Goal: Information Seeking & Learning: Learn about a topic

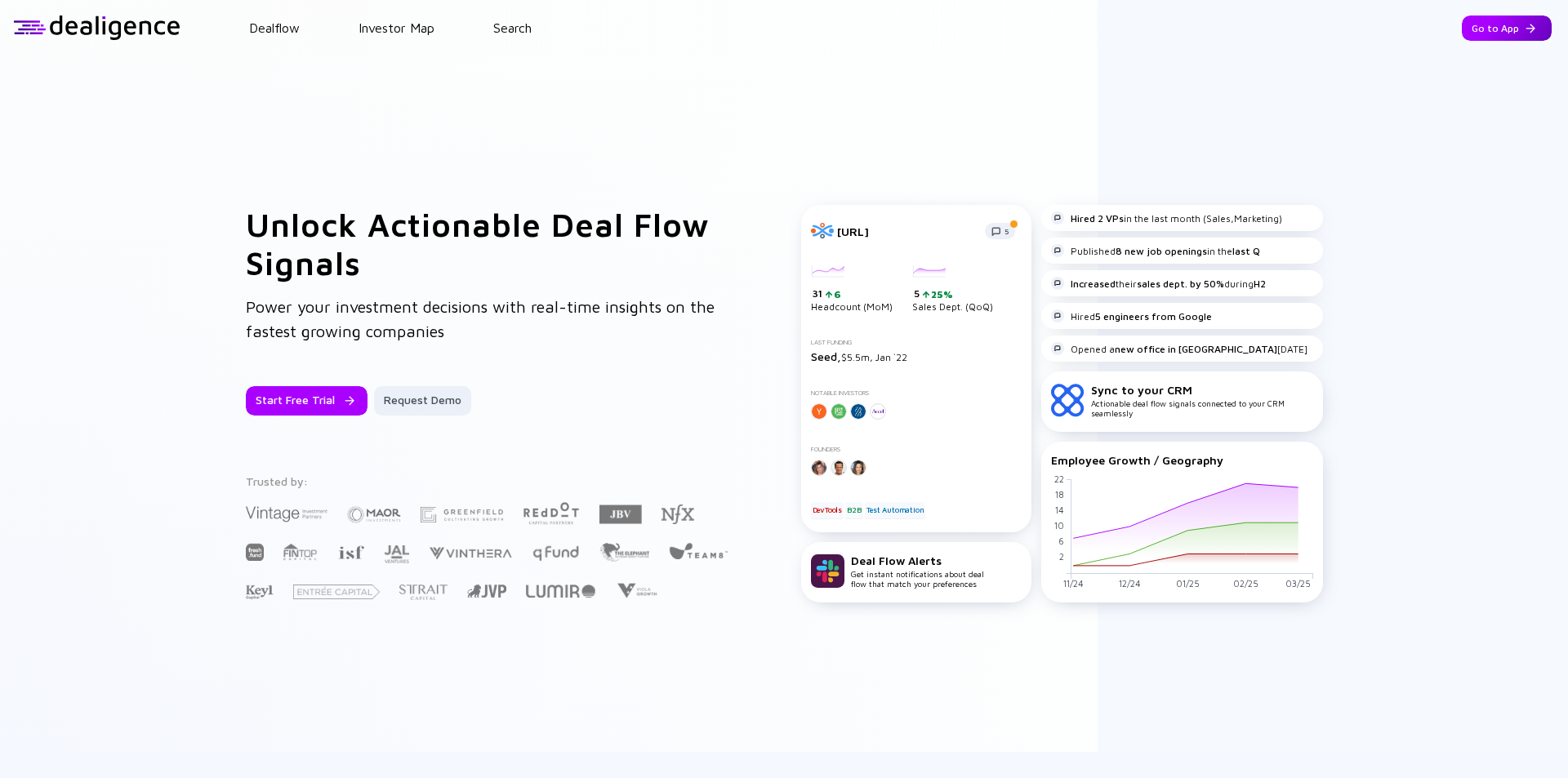
click at [1472, 24] on div "Go to App" at bounding box center [1507, 28] width 89 height 25
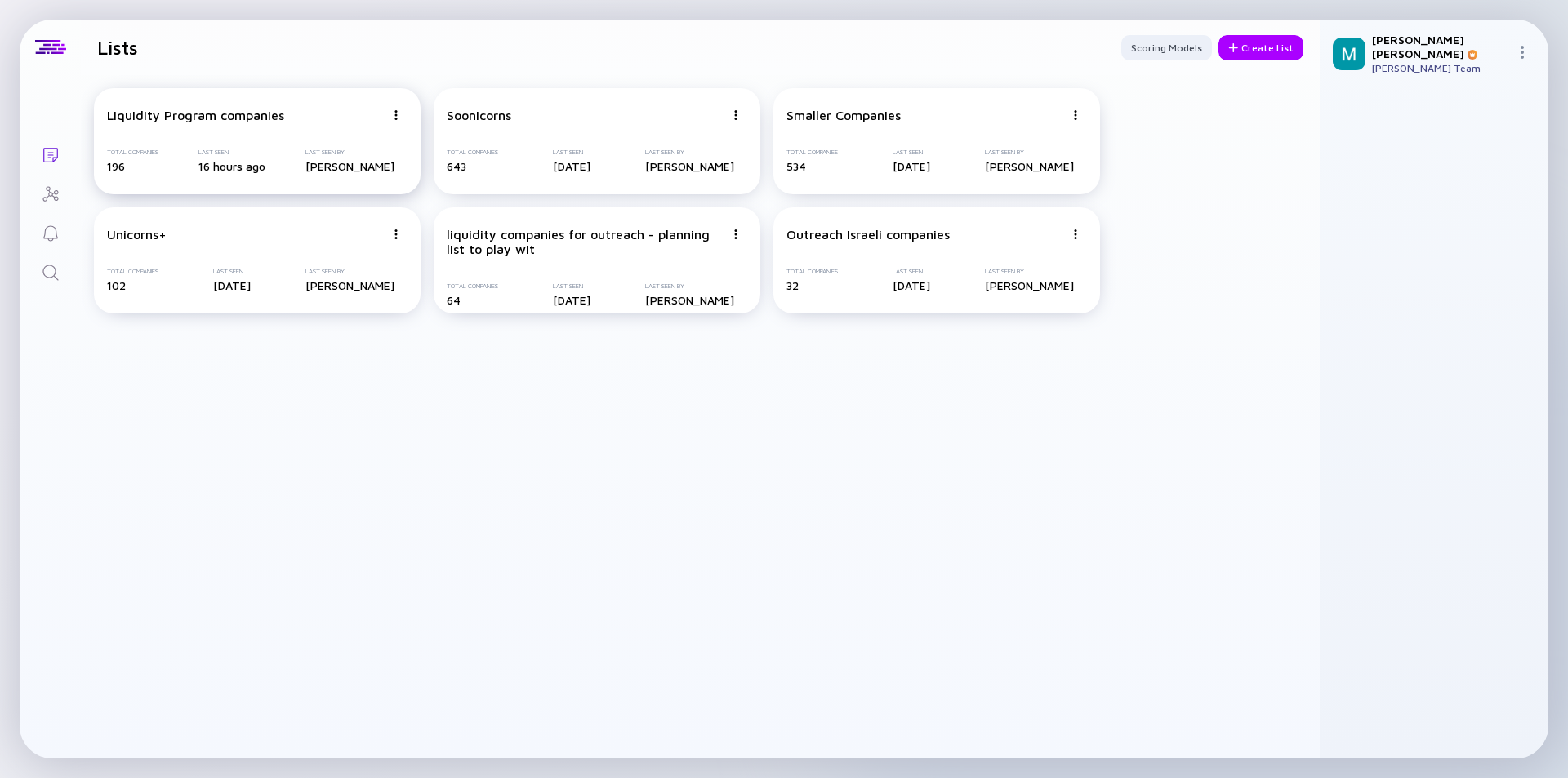
click at [197, 126] on div "Liquidity Program companies Total Companies 196 Last Seen 16 hours ago Last See…" at bounding box center [257, 141] width 326 height 106
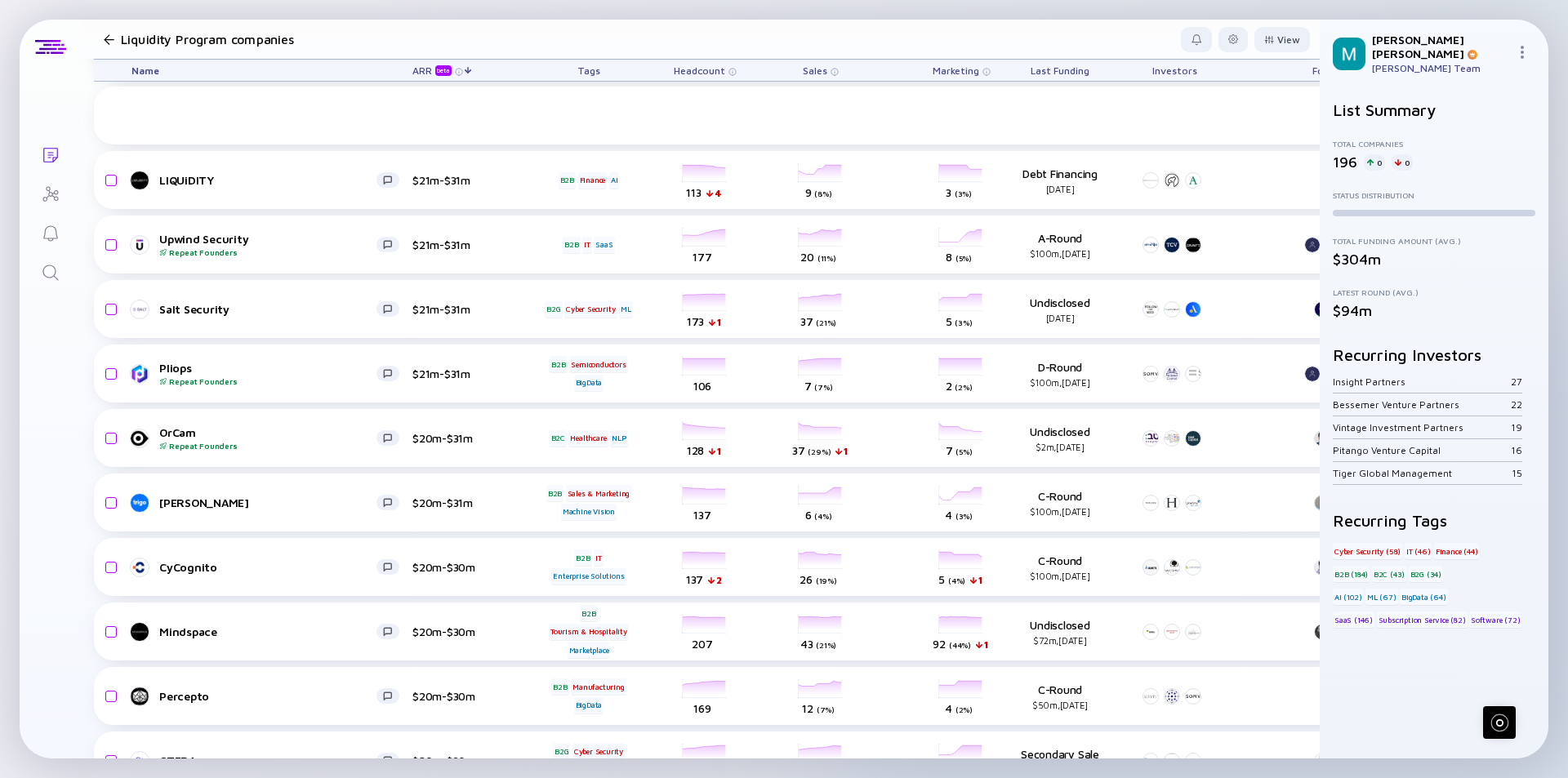
scroll to position [1633, 0]
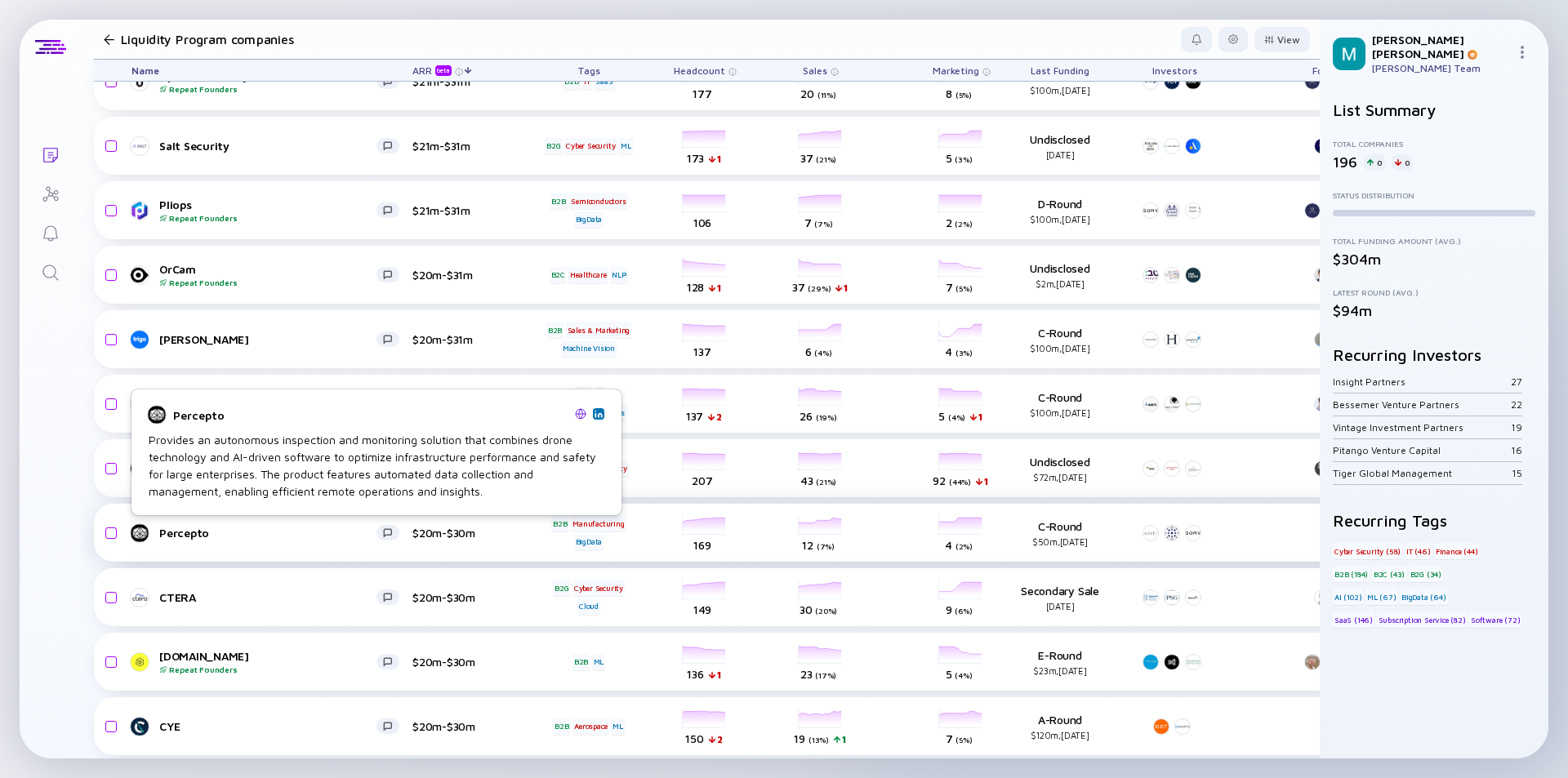
click at [243, 533] on div "Percepto" at bounding box center [268, 532] width 218 height 14
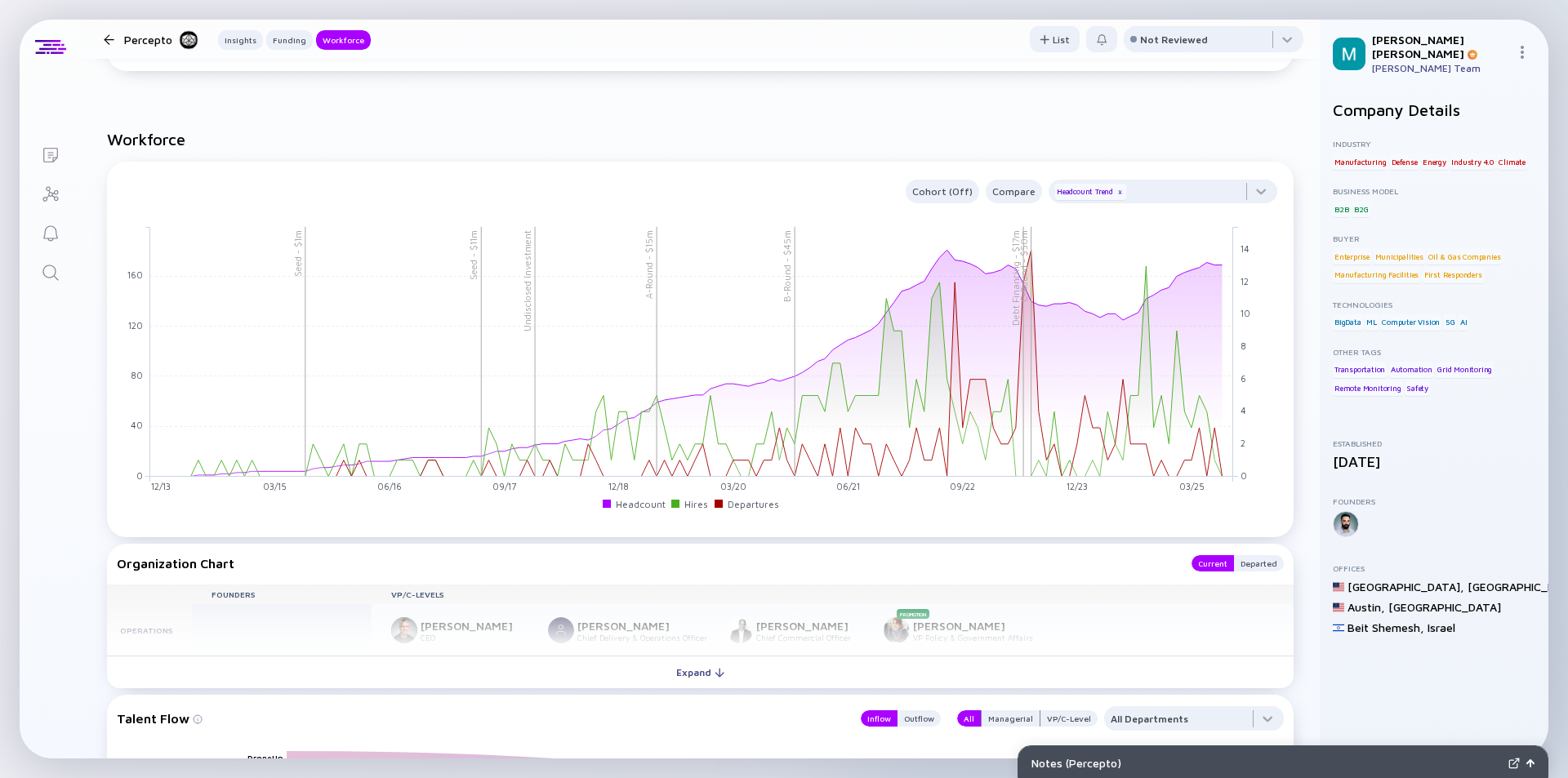
scroll to position [1562, 0]
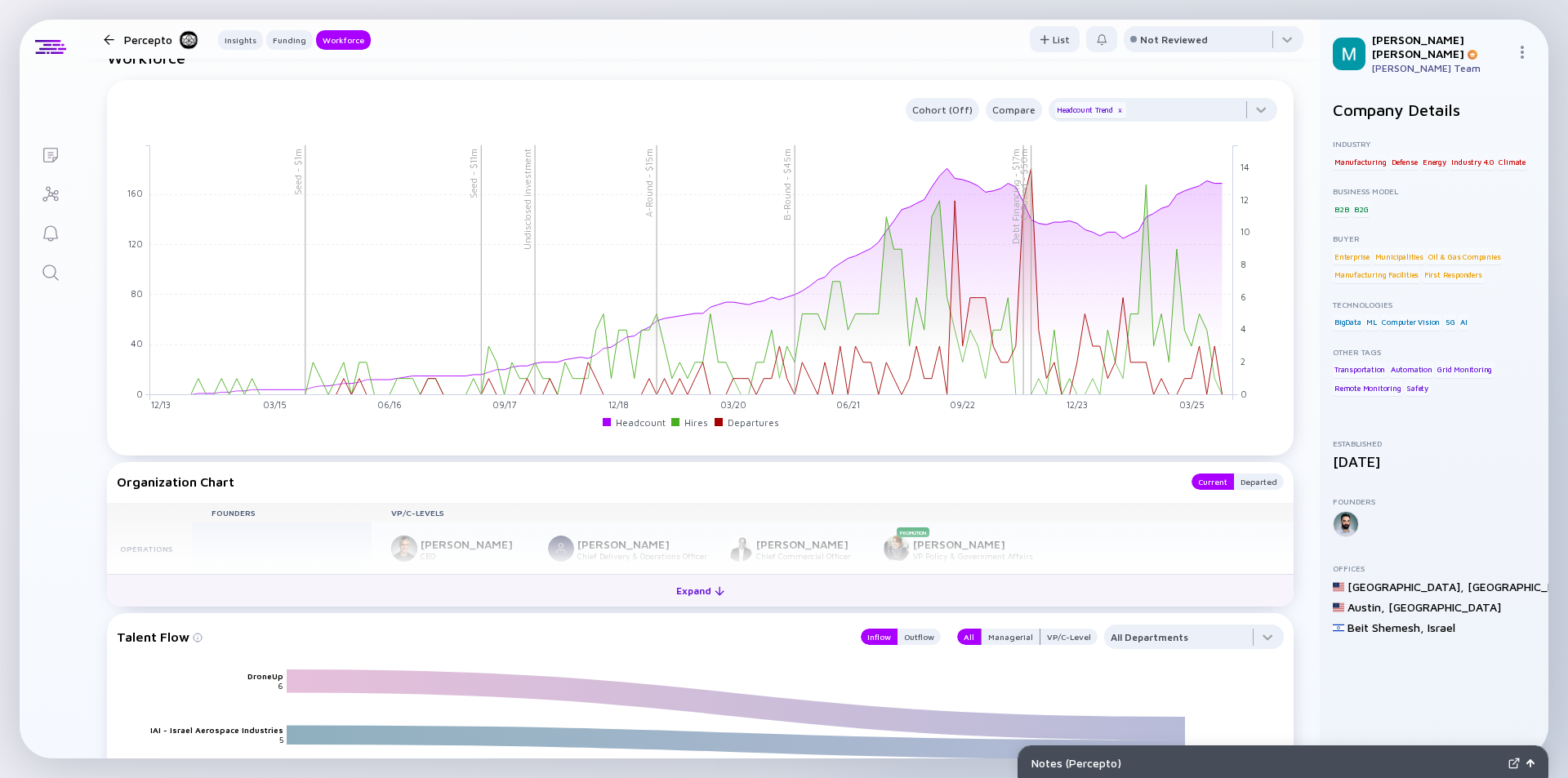
click at [687, 594] on div "Expand" at bounding box center [700, 591] width 68 height 25
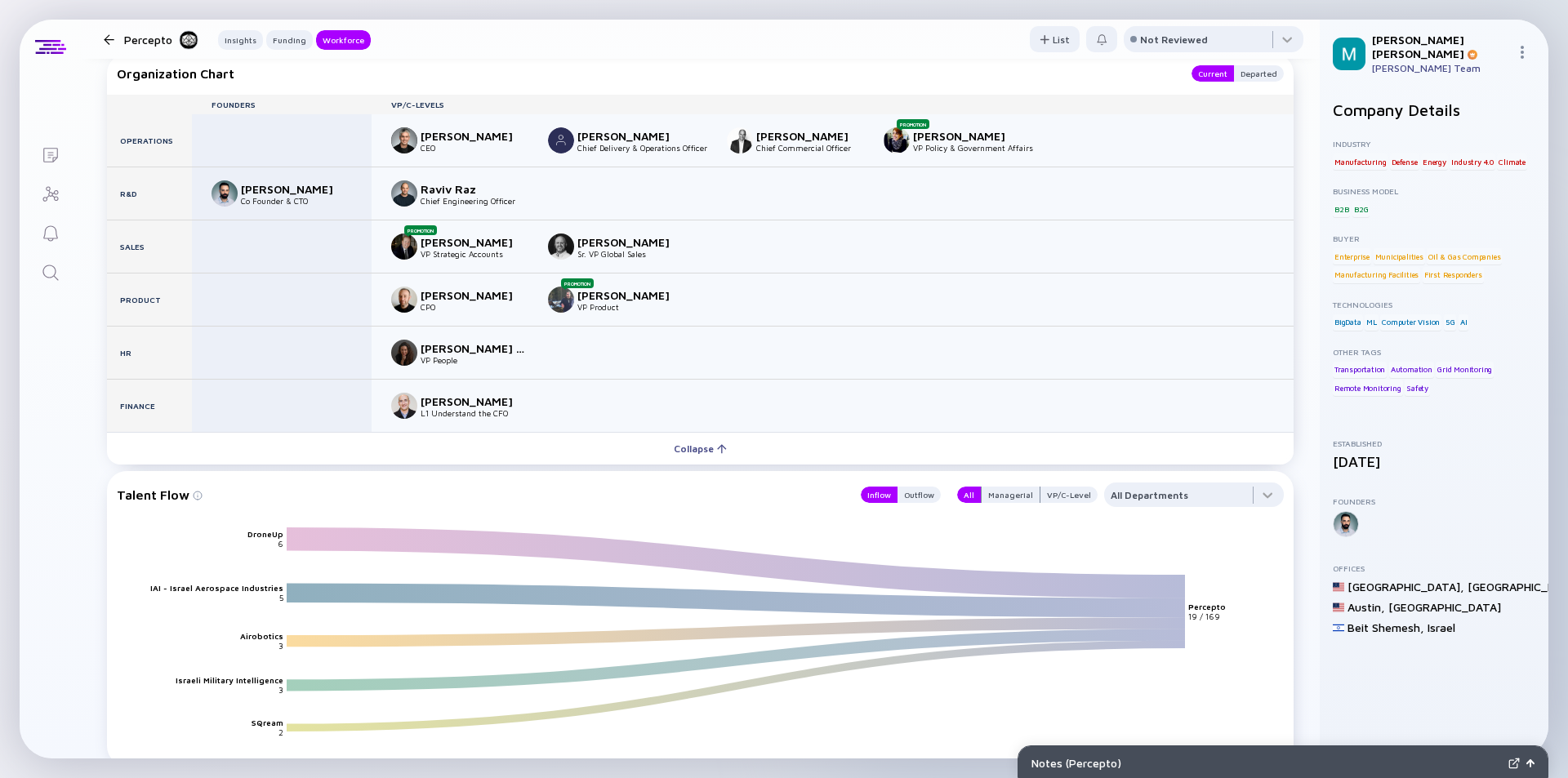
scroll to position [1888, 0]
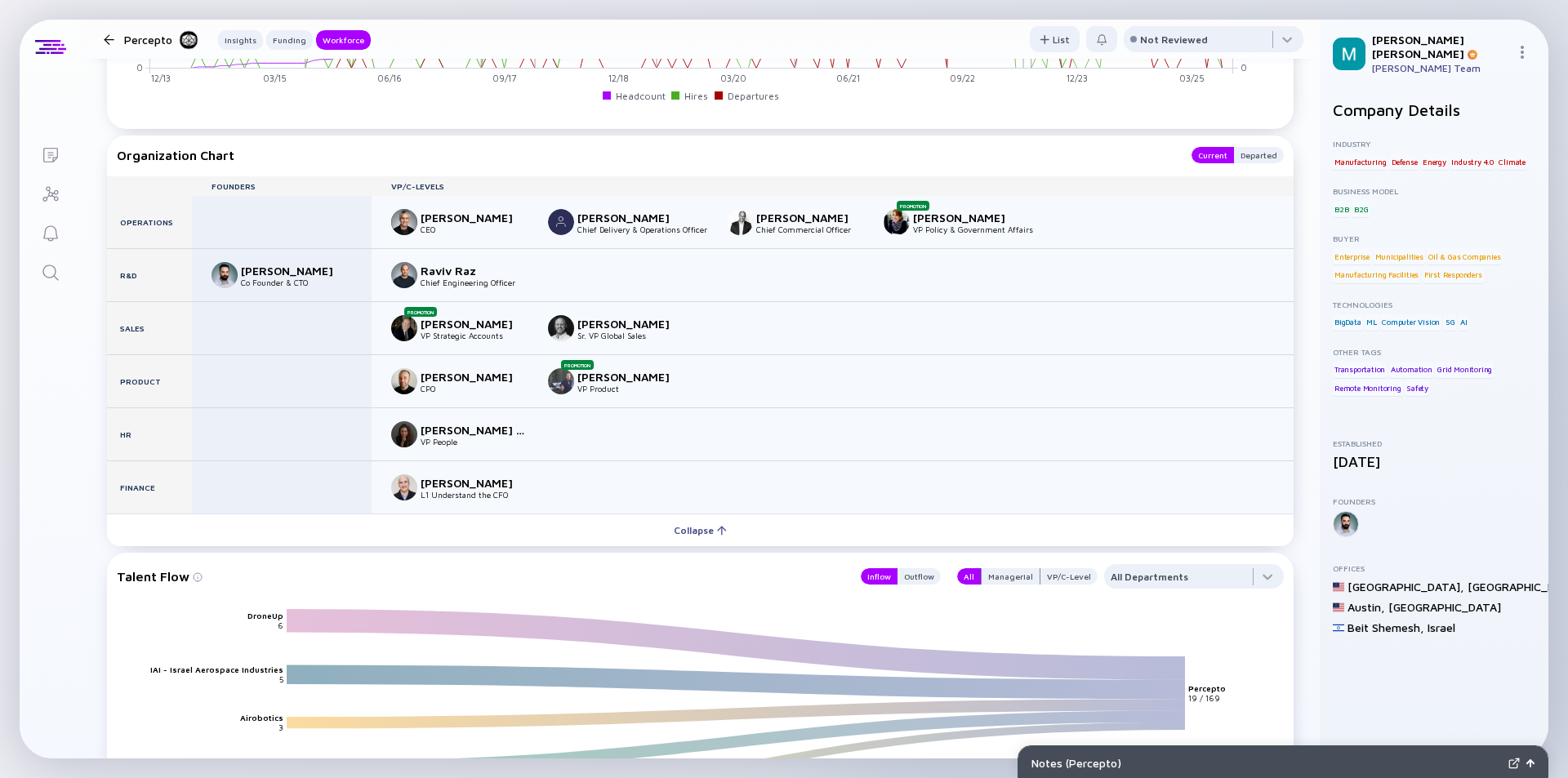
click at [108, 41] on div at bounding box center [109, 39] width 11 height 11
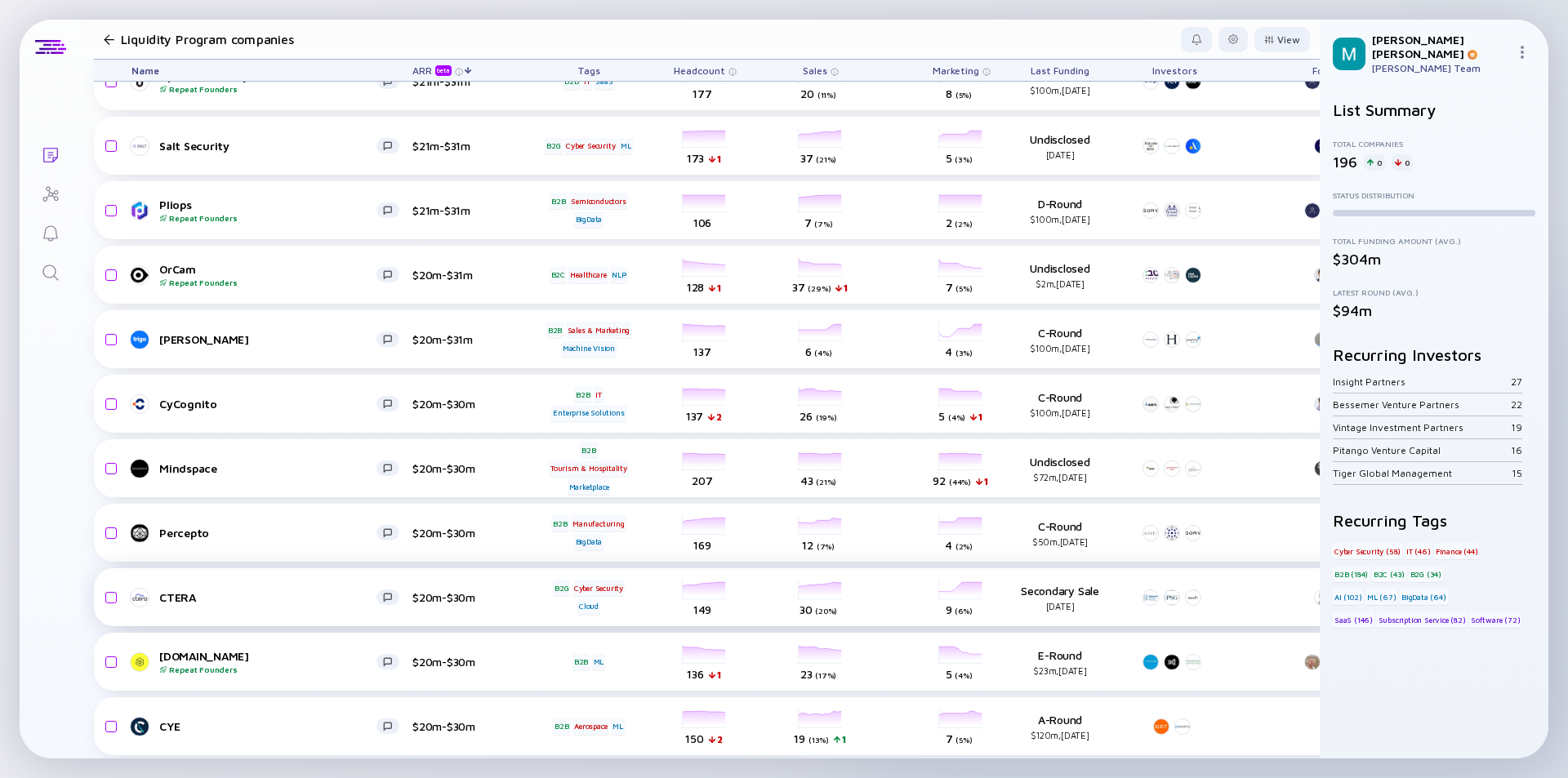
scroll to position [1714, 0]
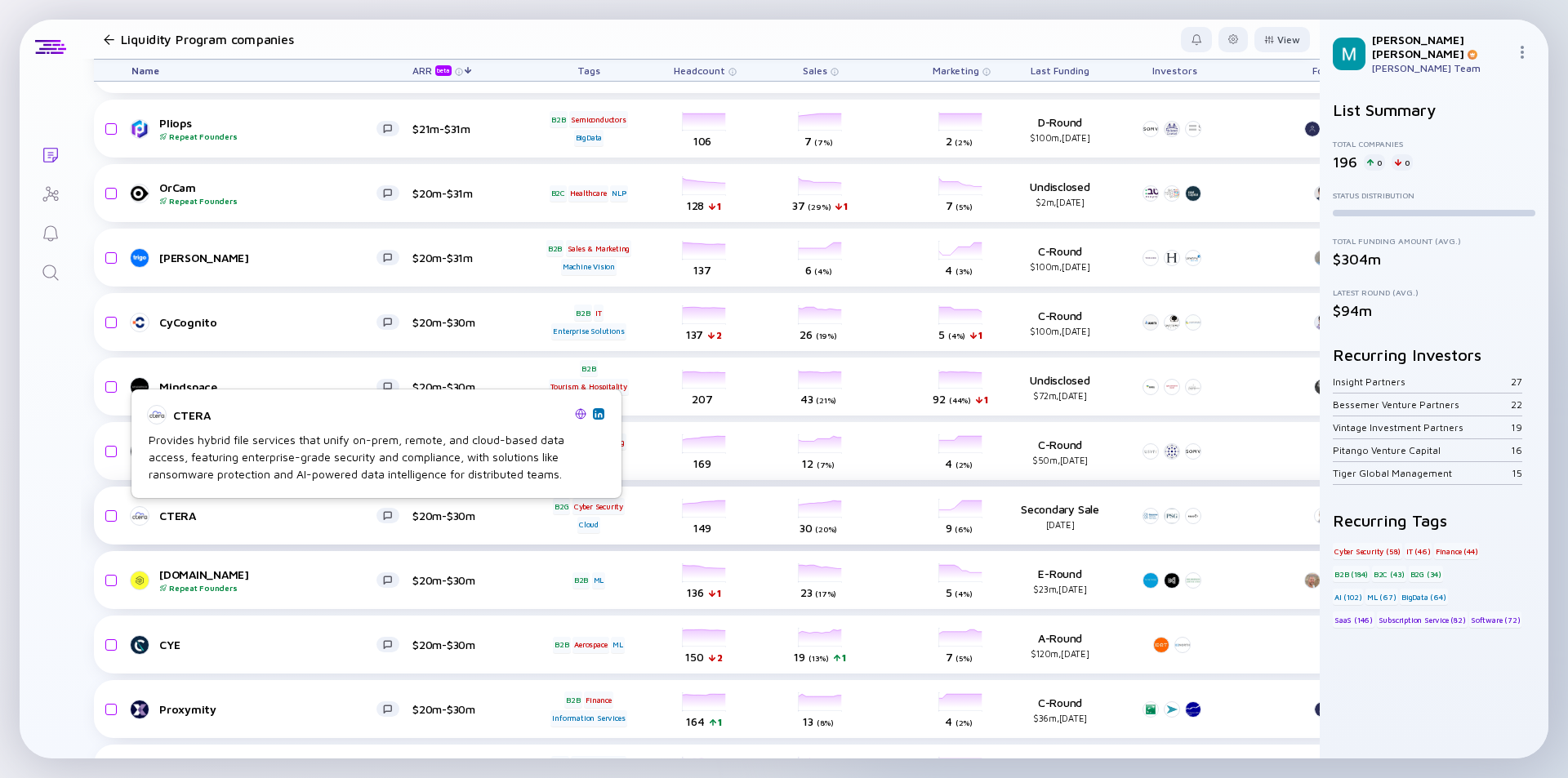
click at [282, 524] on link "CTERA" at bounding box center [271, 516] width 281 height 19
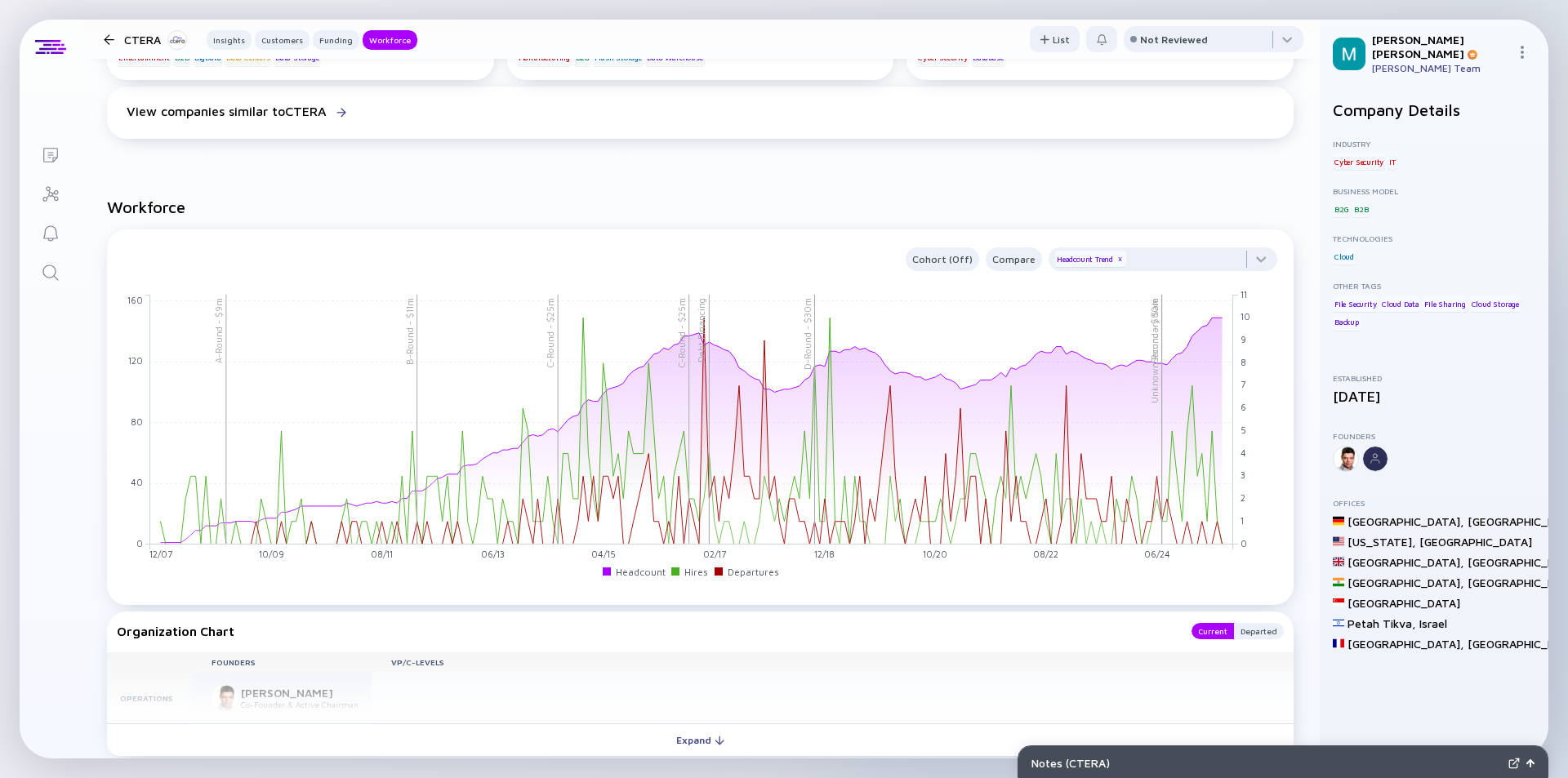
scroll to position [1633, 0]
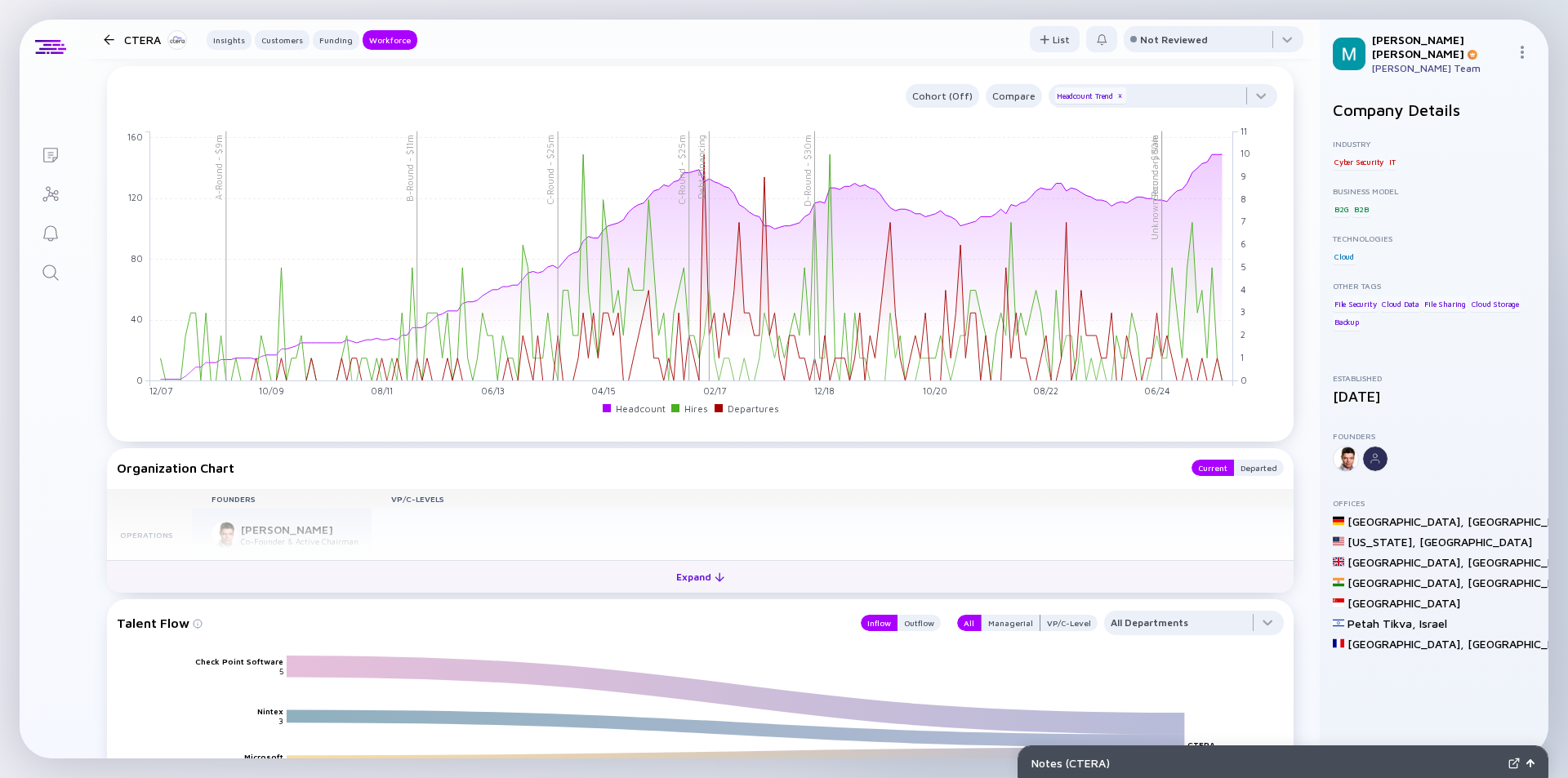
click at [688, 577] on div "Expand" at bounding box center [700, 577] width 68 height 25
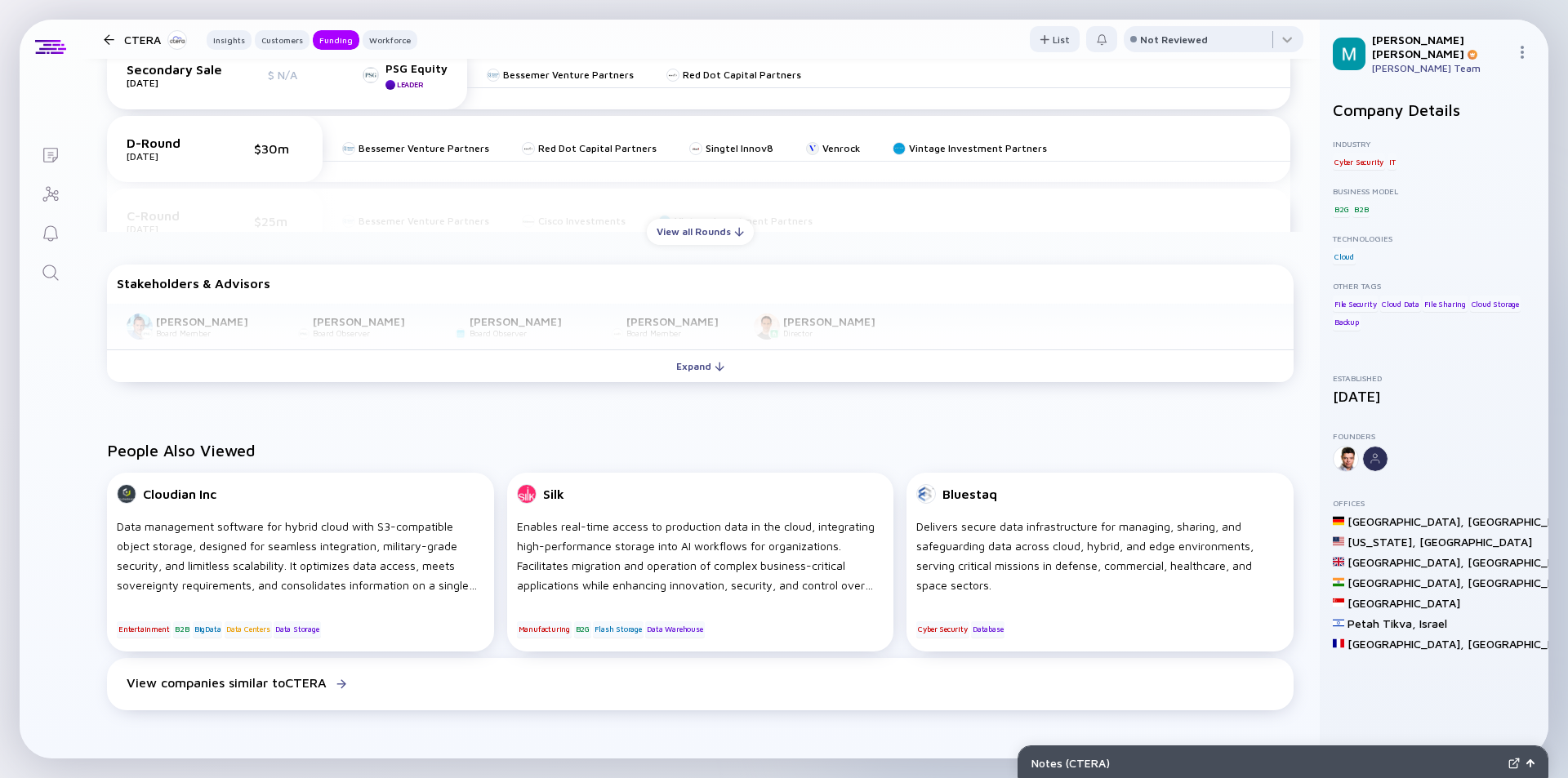
scroll to position [653, 0]
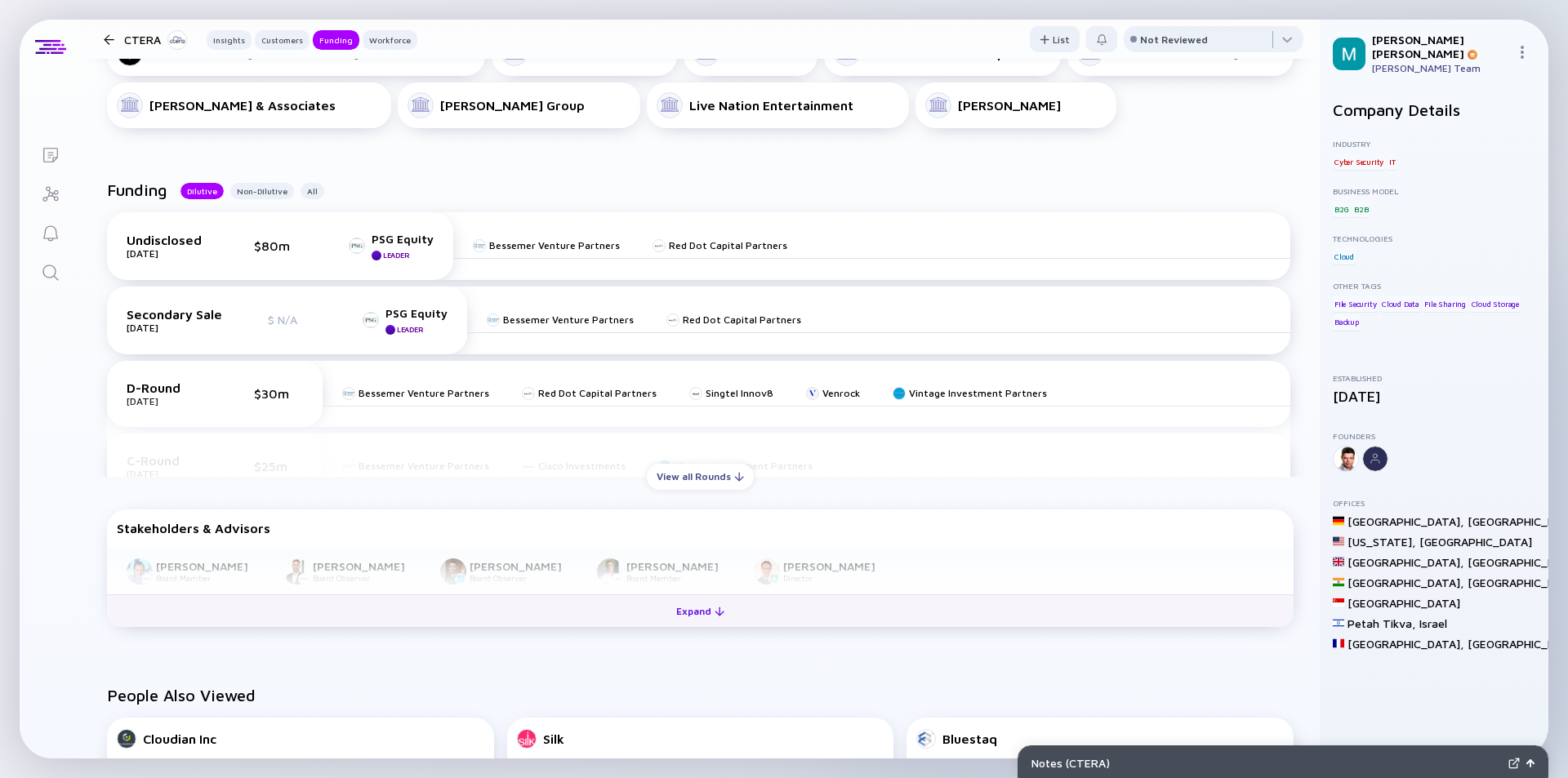
click at [688, 617] on div "Expand" at bounding box center [700, 611] width 68 height 25
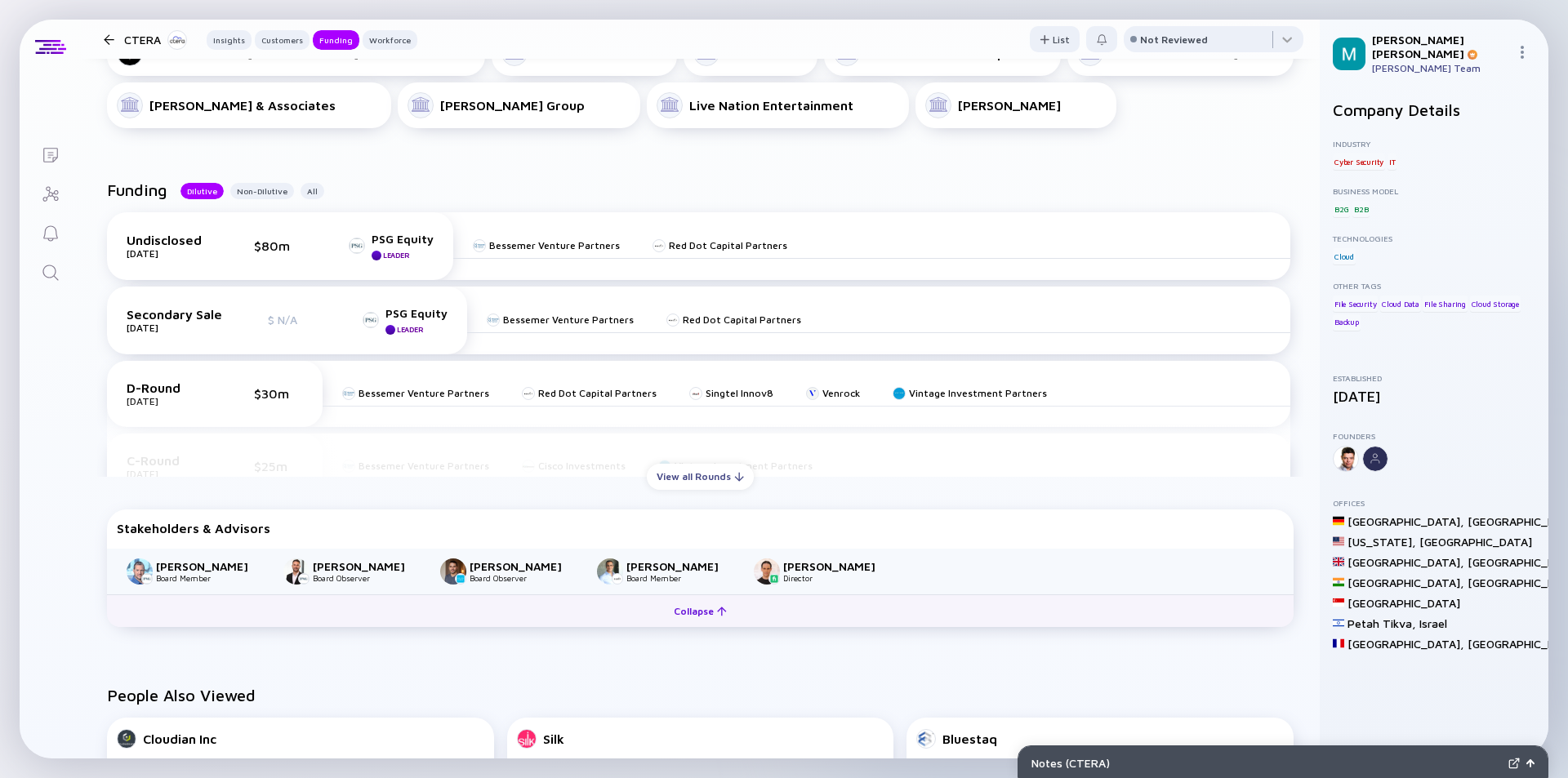
click at [682, 617] on div "Collapse" at bounding box center [699, 611] width 73 height 25
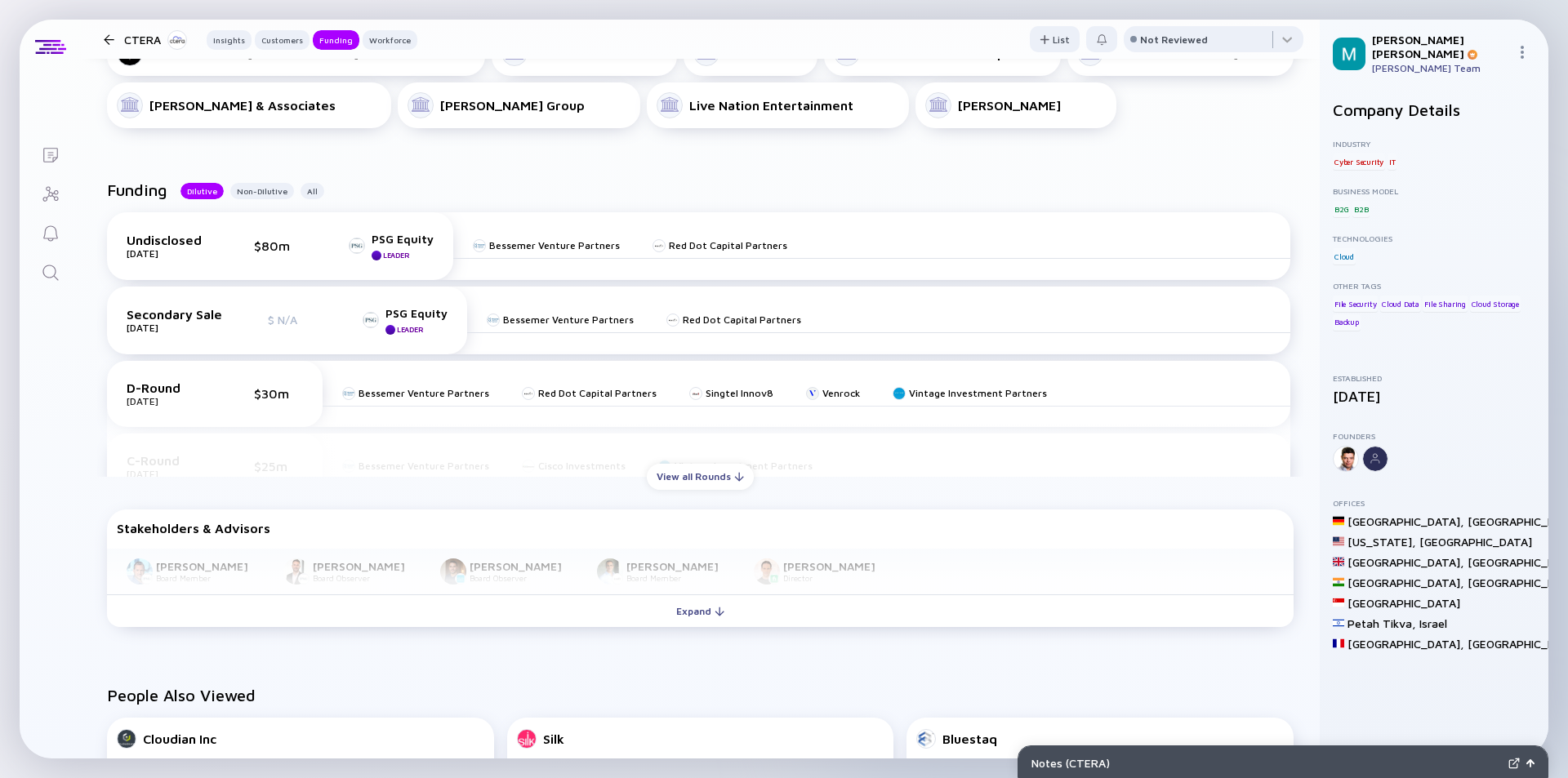
click at [105, 39] on div at bounding box center [109, 39] width 11 height 11
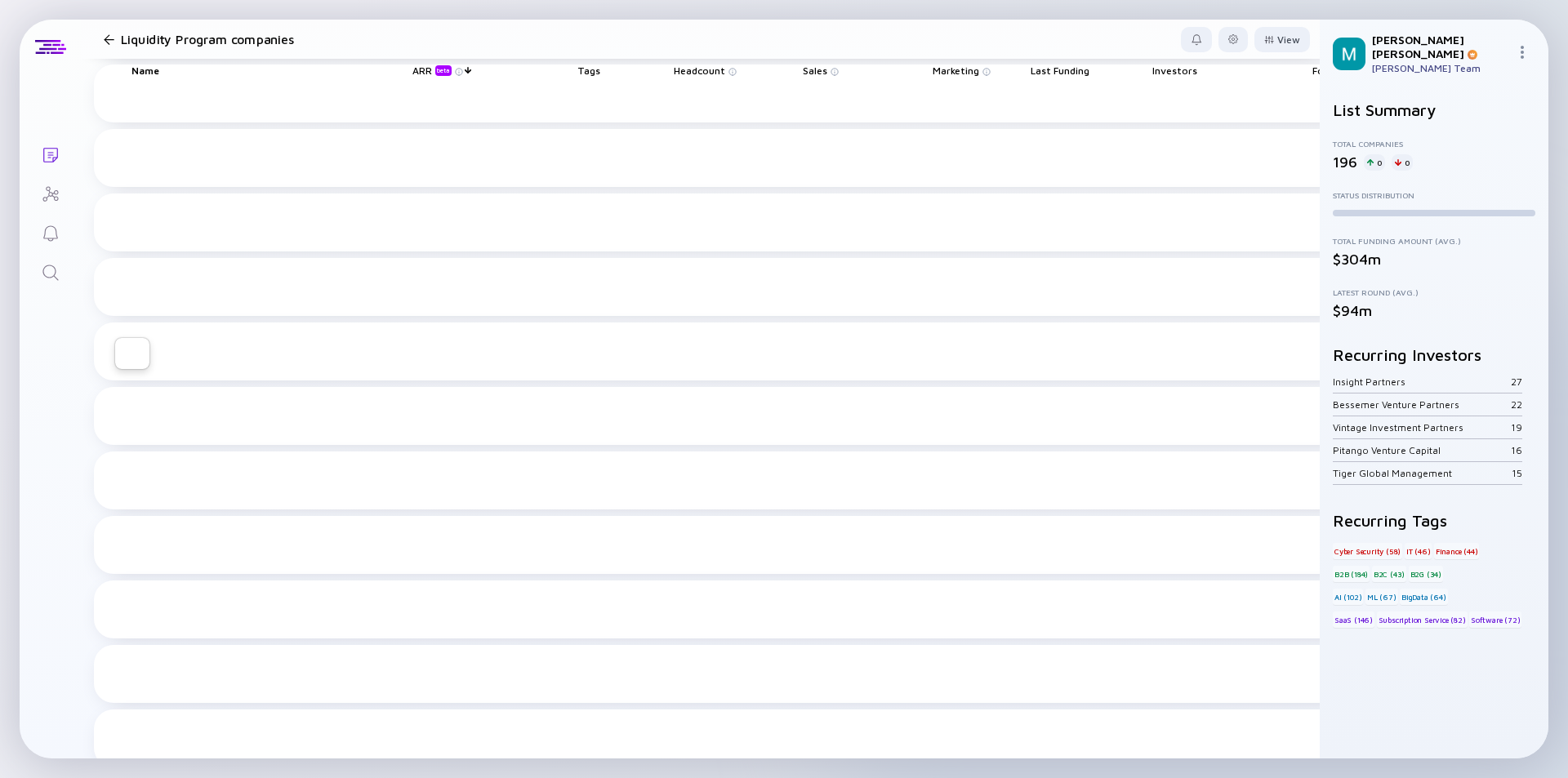
scroll to position [1714, 0]
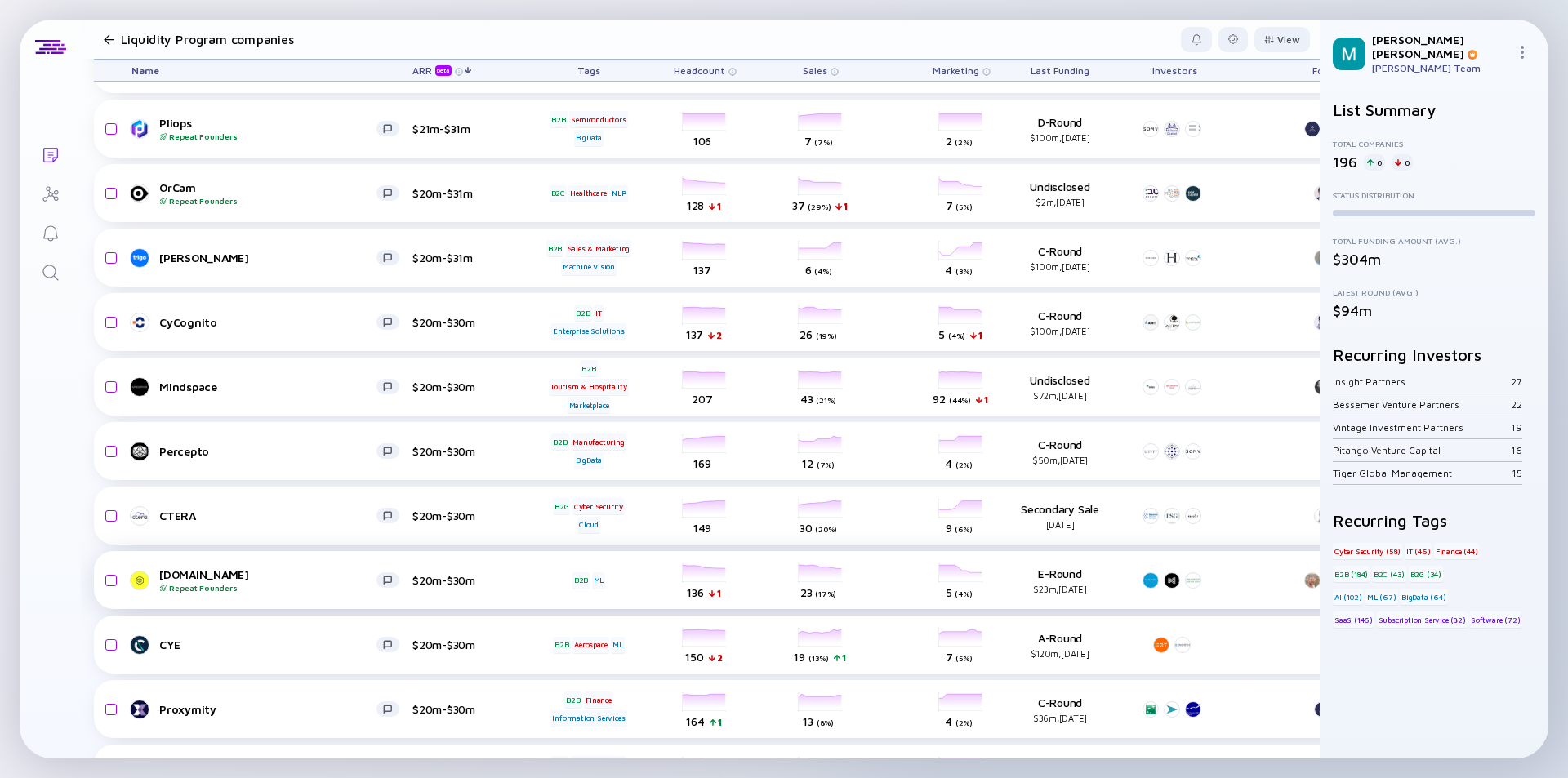
click at [278, 564] on div "[DOMAIN_NAME] Repeat Founders $20m-$30m B2B ML headcount-logz-io 136 1 Headcoun…" at bounding box center [935, 580] width 1681 height 58
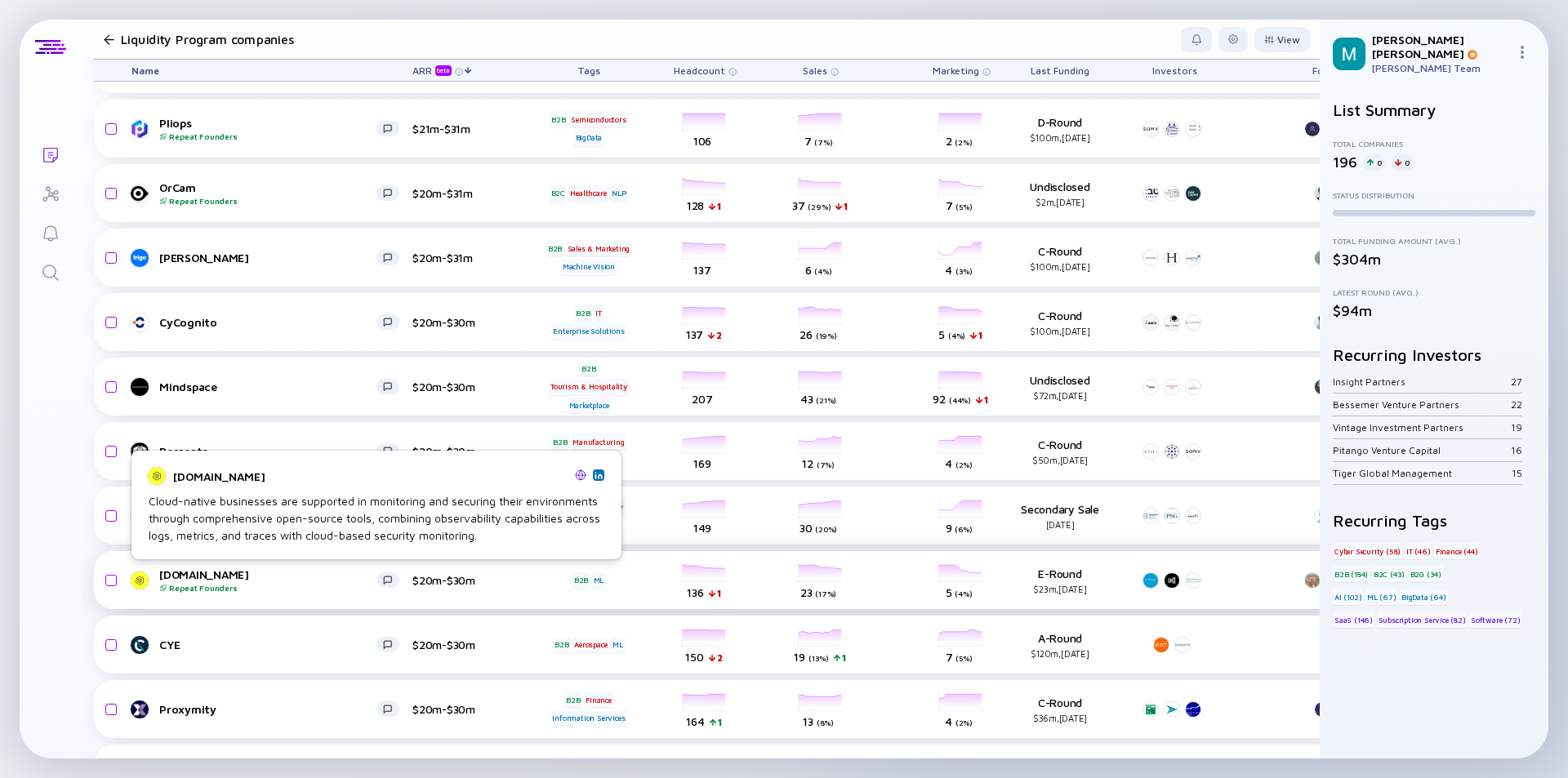
click at [293, 578] on div "[DOMAIN_NAME] Repeat Founders" at bounding box center [268, 580] width 218 height 25
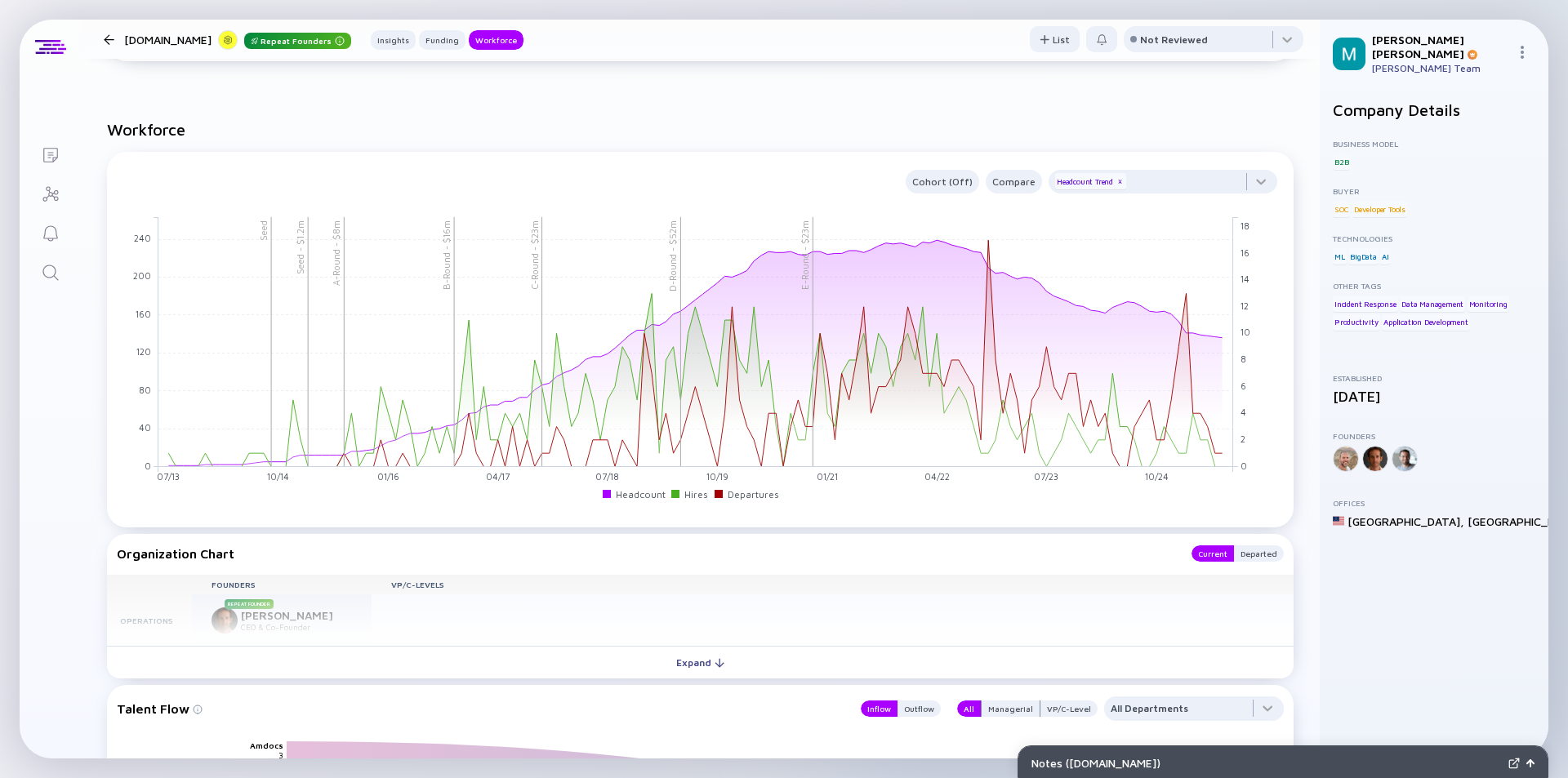
scroll to position [1551, 0]
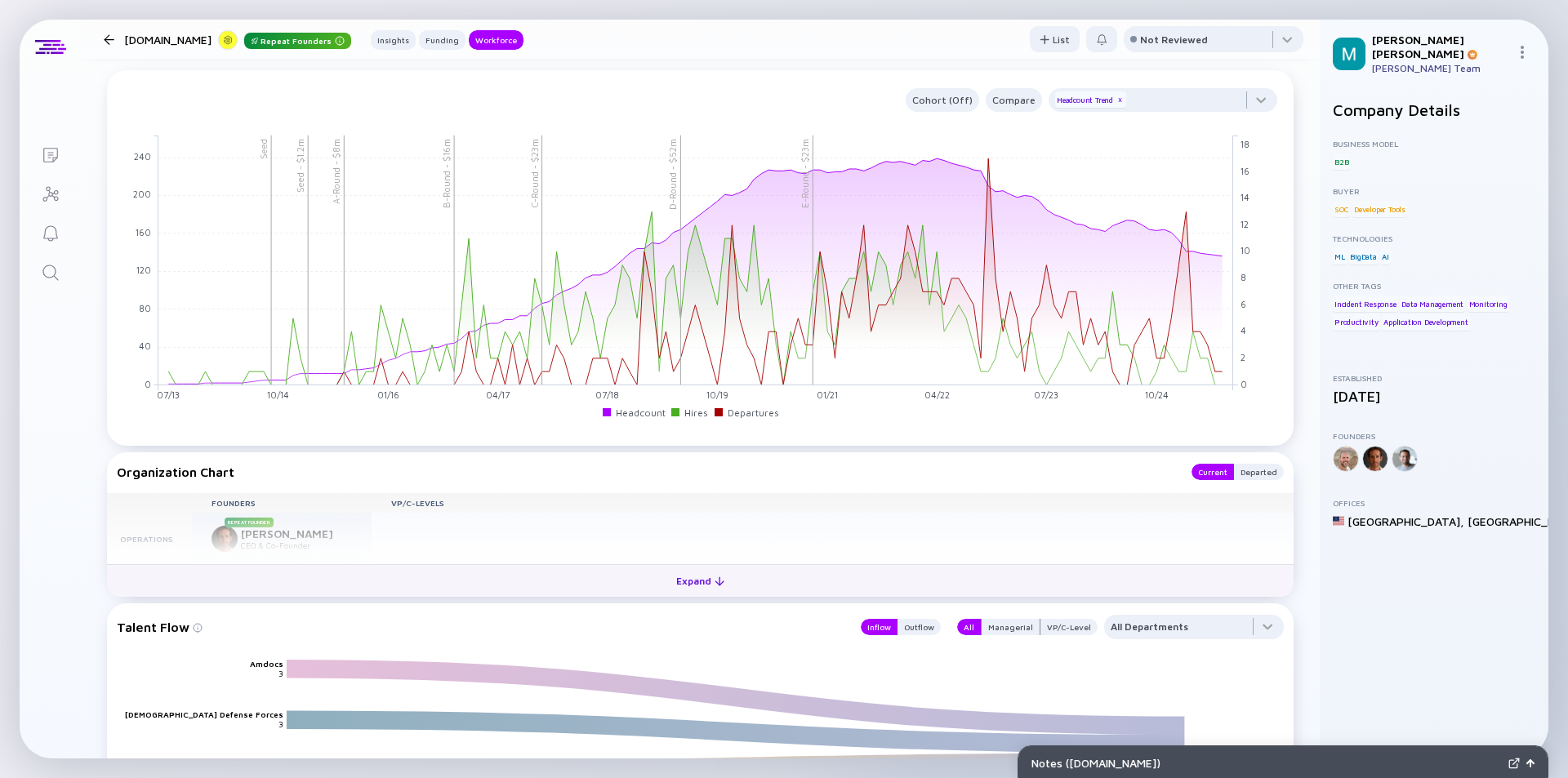
click at [693, 581] on div "Expand" at bounding box center [700, 581] width 68 height 25
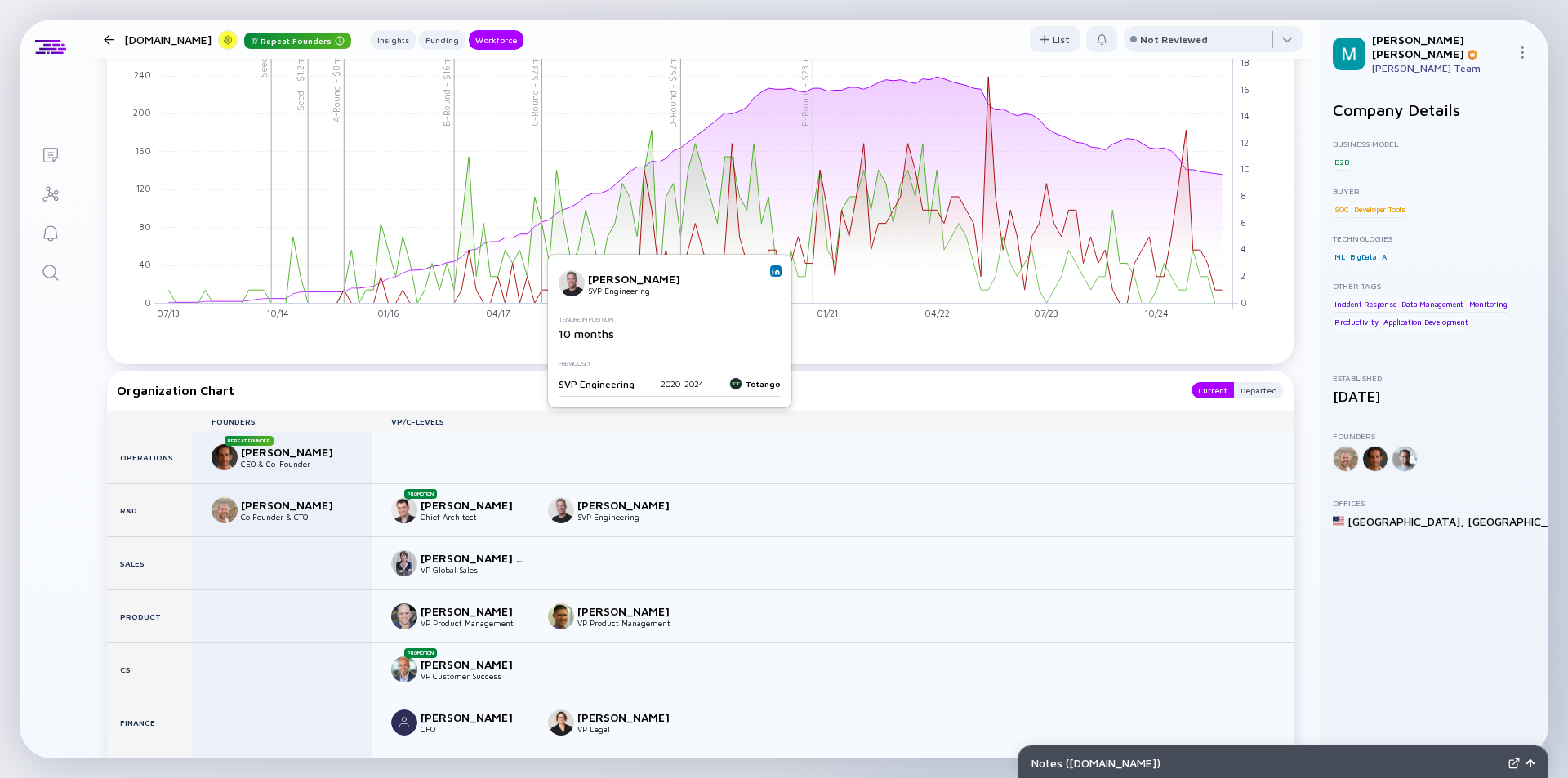
scroll to position [1714, 0]
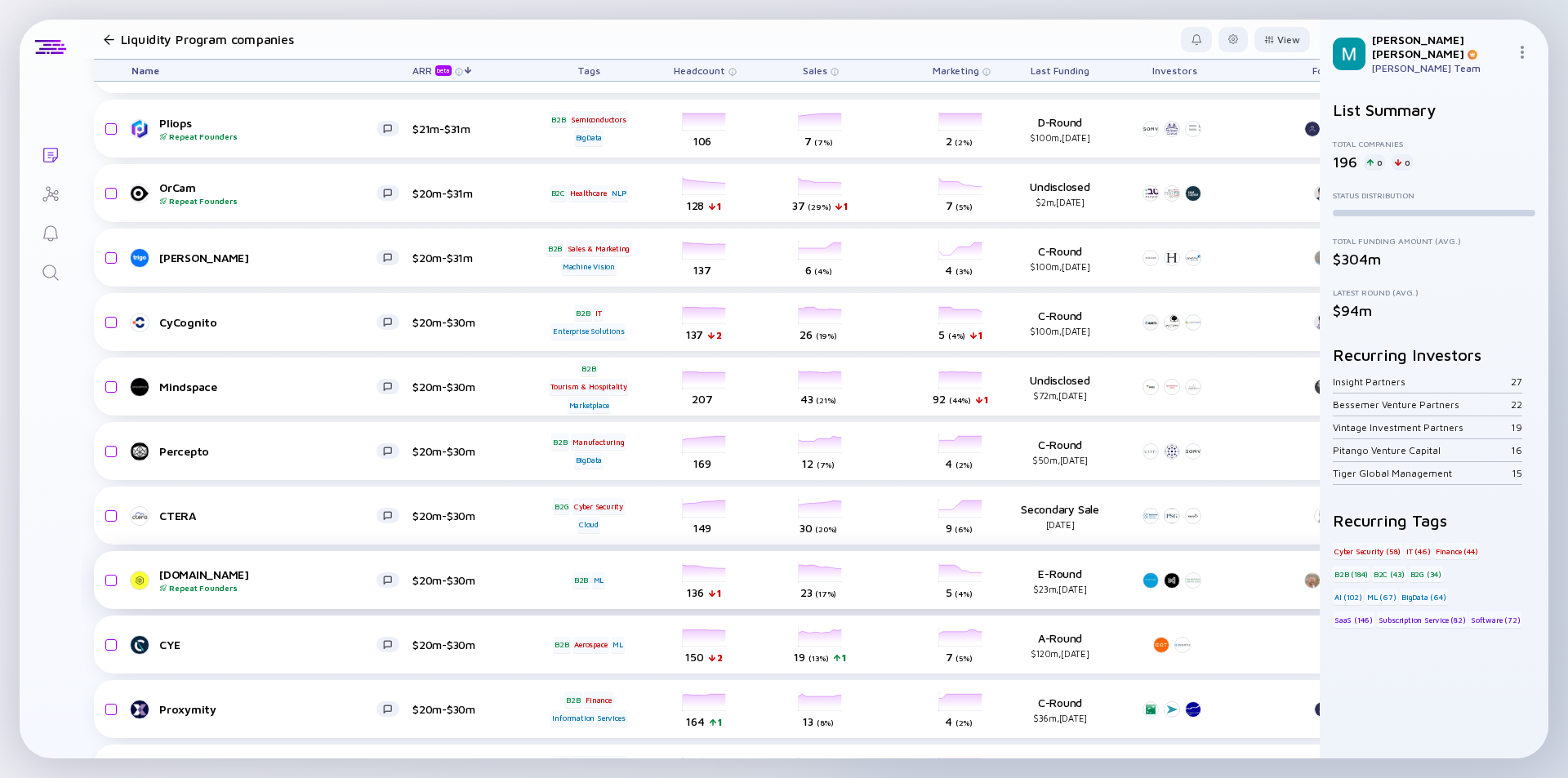
click at [357, 585] on div "Repeat Founders" at bounding box center [268, 588] width 218 height 10
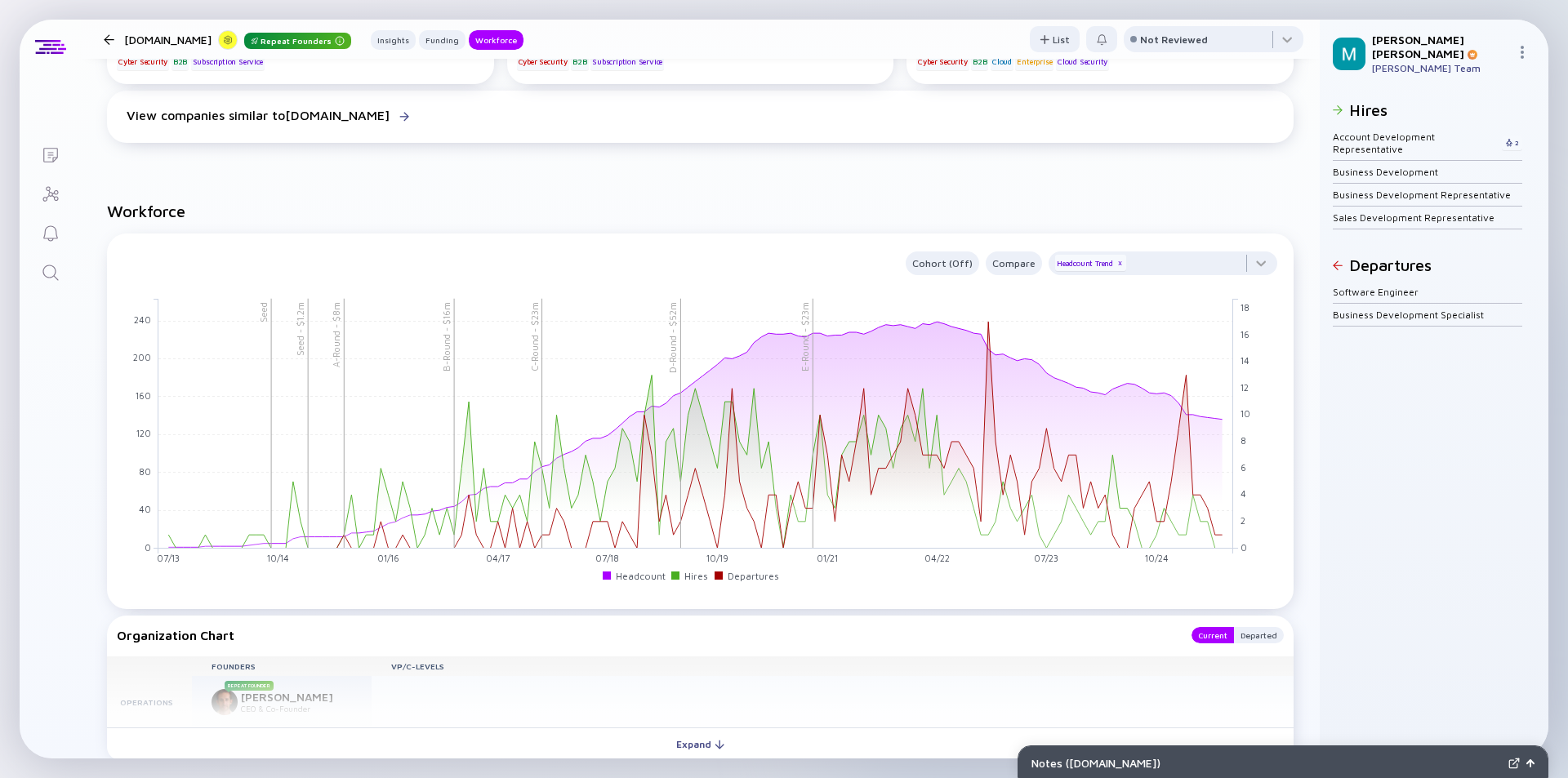
scroll to position [1633, 0]
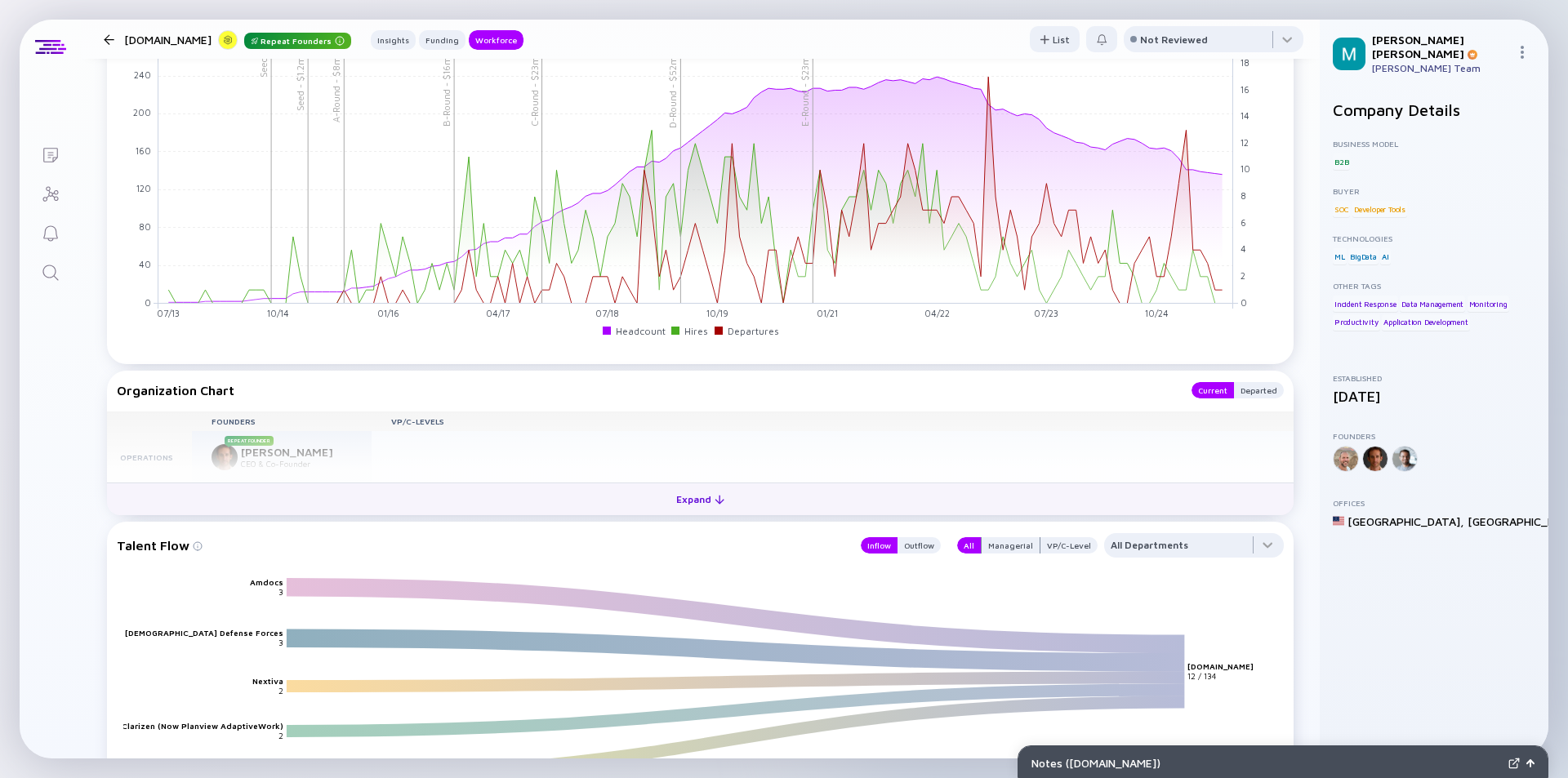
click at [692, 492] on div "Expand" at bounding box center [700, 499] width 68 height 25
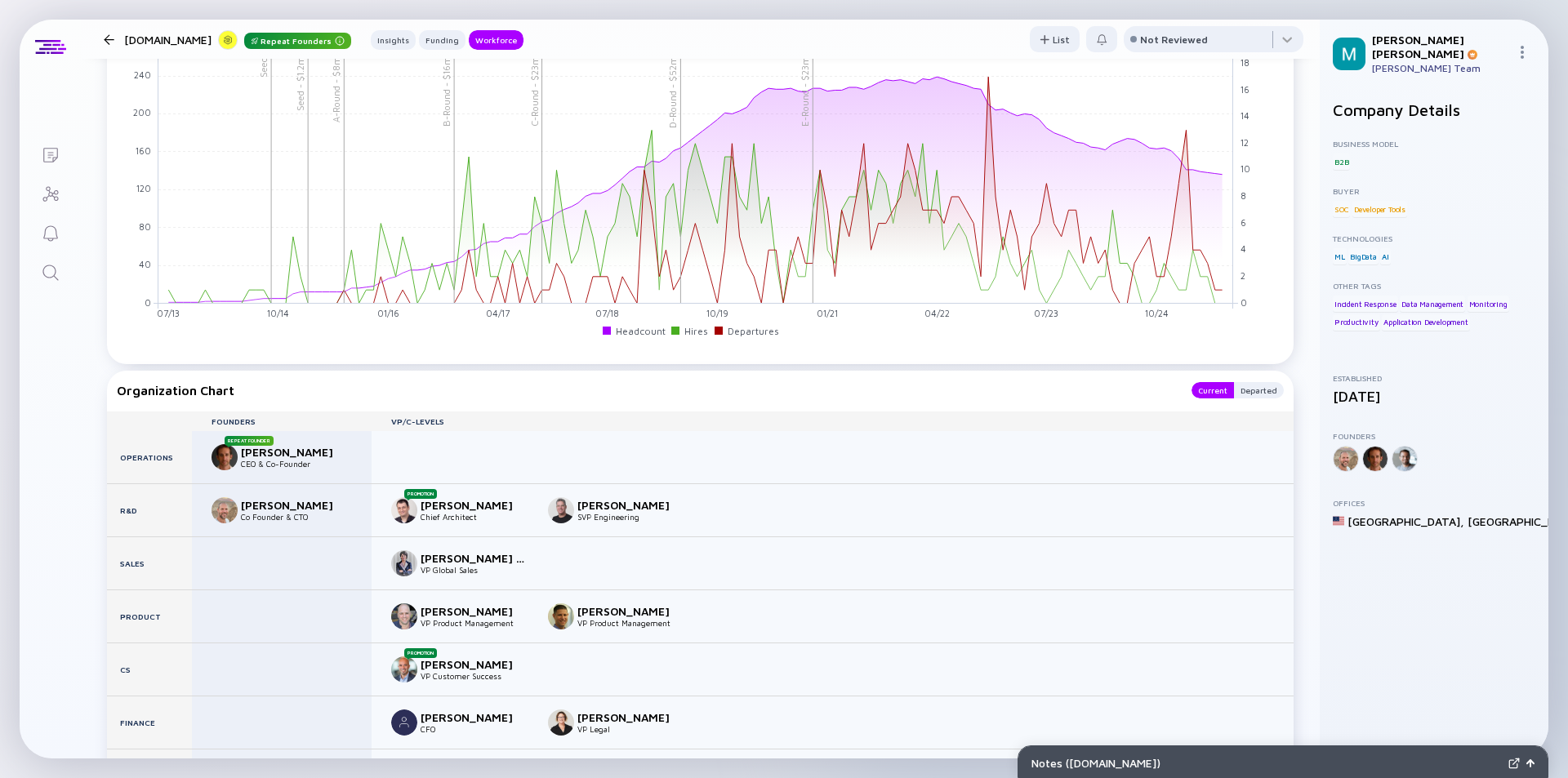
click at [107, 36] on div at bounding box center [109, 39] width 11 height 11
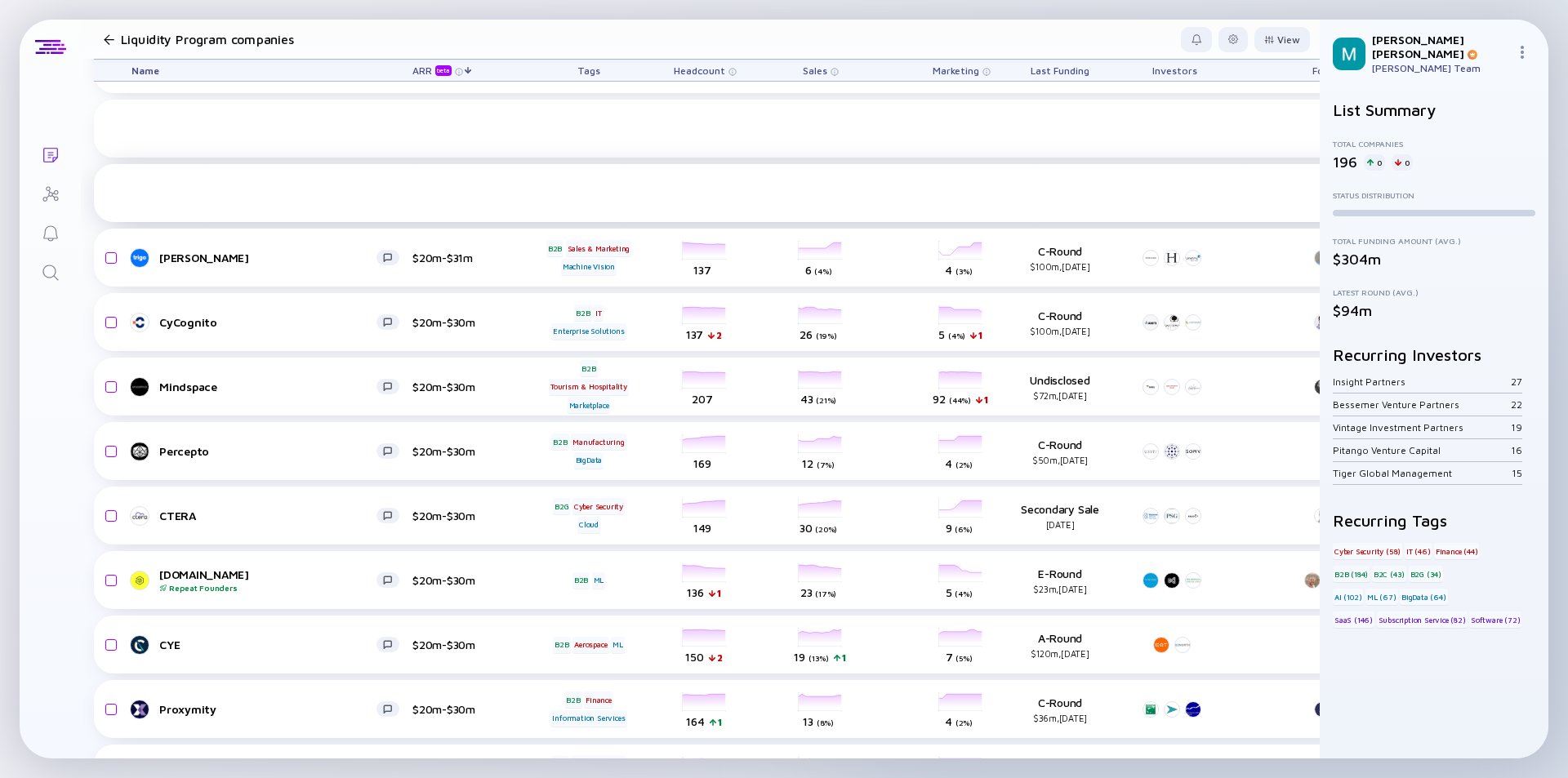
scroll to position [1959, 0]
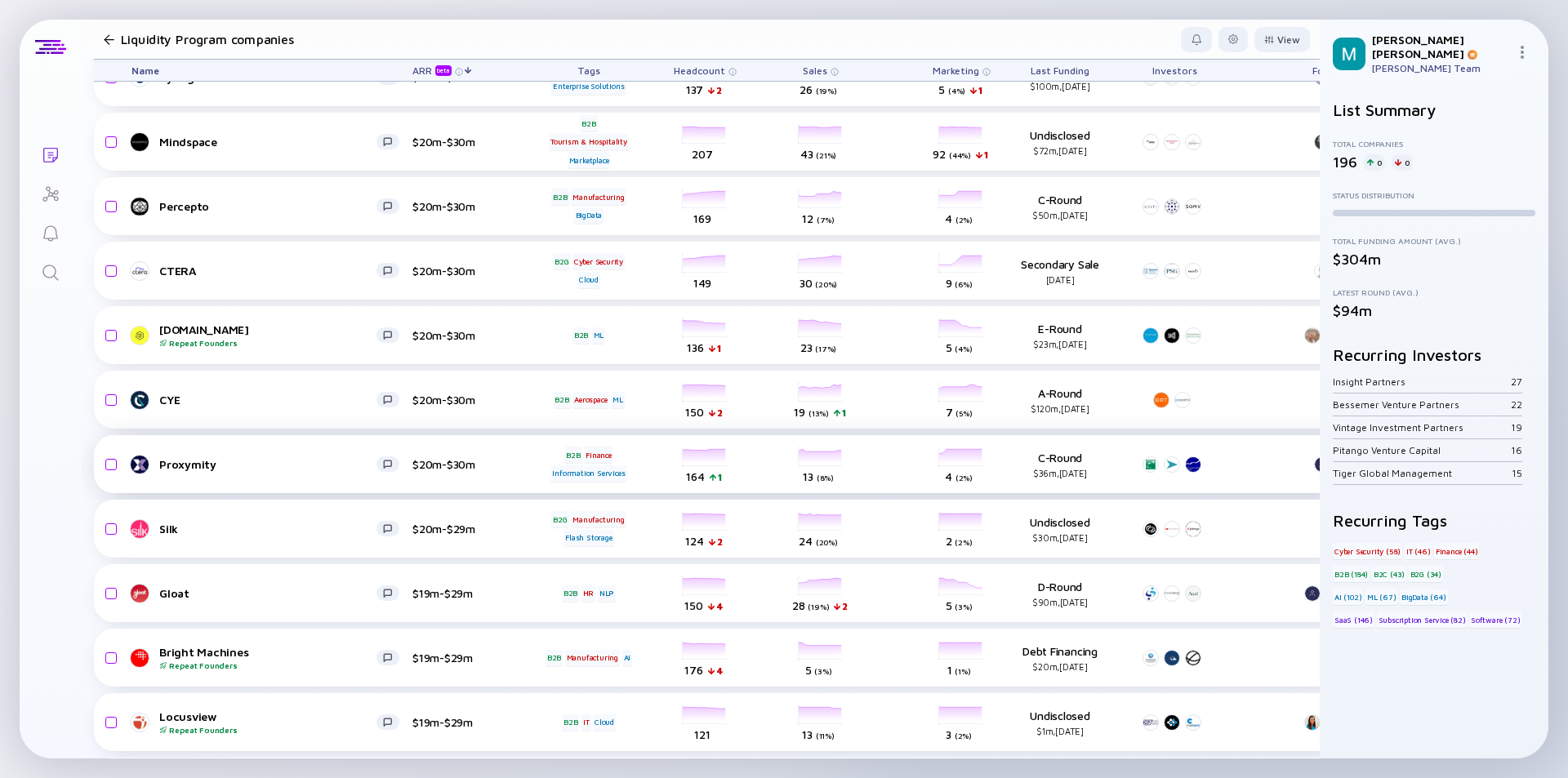
click at [520, 467] on div "Proxymity $20m-$30m B2B Finance Information Services headcount-proxymity 164 1 …" at bounding box center [935, 464] width 1681 height 58
click at [340, 471] on link "Proxymity" at bounding box center [271, 464] width 281 height 19
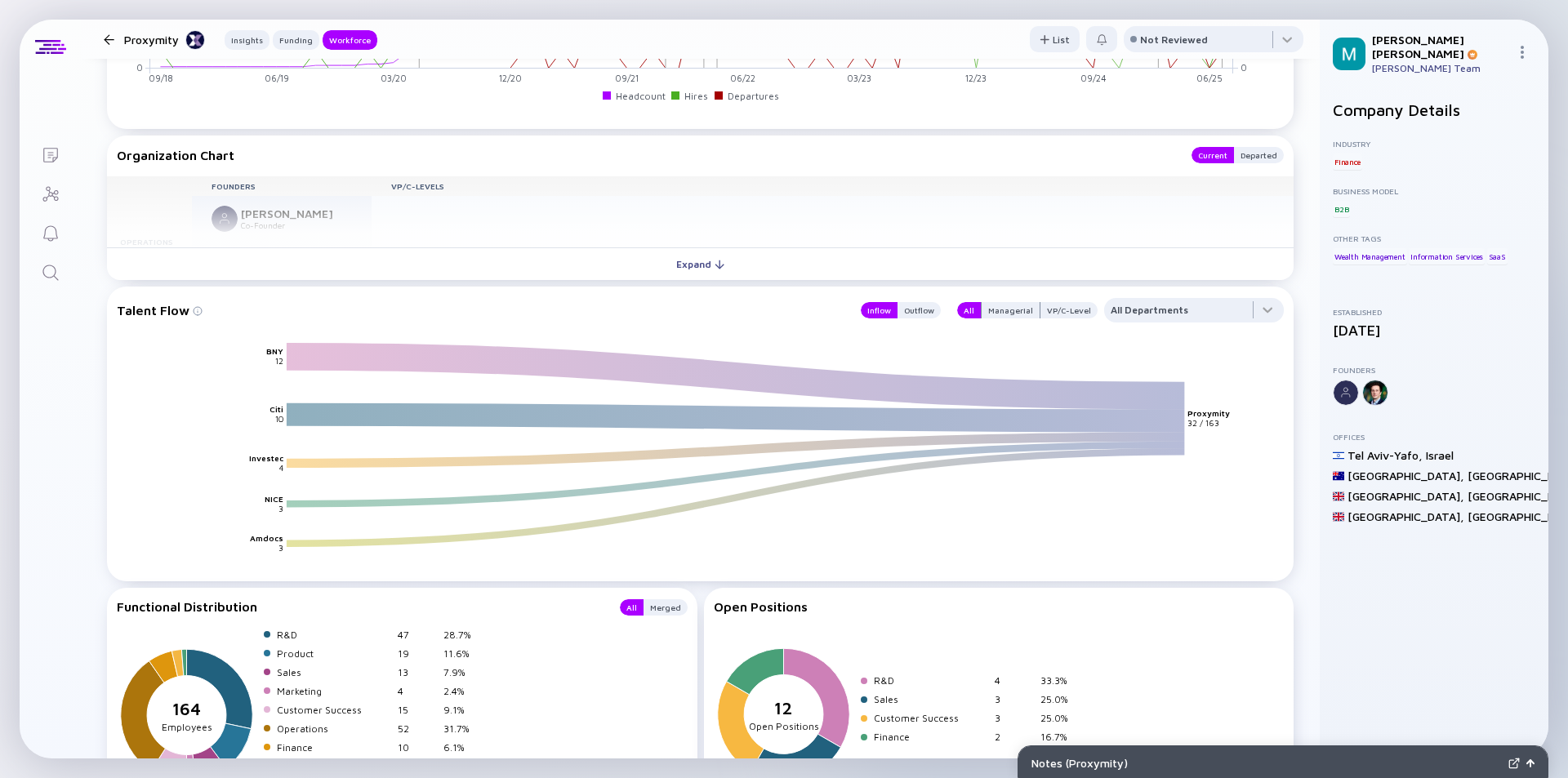
scroll to position [1681, 0]
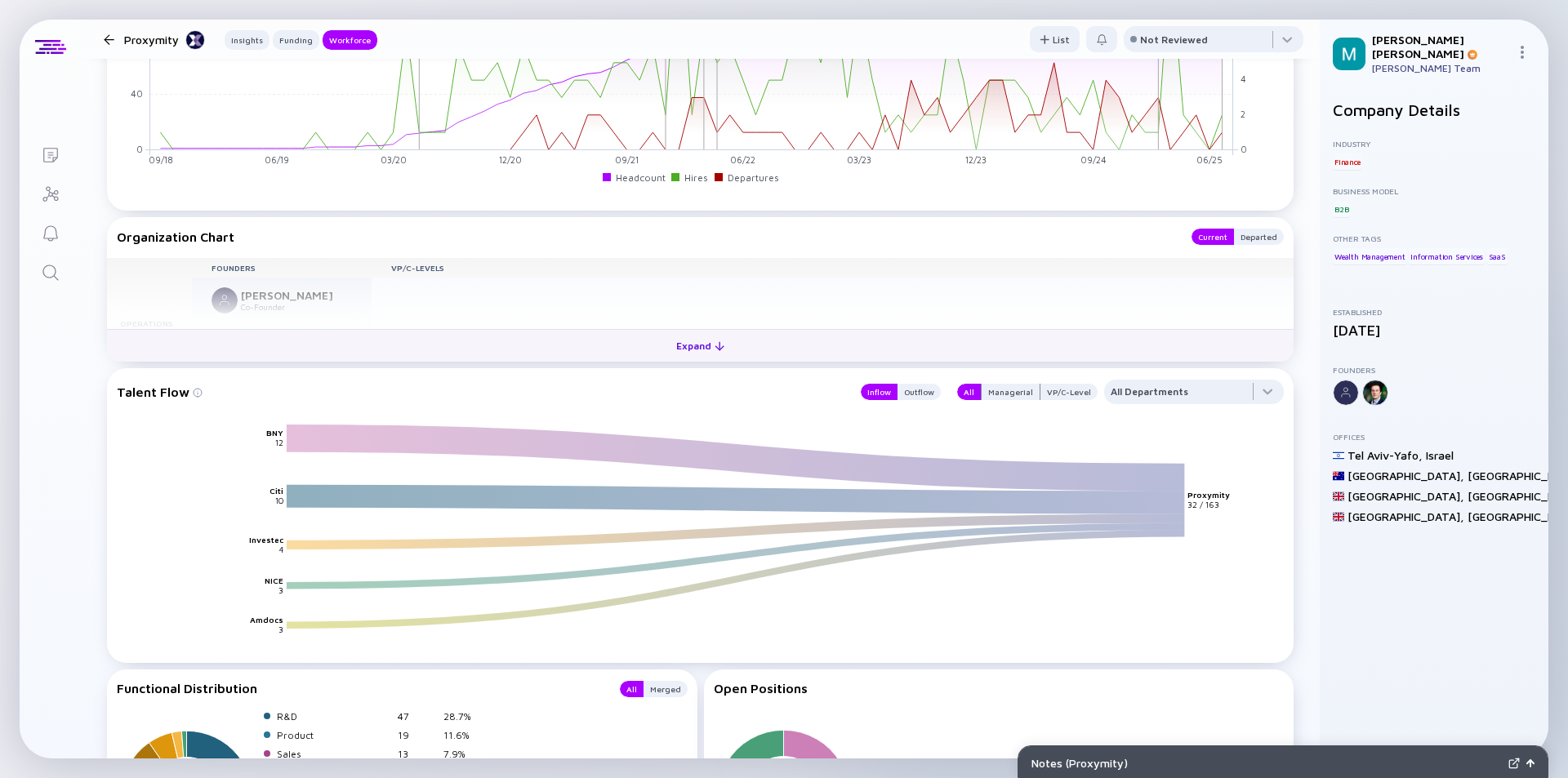
click at [690, 351] on div "Expand" at bounding box center [700, 346] width 68 height 25
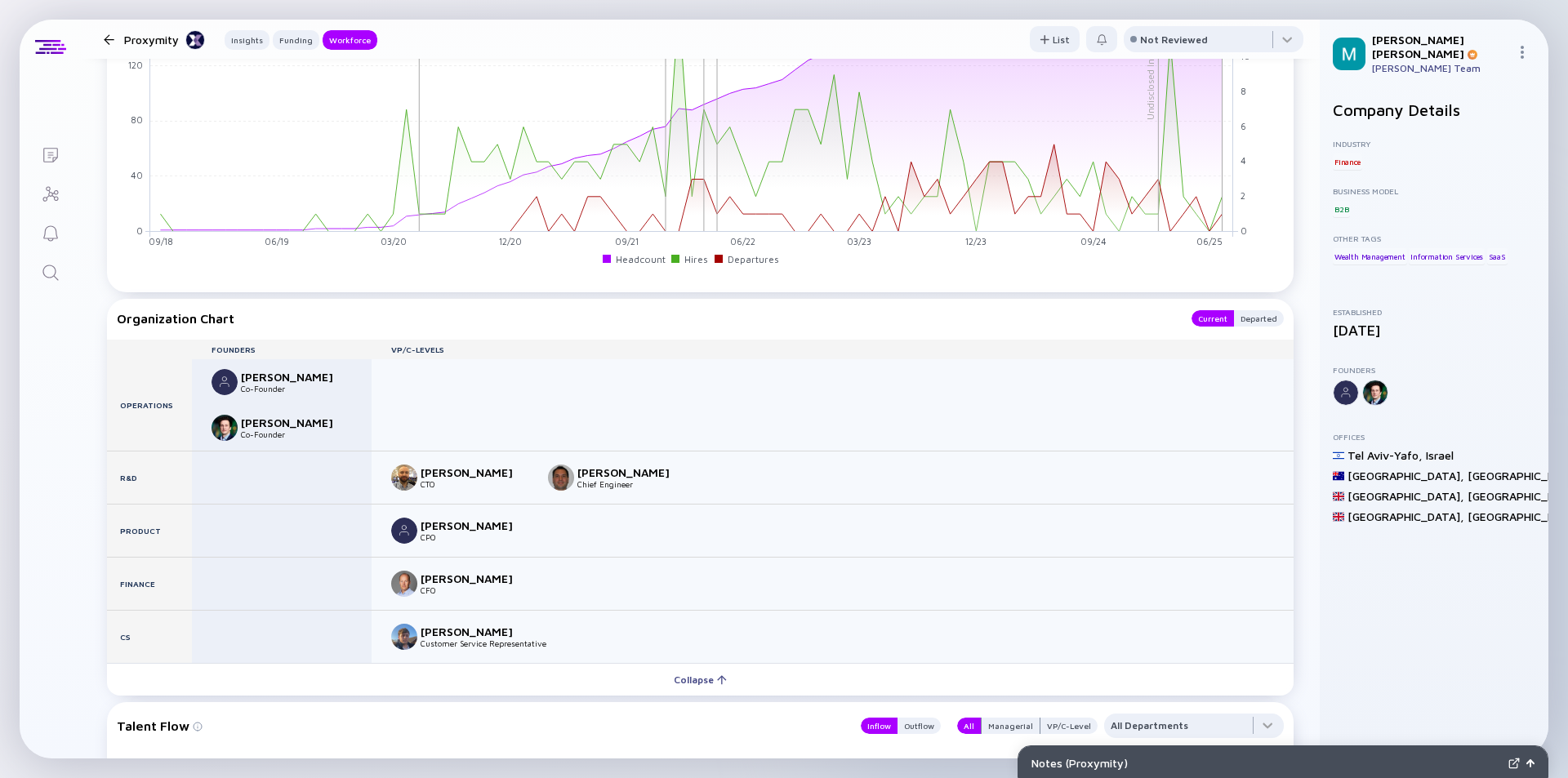
scroll to position [1518, 0]
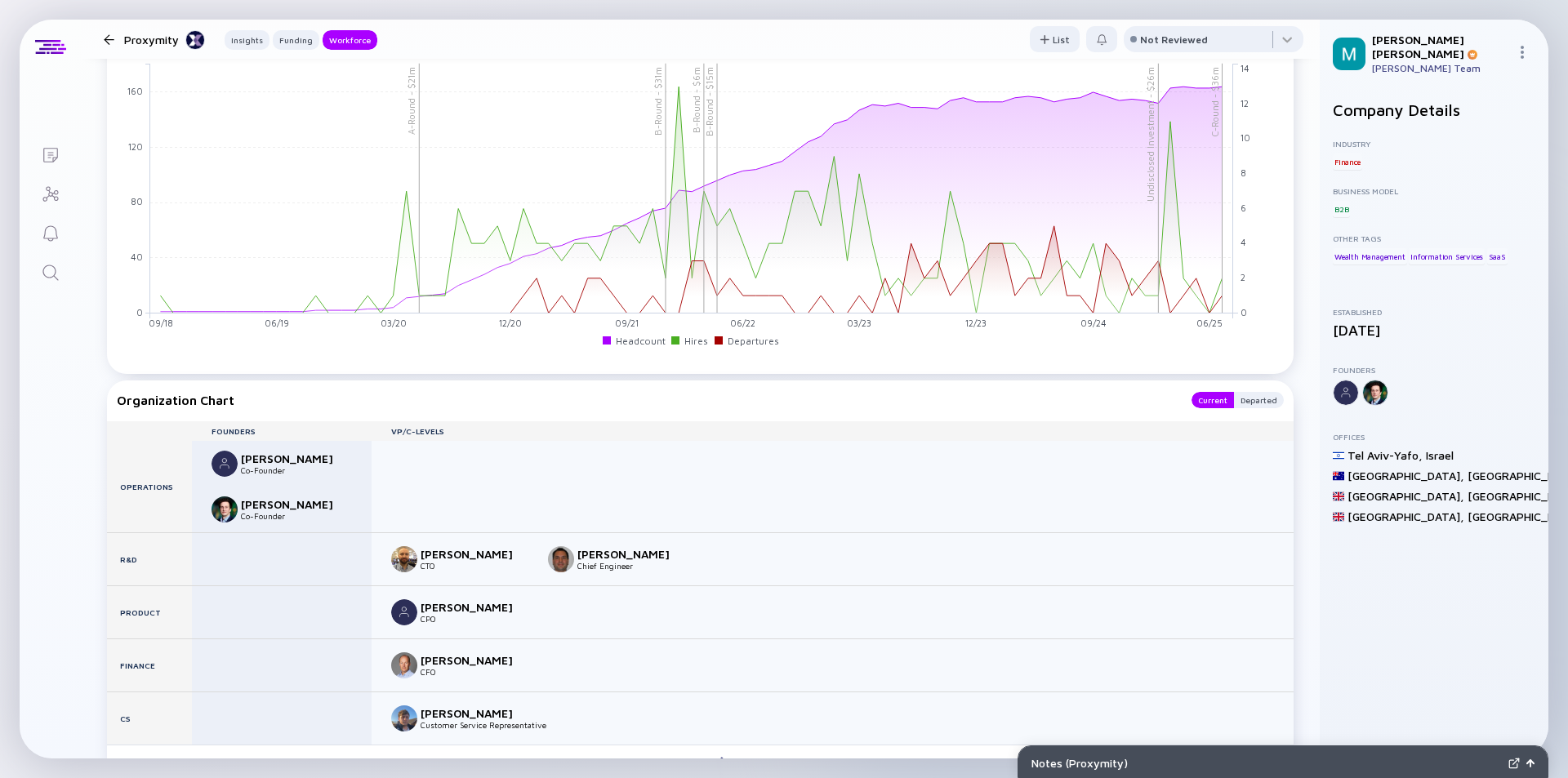
click at [109, 41] on div at bounding box center [109, 39] width 11 height 11
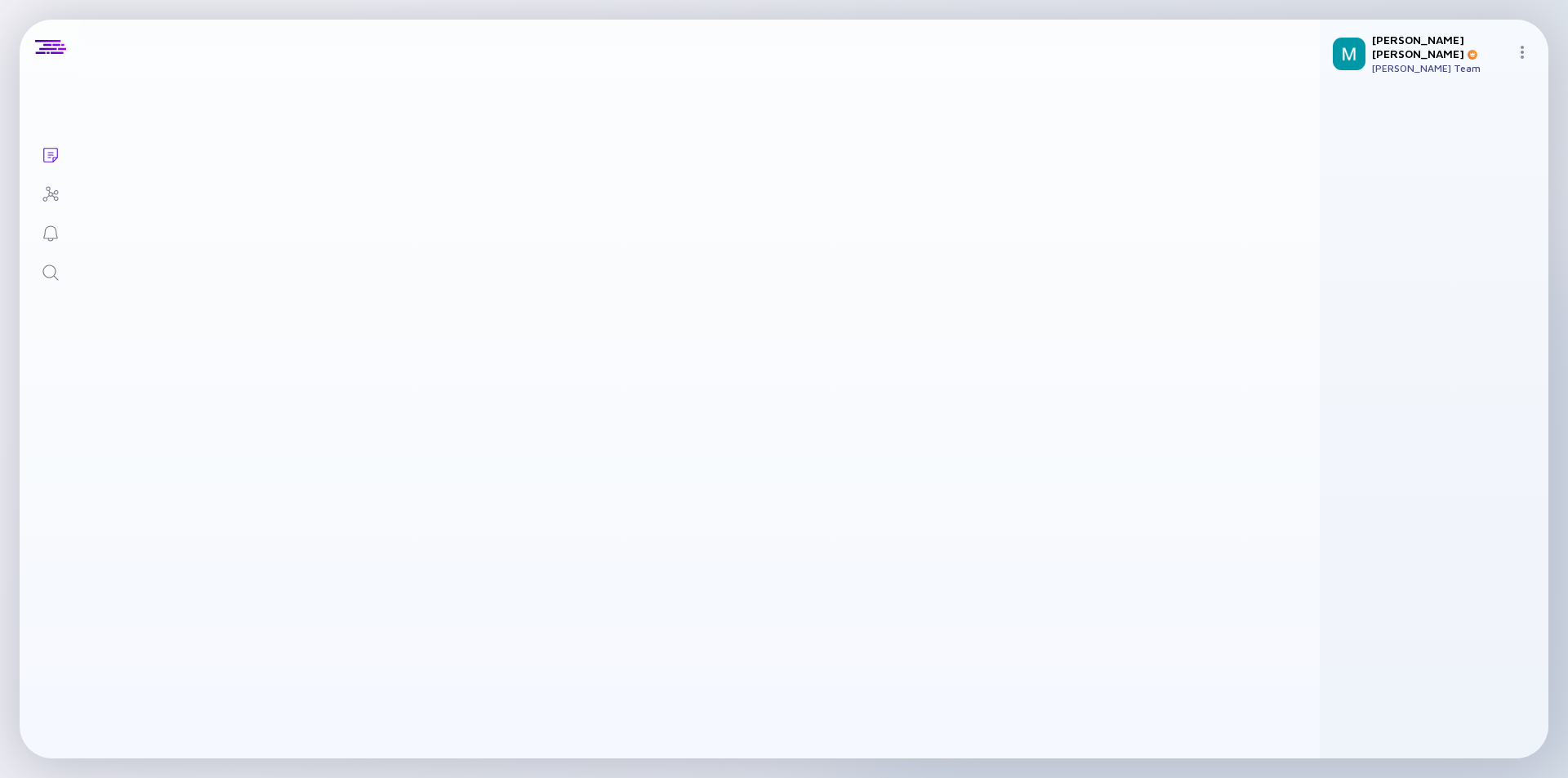
scroll to position [1959, 0]
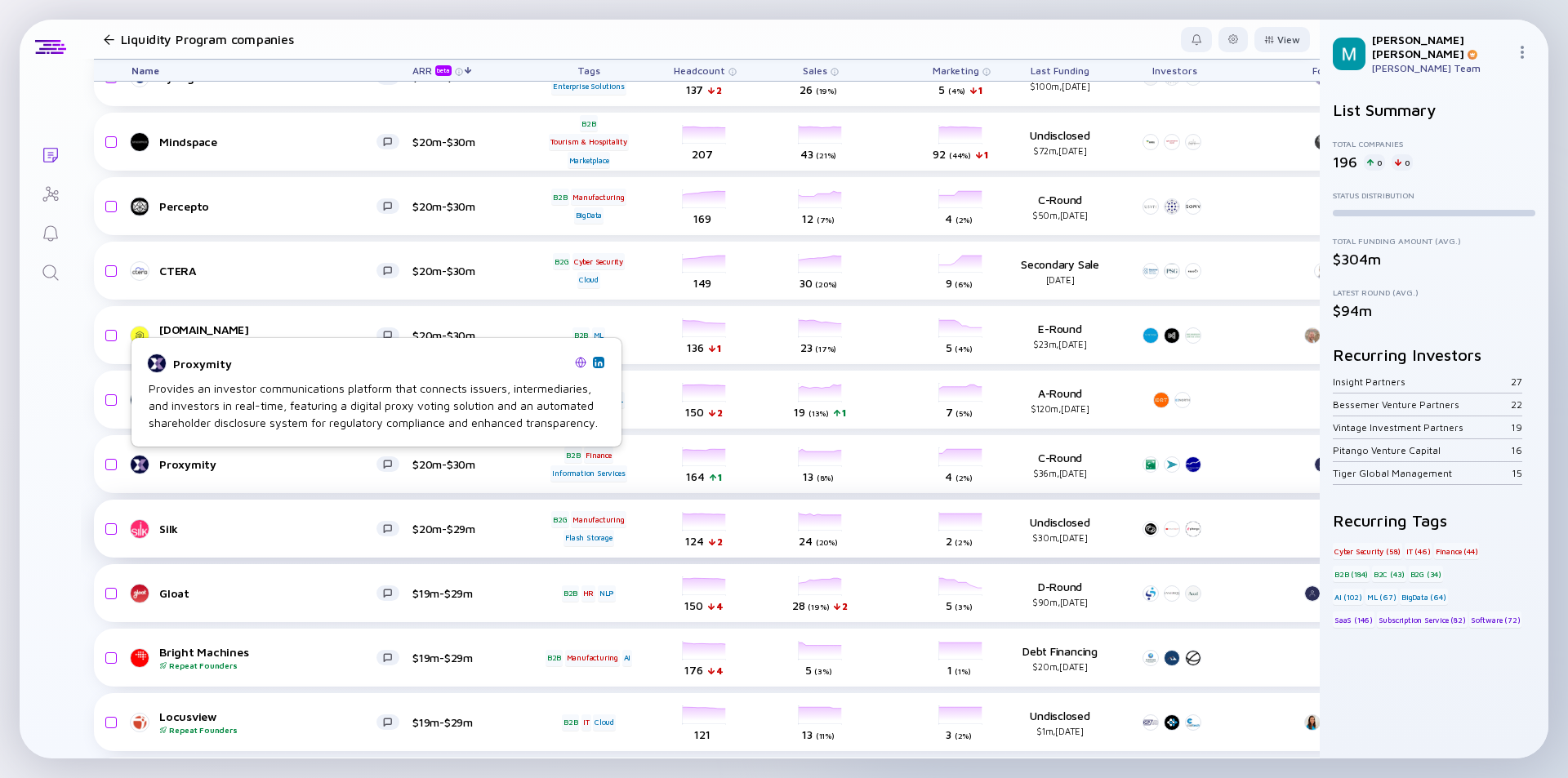
click at [241, 520] on link "Silk" at bounding box center [271, 529] width 281 height 19
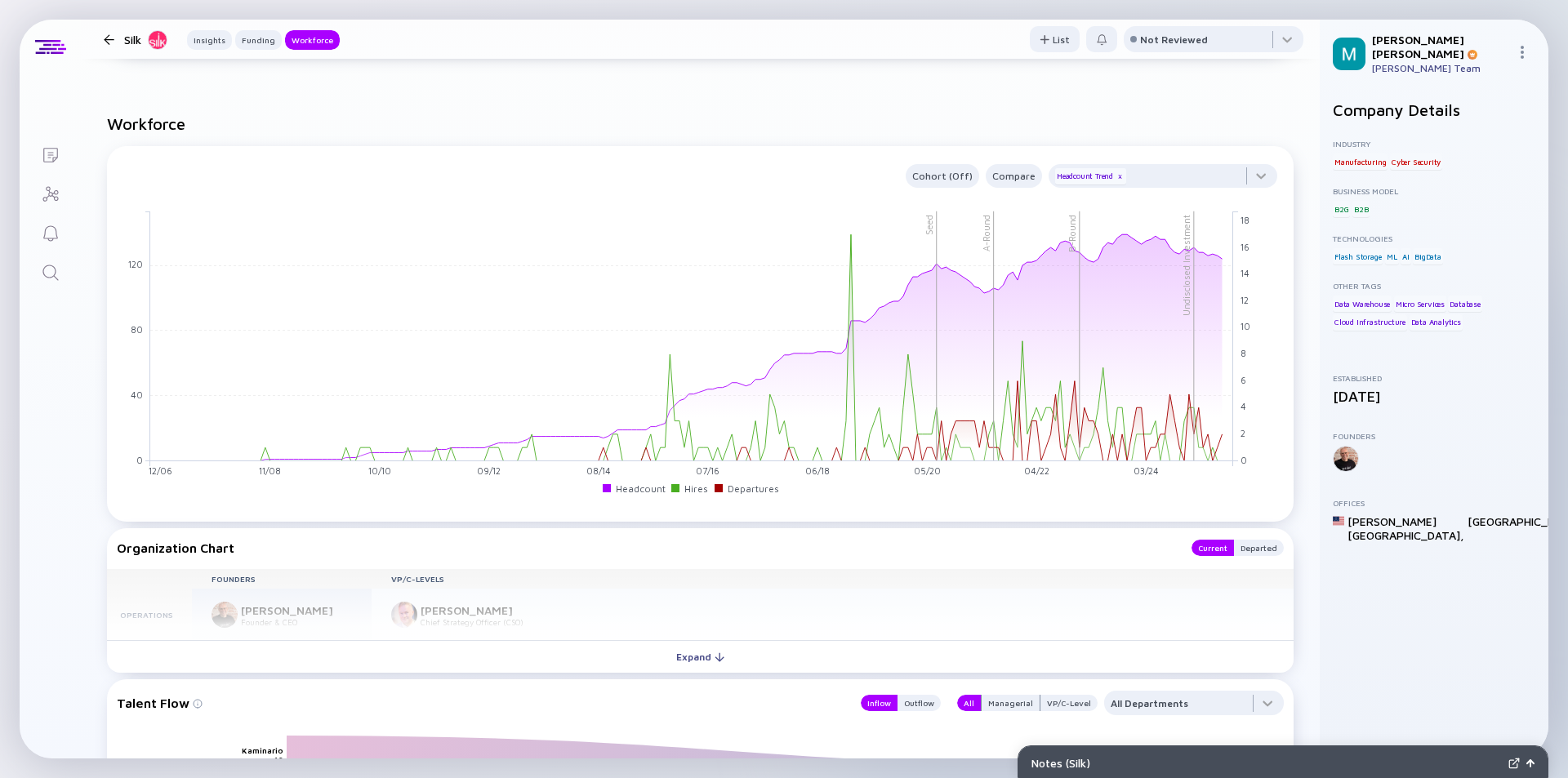
scroll to position [1633, 0]
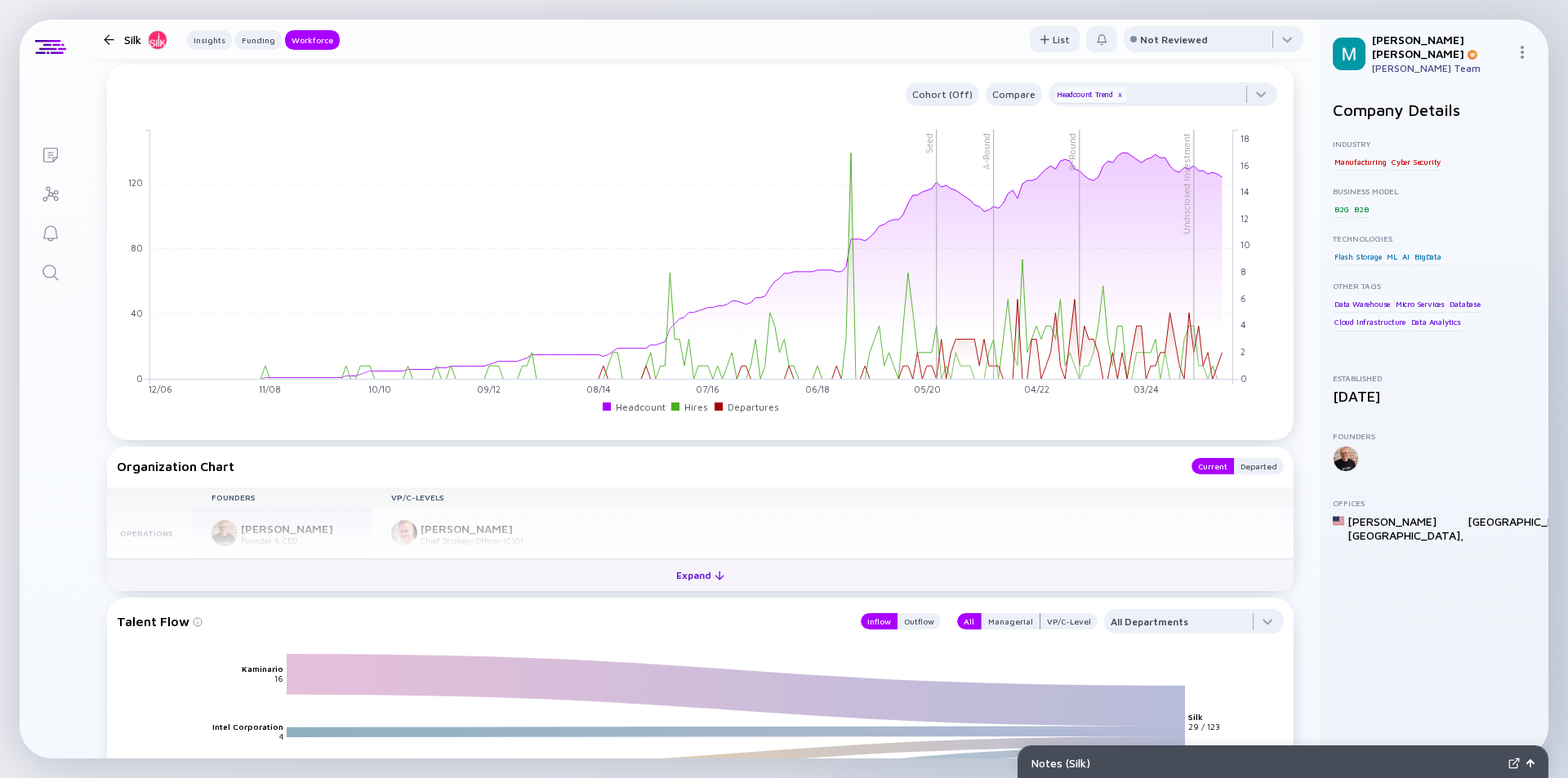
click at [687, 573] on div "Expand" at bounding box center [700, 575] width 68 height 25
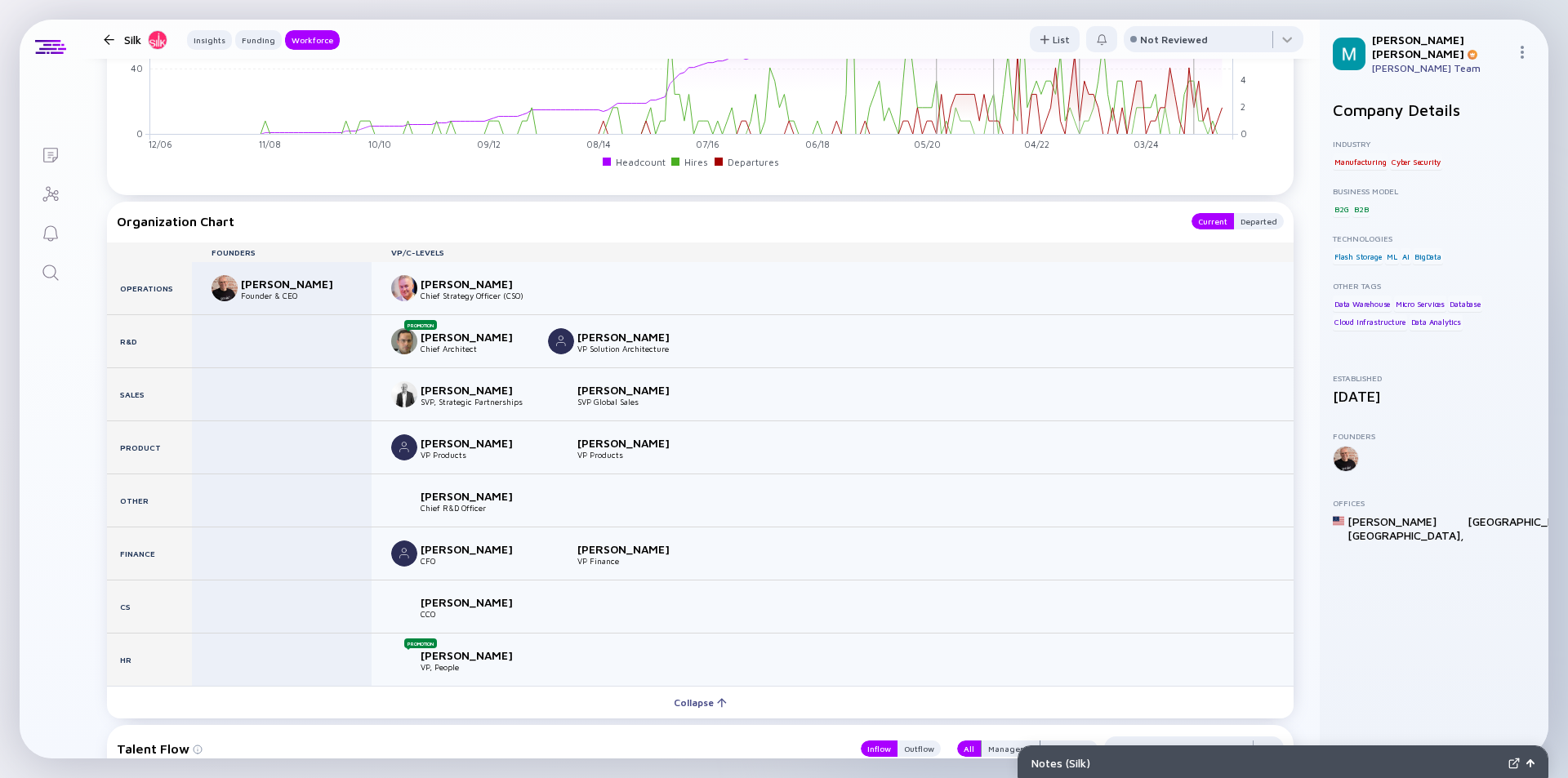
scroll to position [2041, 0]
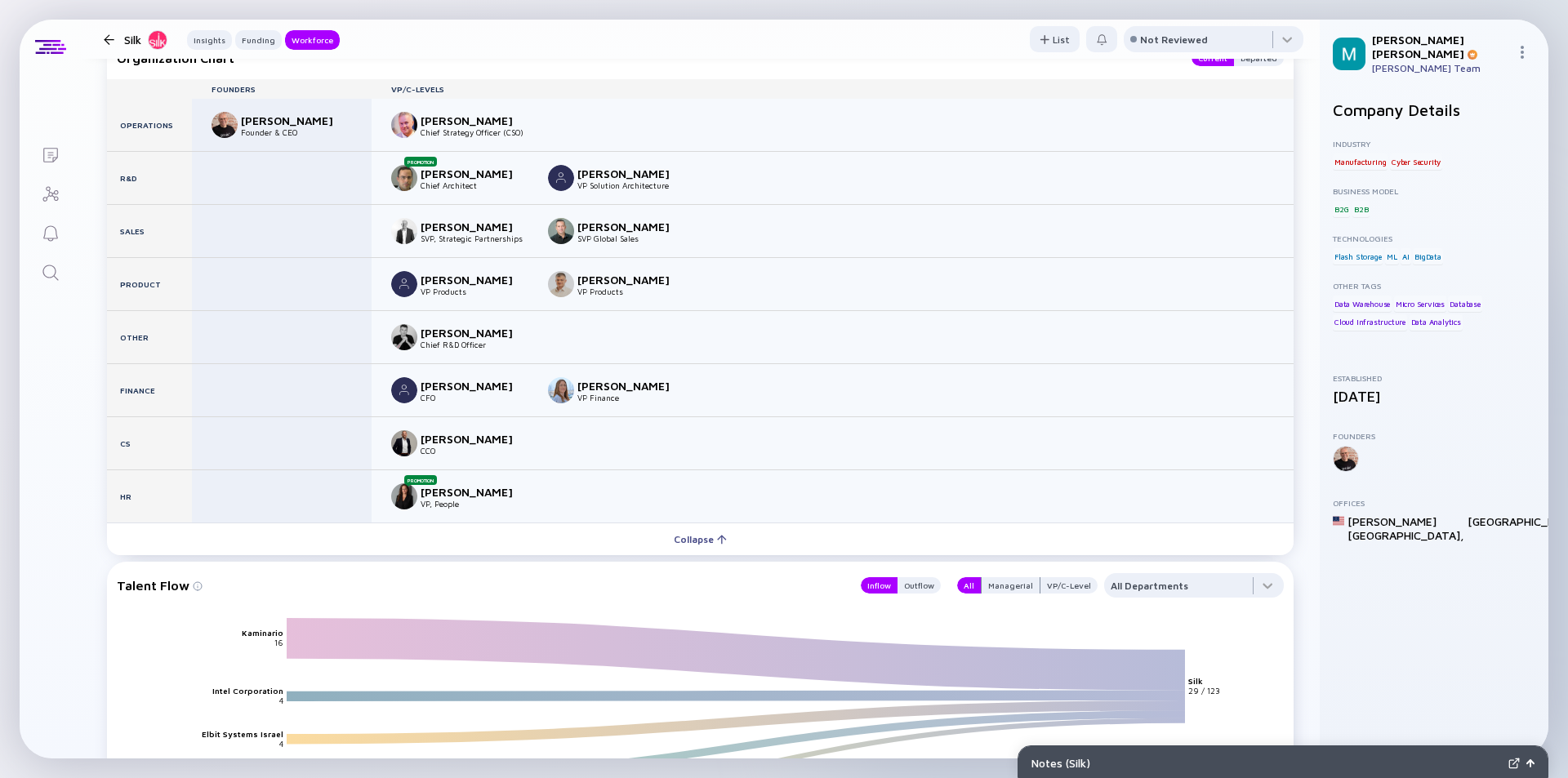
click at [110, 34] on div at bounding box center [109, 39] width 11 height 11
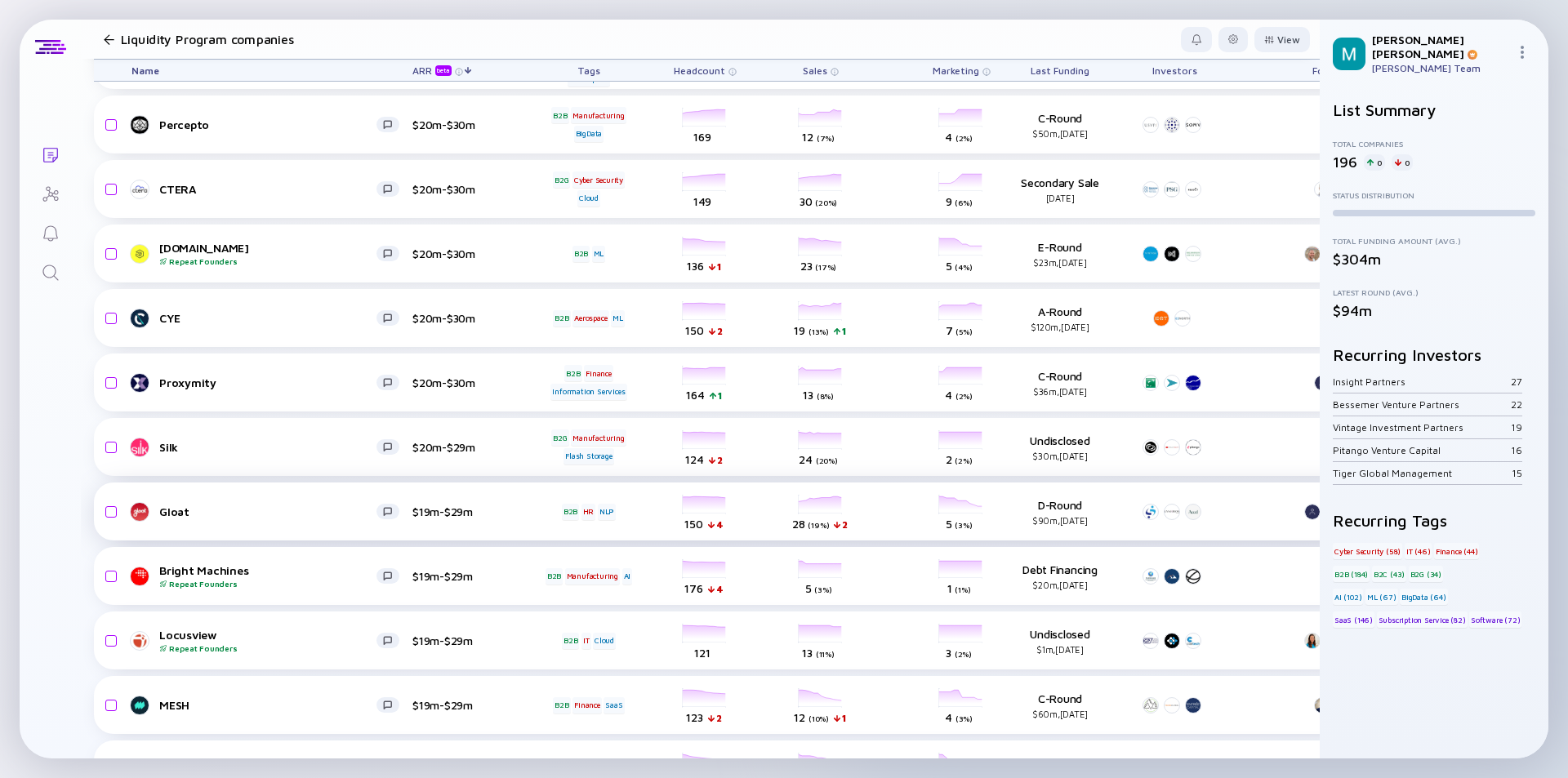
scroll to position [2122, 0]
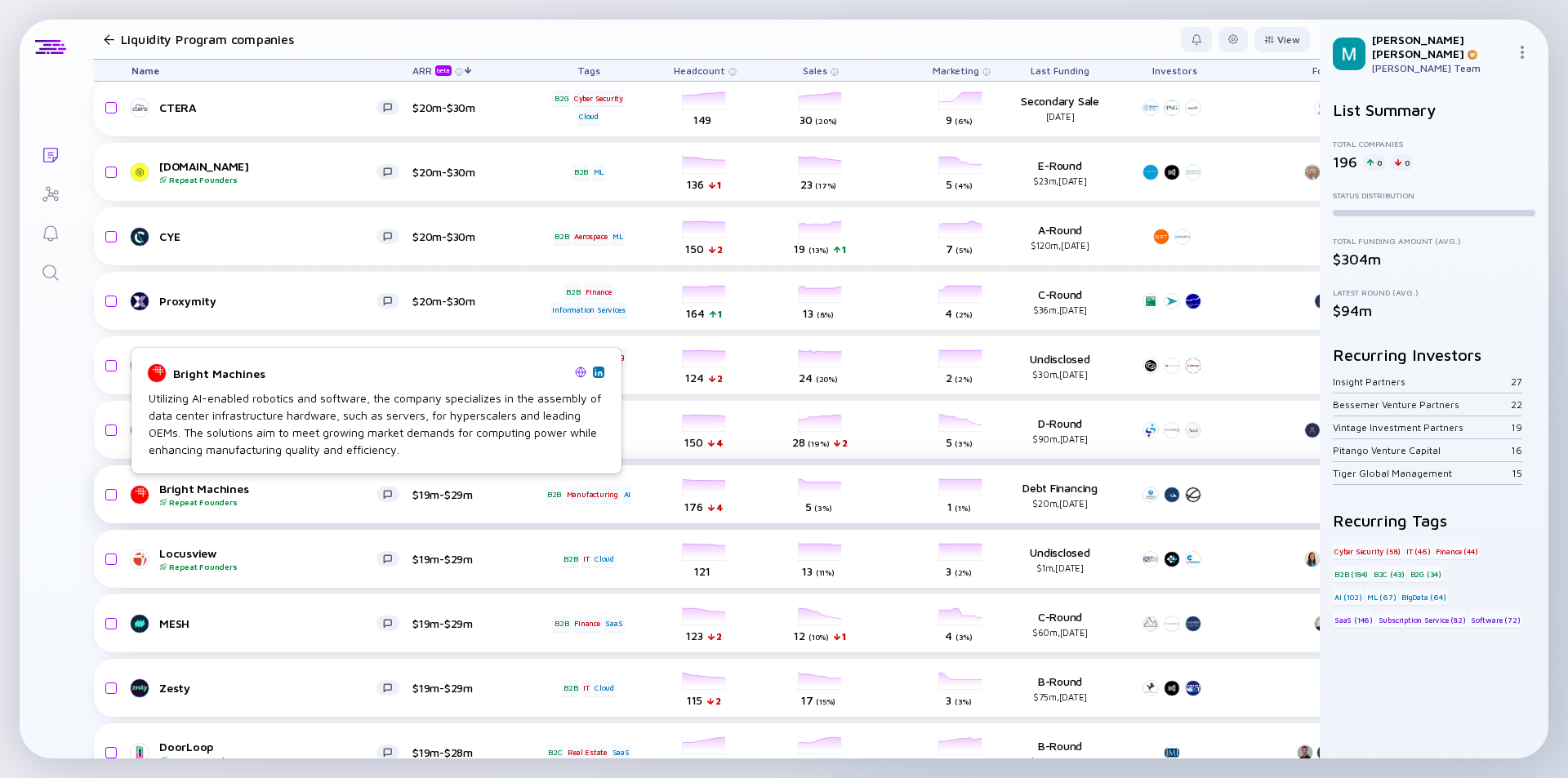
click at [257, 484] on div "Bright Machines Repeat Founders" at bounding box center [268, 494] width 218 height 25
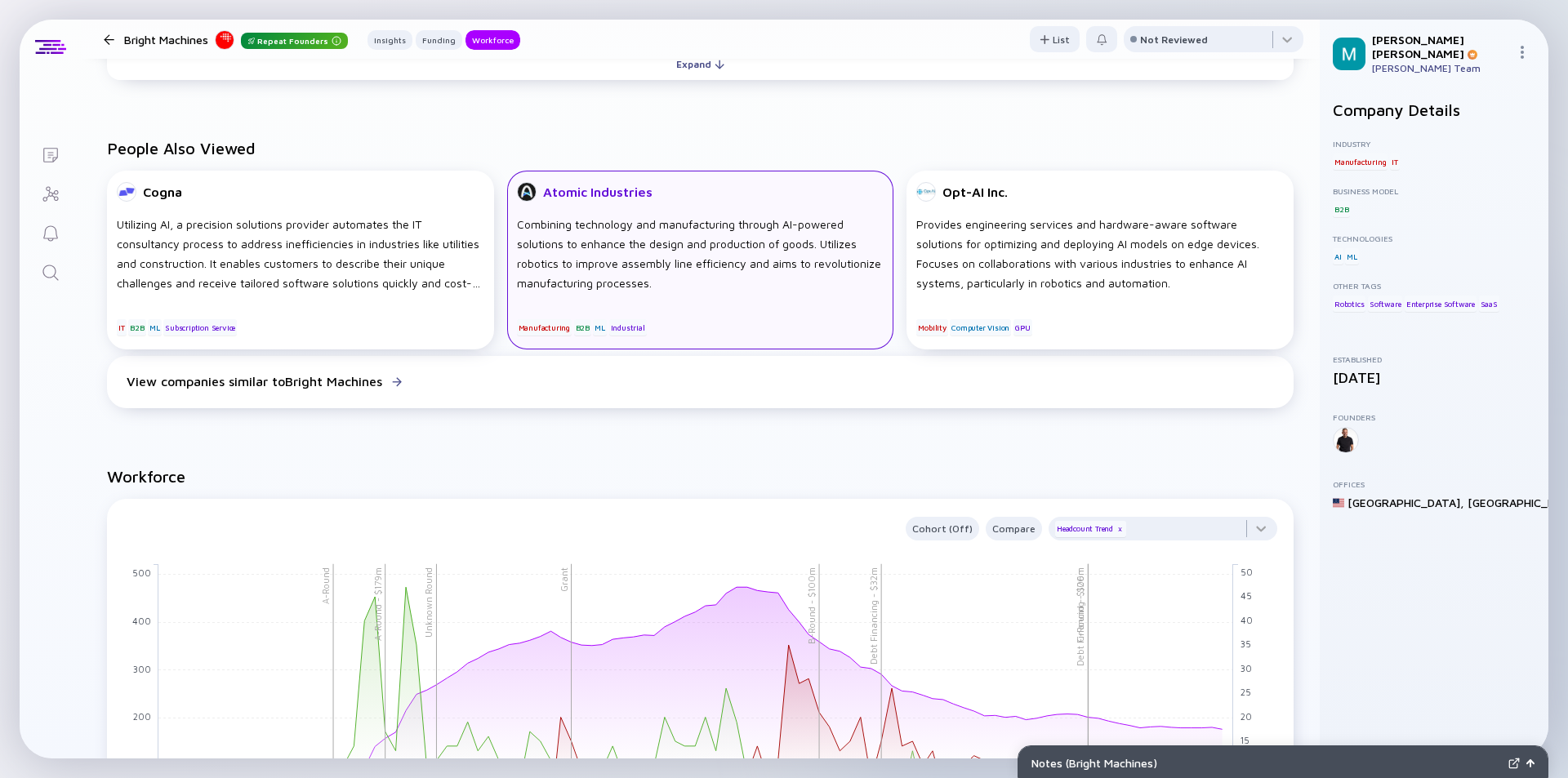
scroll to position [1470, 0]
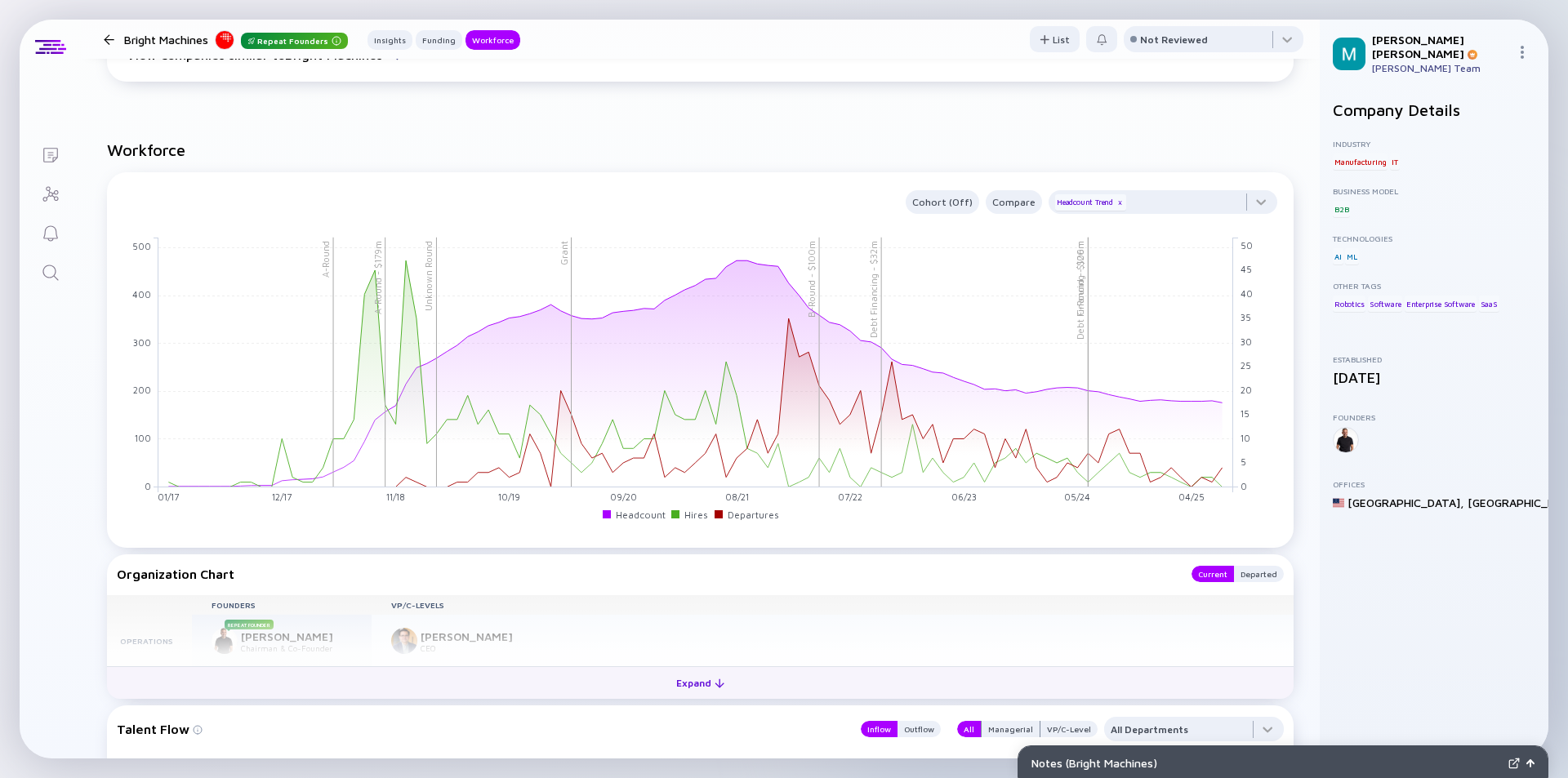
click at [687, 679] on div "Expand" at bounding box center [700, 683] width 68 height 25
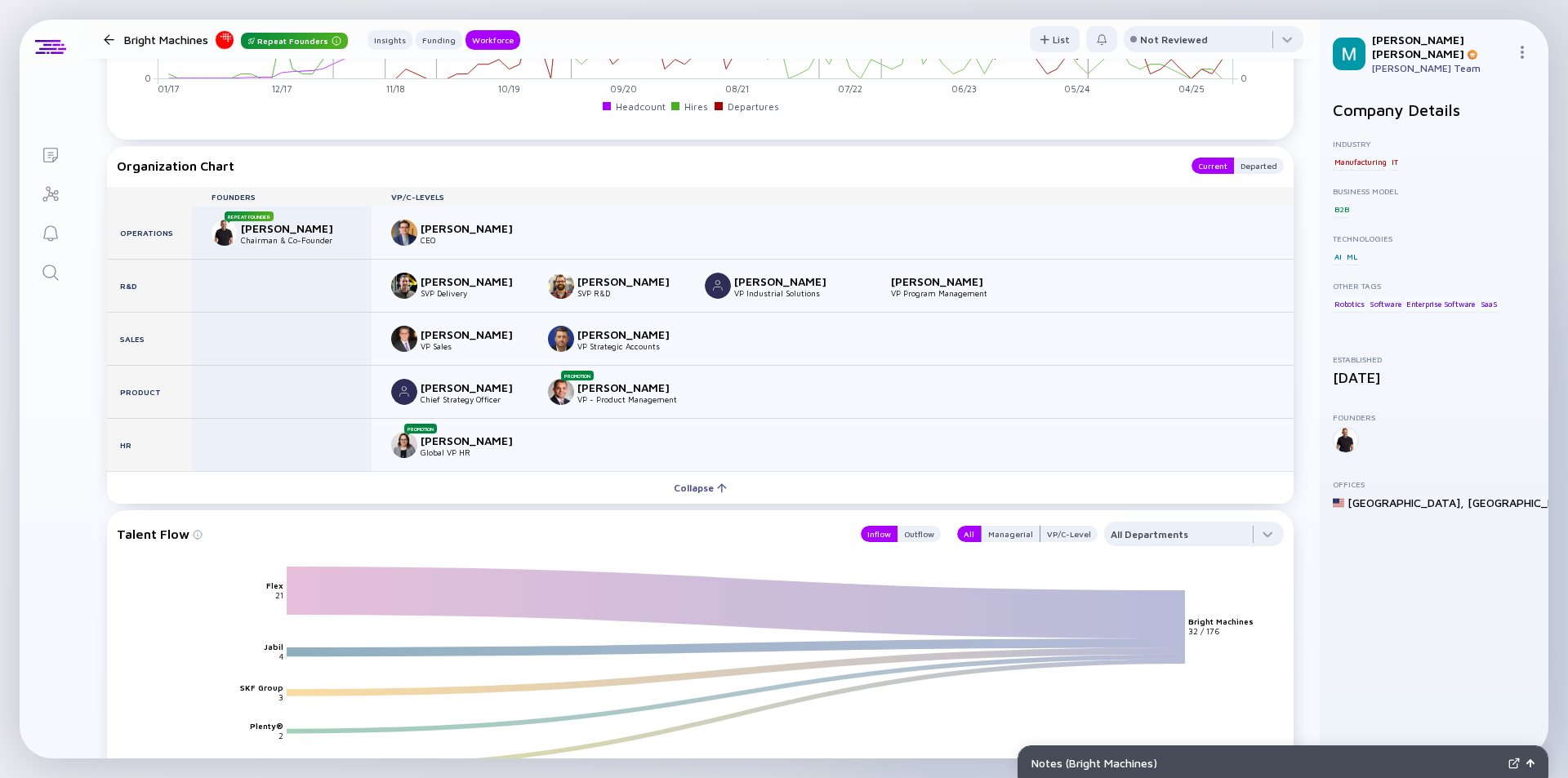
scroll to position [1959, 0]
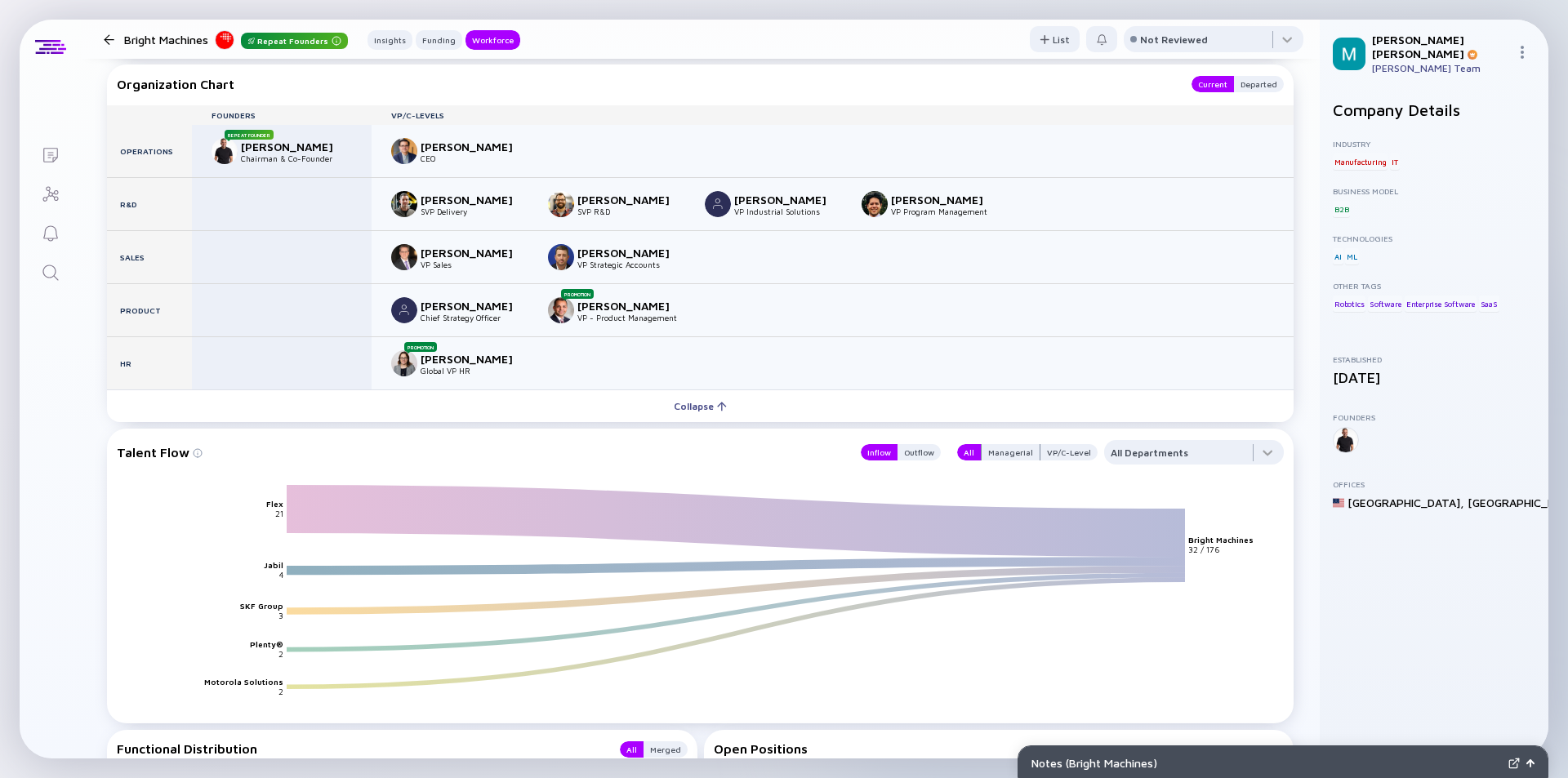
click at [113, 43] on div at bounding box center [109, 39] width 11 height 11
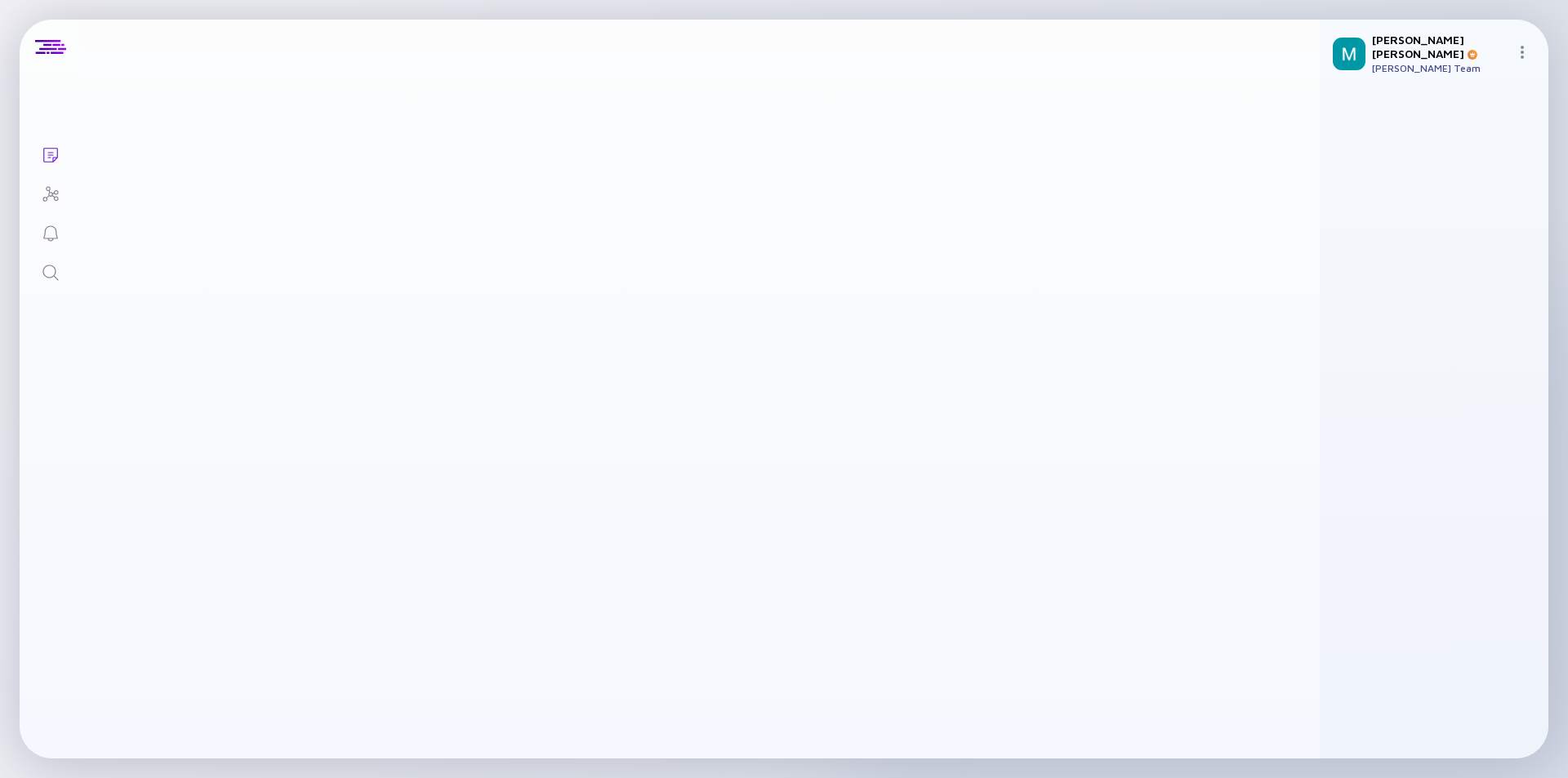
scroll to position [2122, 0]
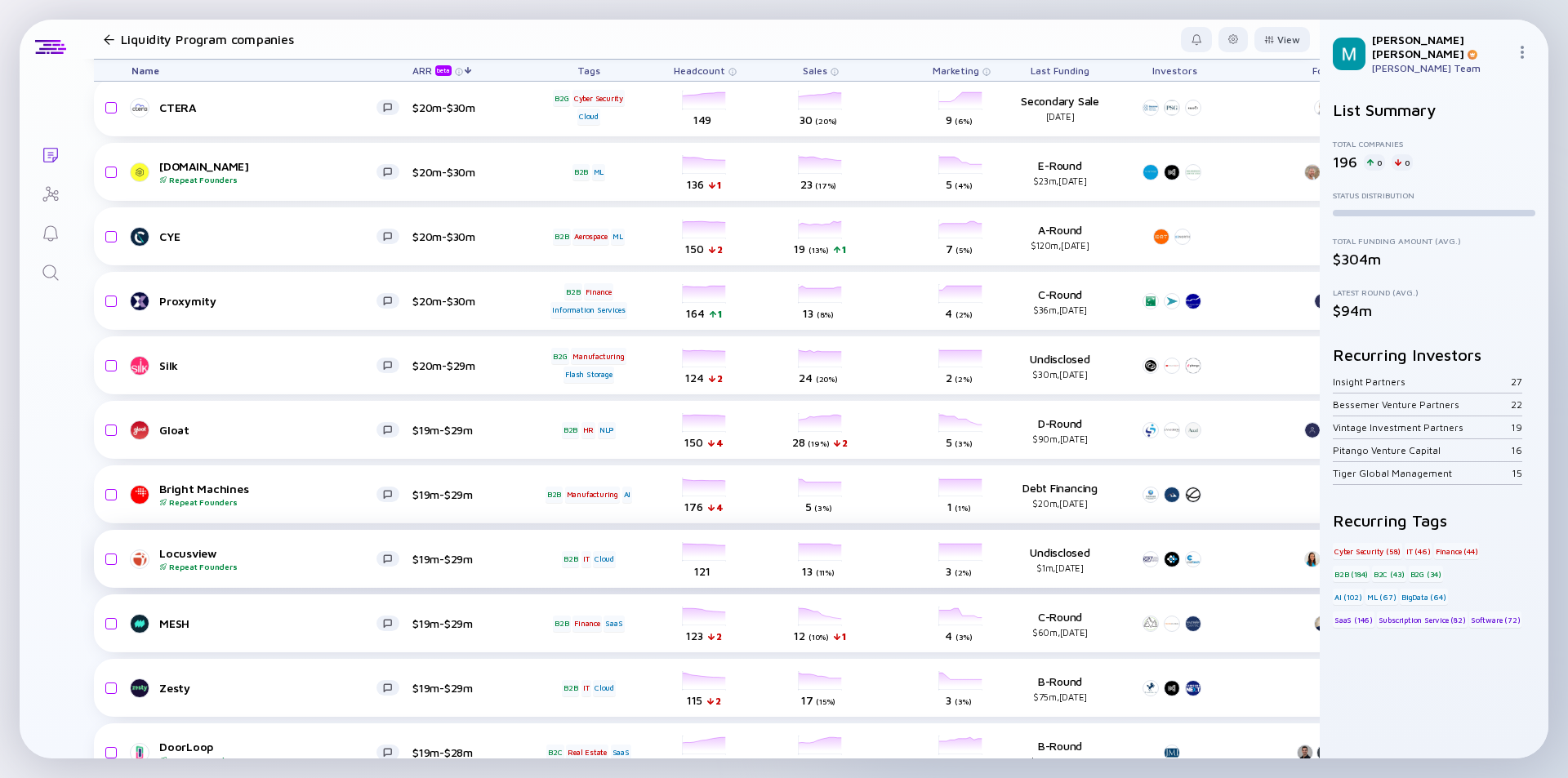
click at [279, 557] on div "Locusview Repeat Founders" at bounding box center [268, 558] width 218 height 25
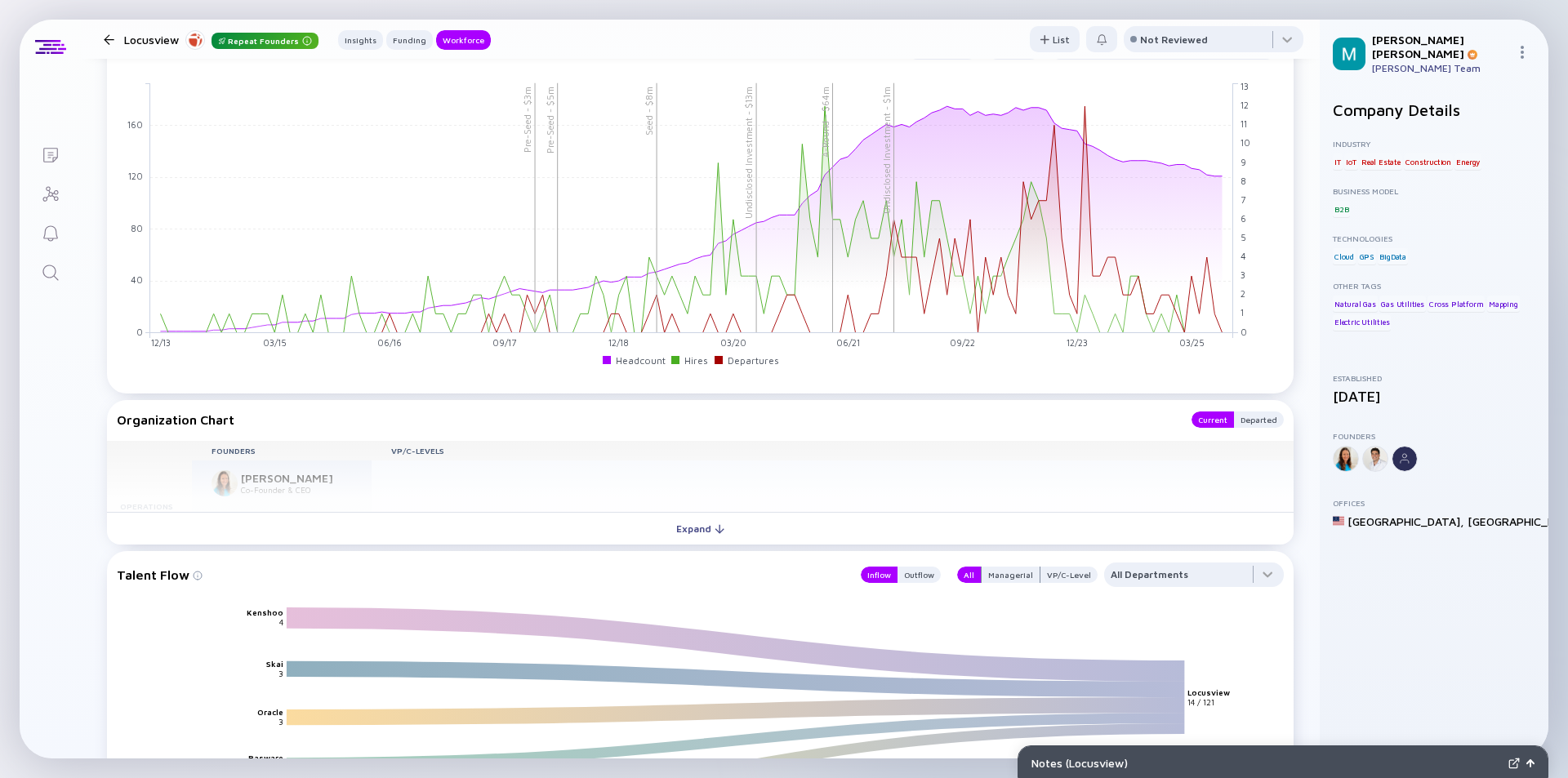
scroll to position [1633, 0]
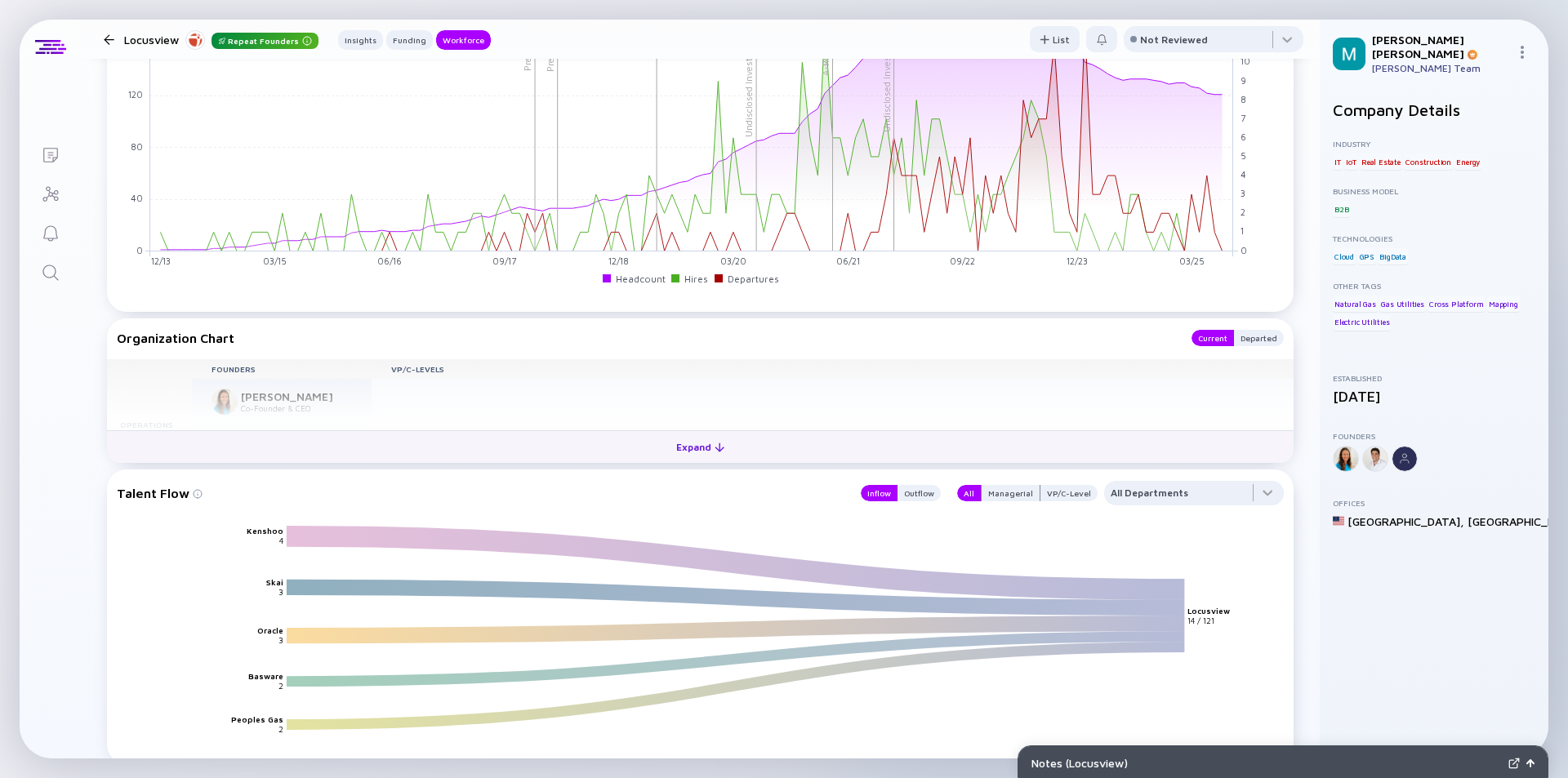
click at [683, 452] on div "Expand" at bounding box center [700, 447] width 68 height 25
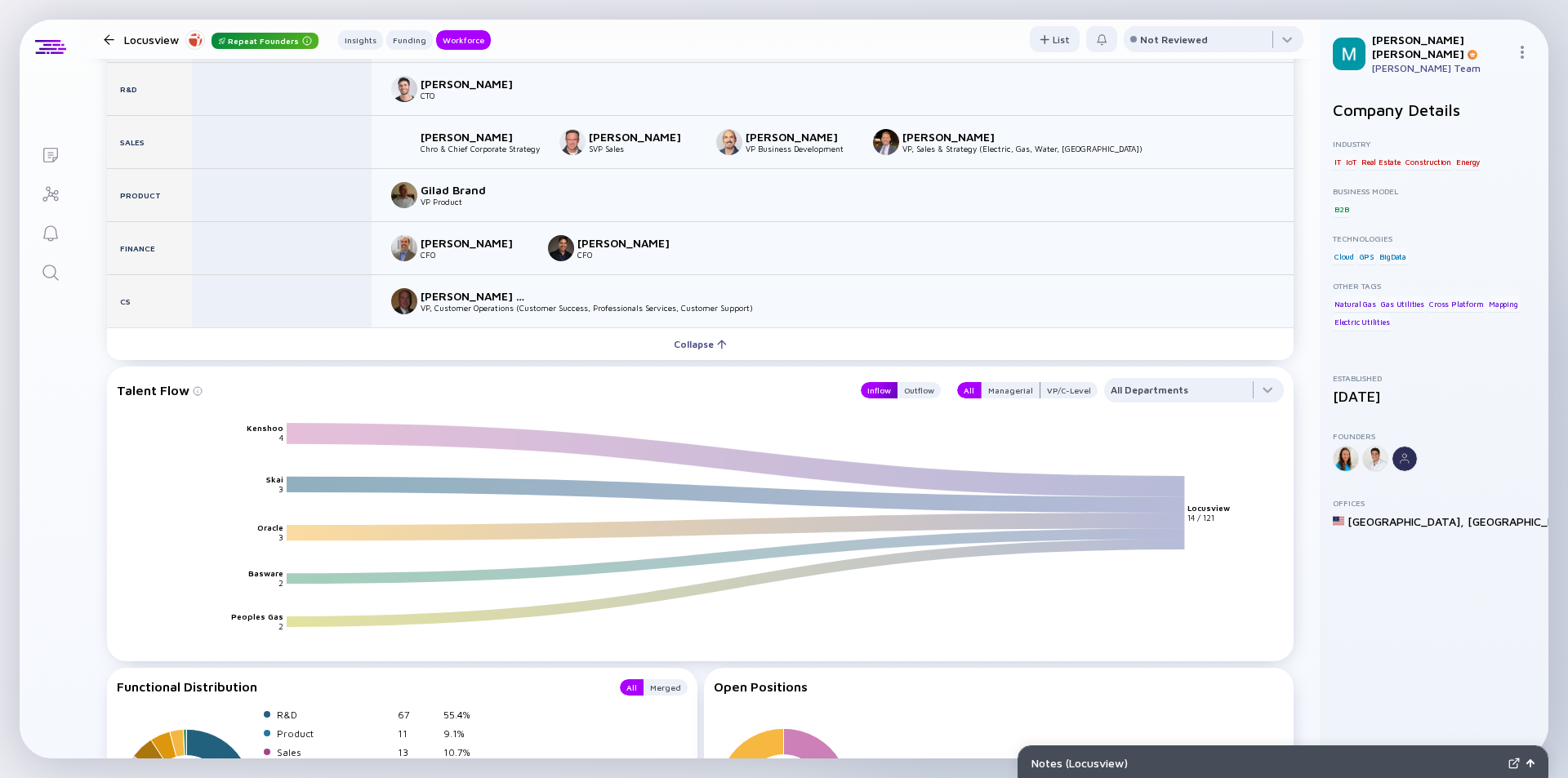
scroll to position [1959, 0]
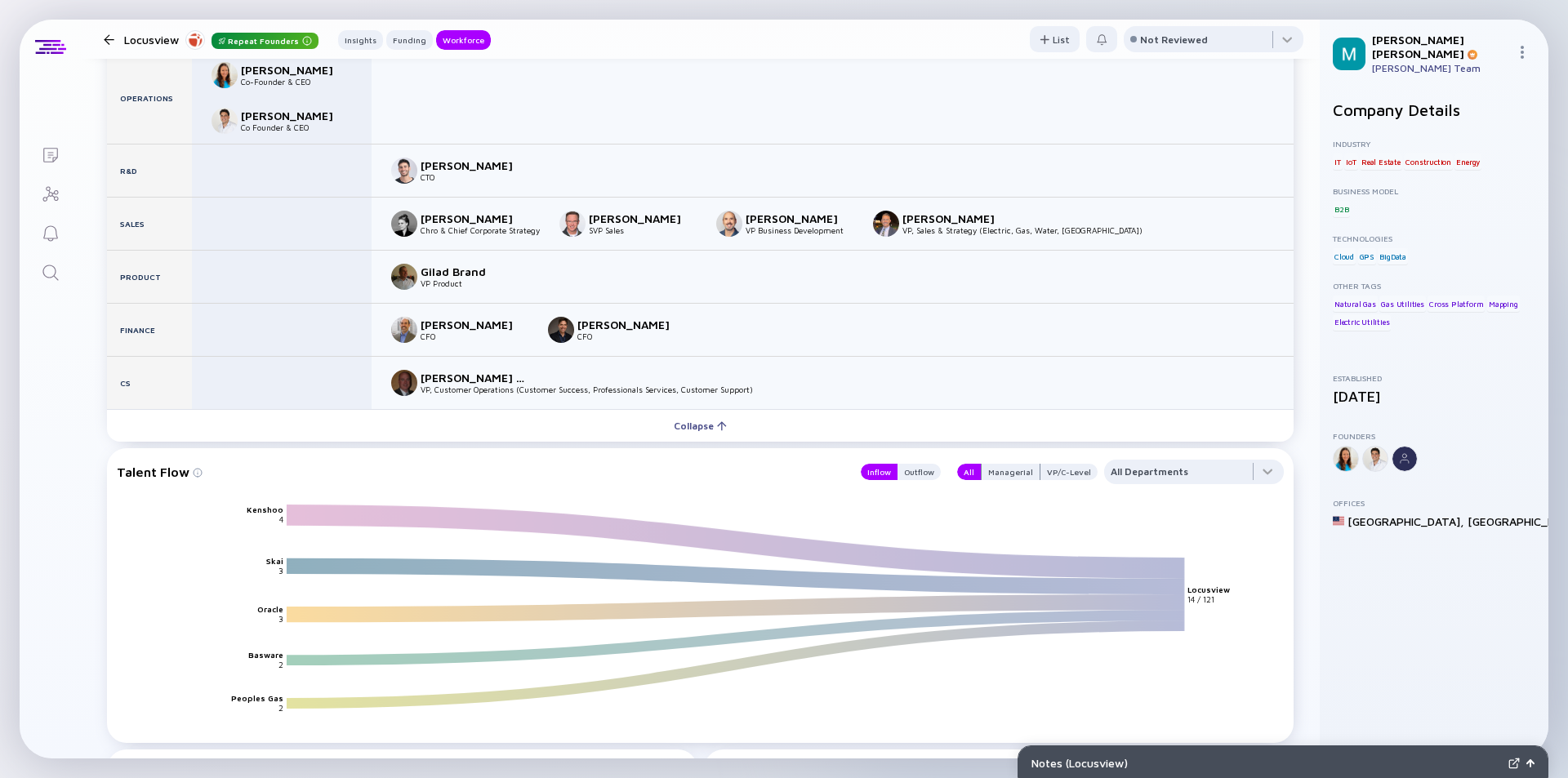
click at [114, 40] on div at bounding box center [109, 39] width 11 height 11
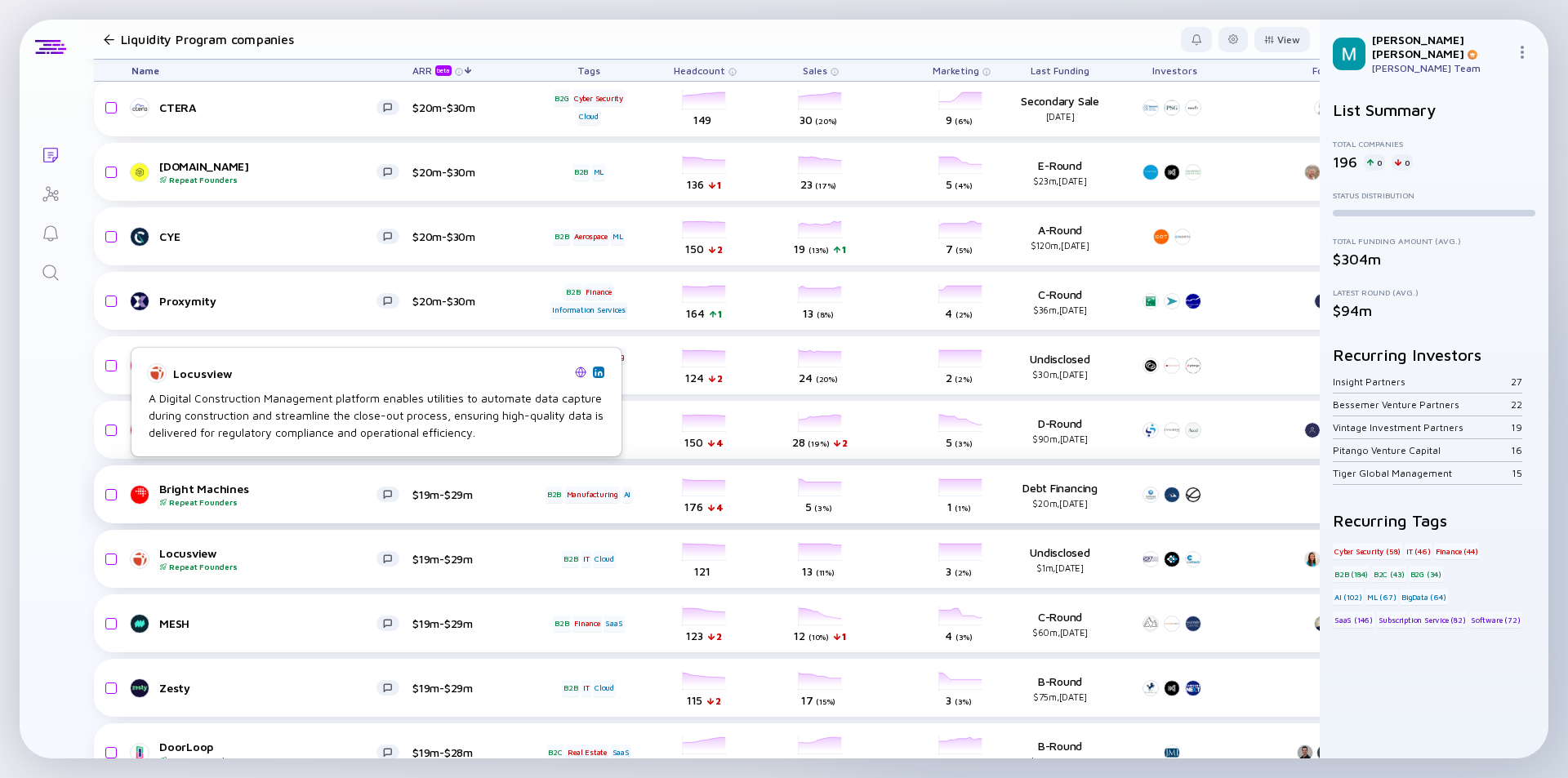
scroll to position [2204, 0]
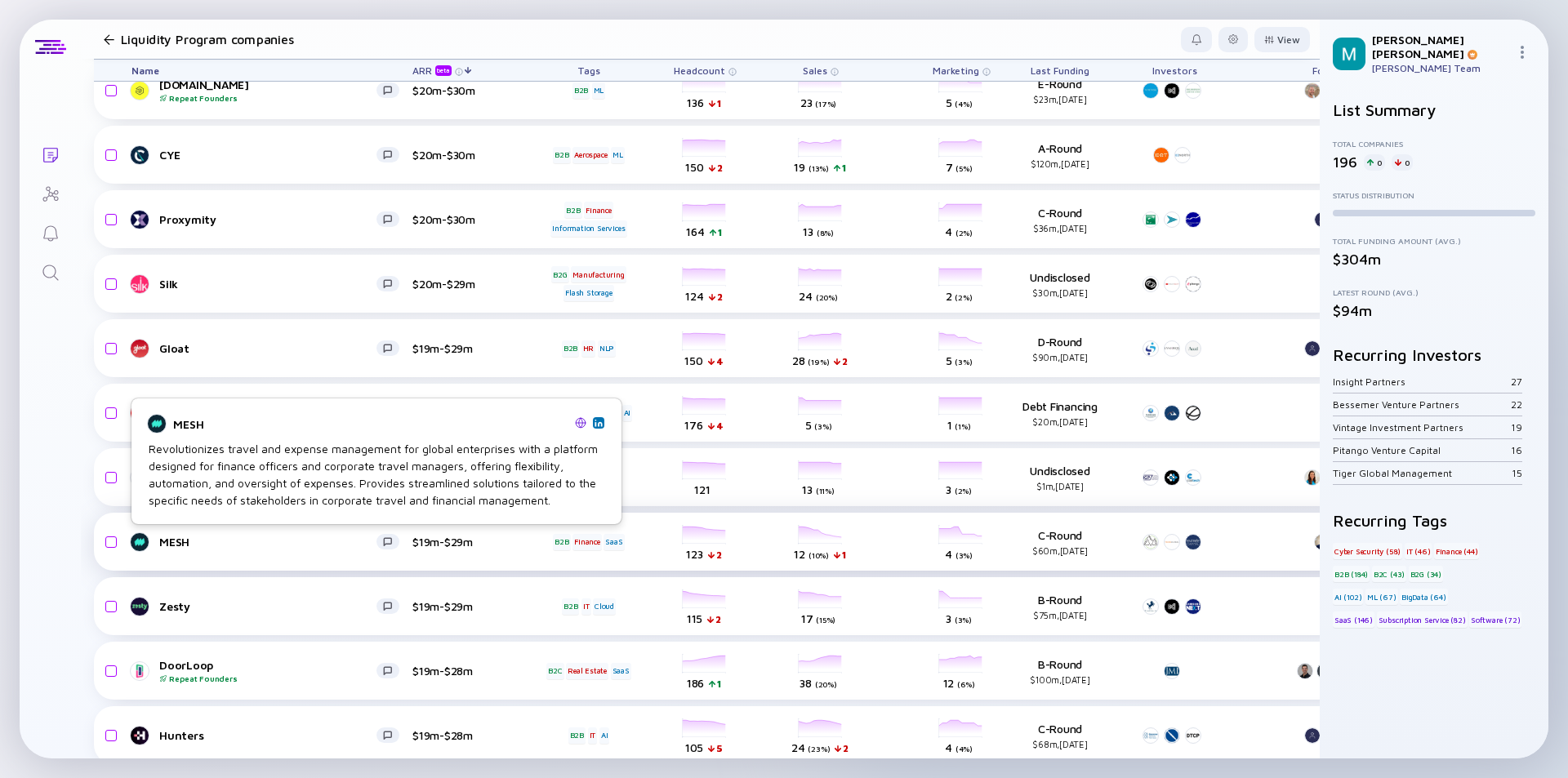
click at [307, 535] on div "MESH" at bounding box center [268, 542] width 218 height 14
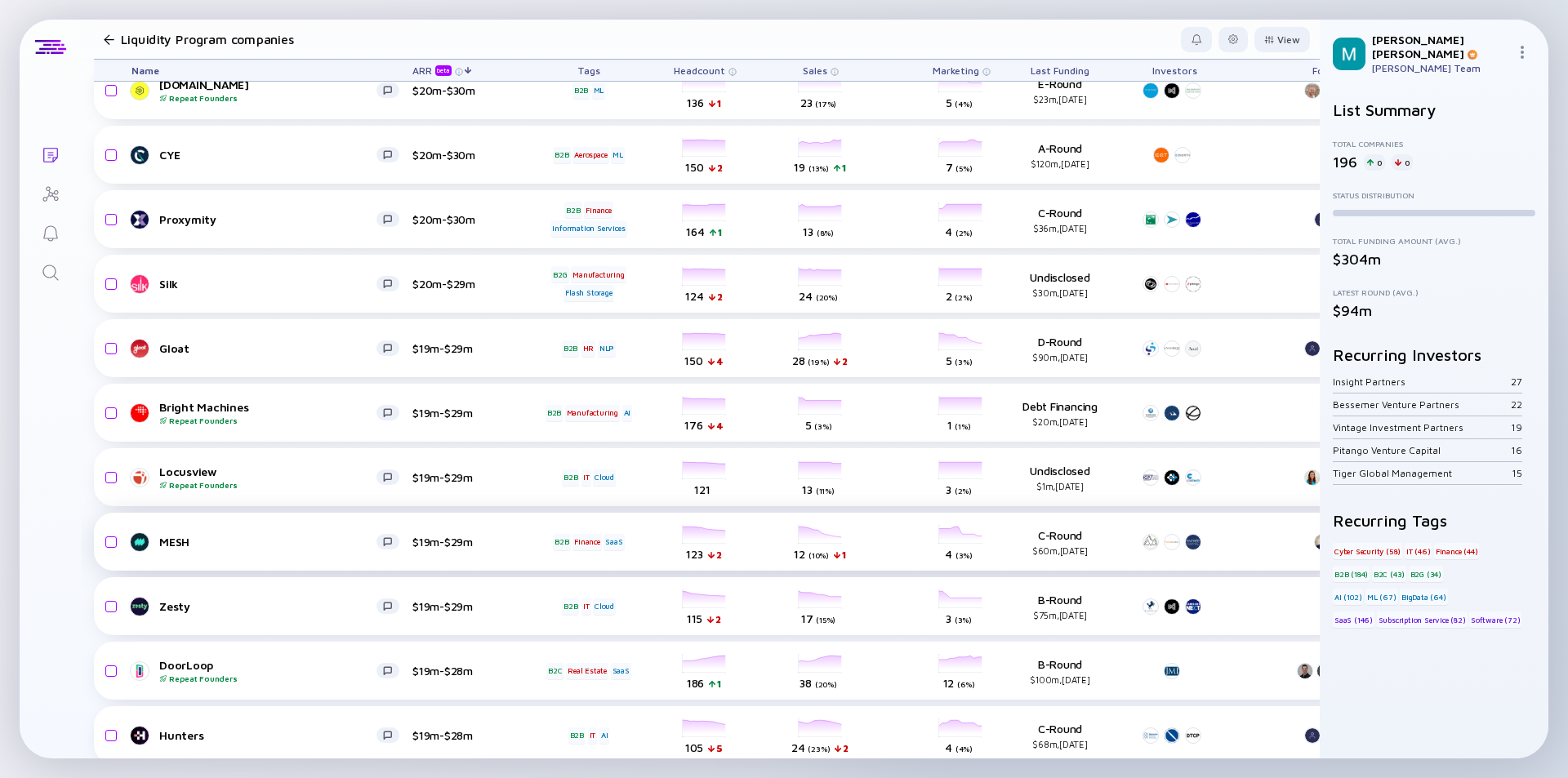
click at [307, 535] on div "MESH" at bounding box center [268, 542] width 218 height 14
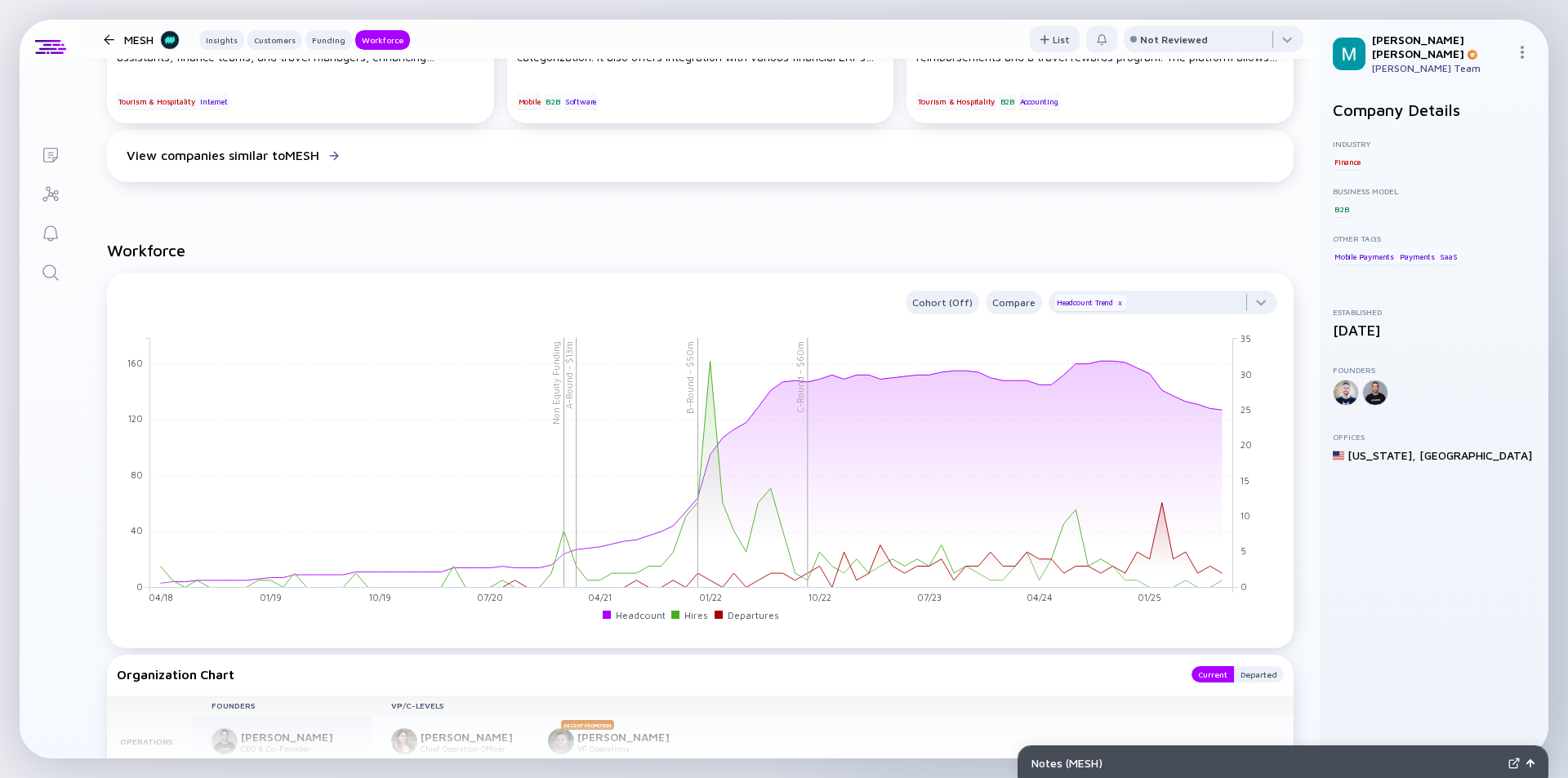
scroll to position [1796, 0]
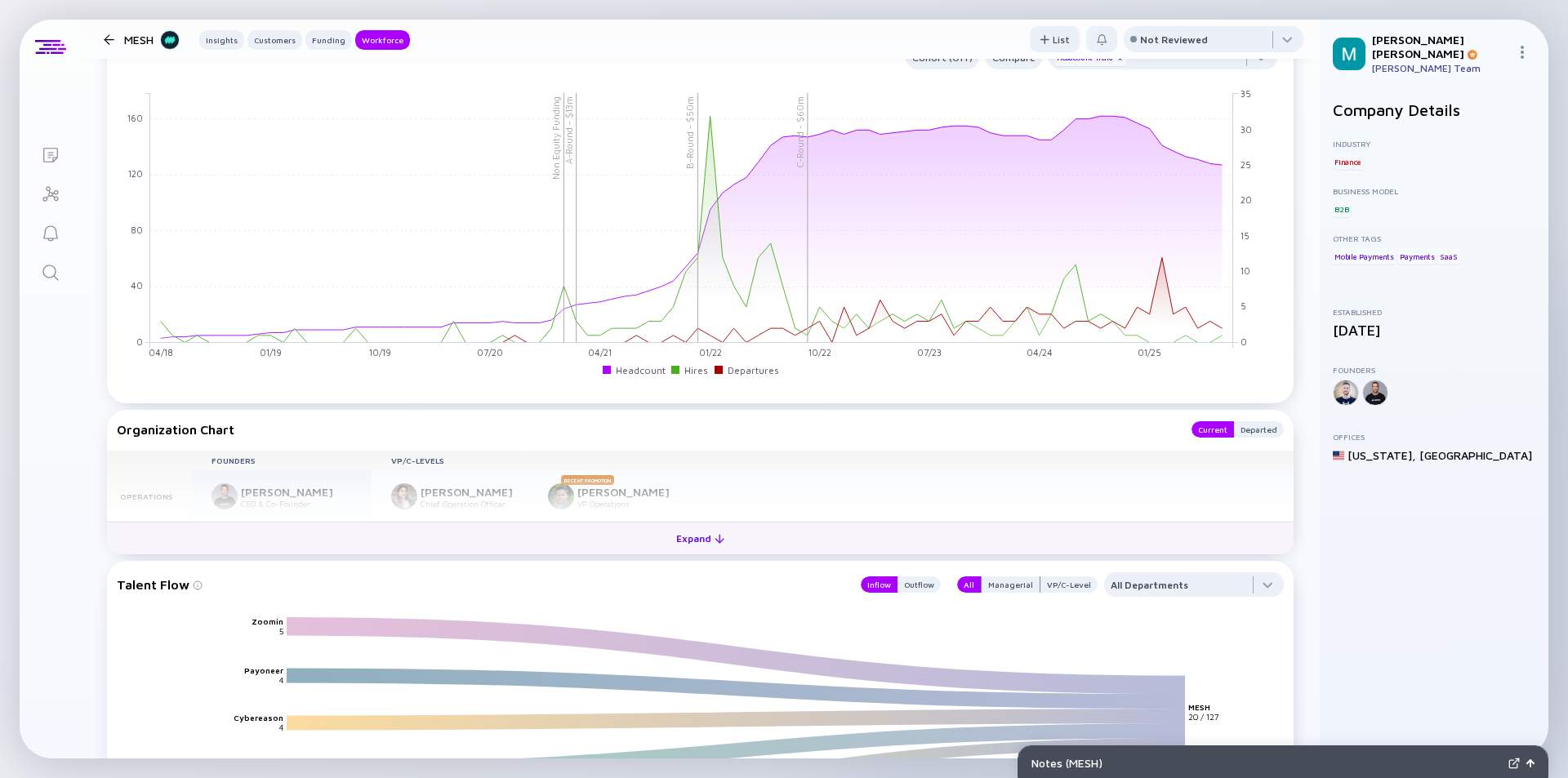
click at [682, 551] on div "Expand" at bounding box center [700, 538] width 68 height 25
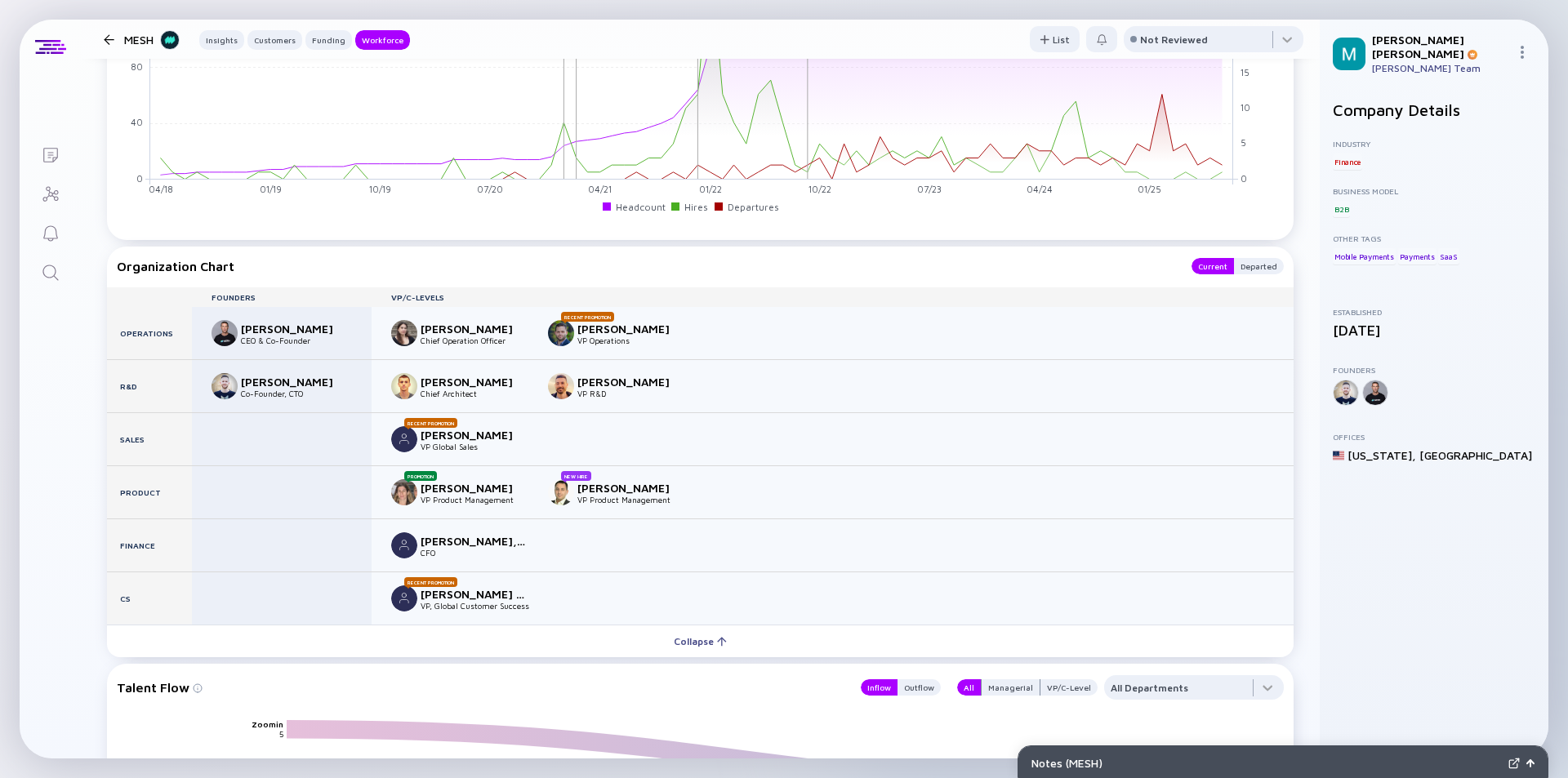
scroll to position [2041, 0]
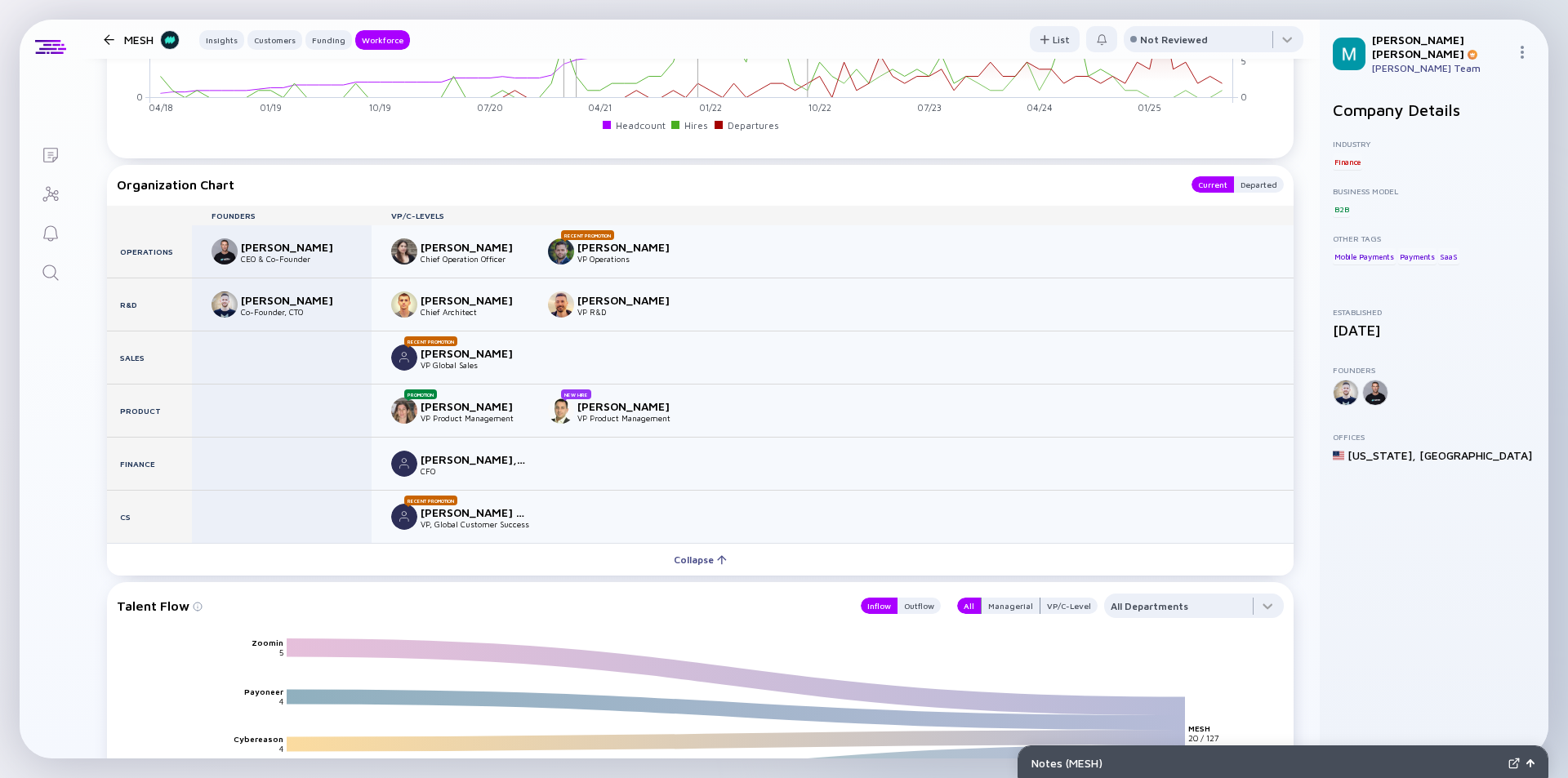
click at [103, 38] on div at bounding box center [109, 39] width 23 height 11
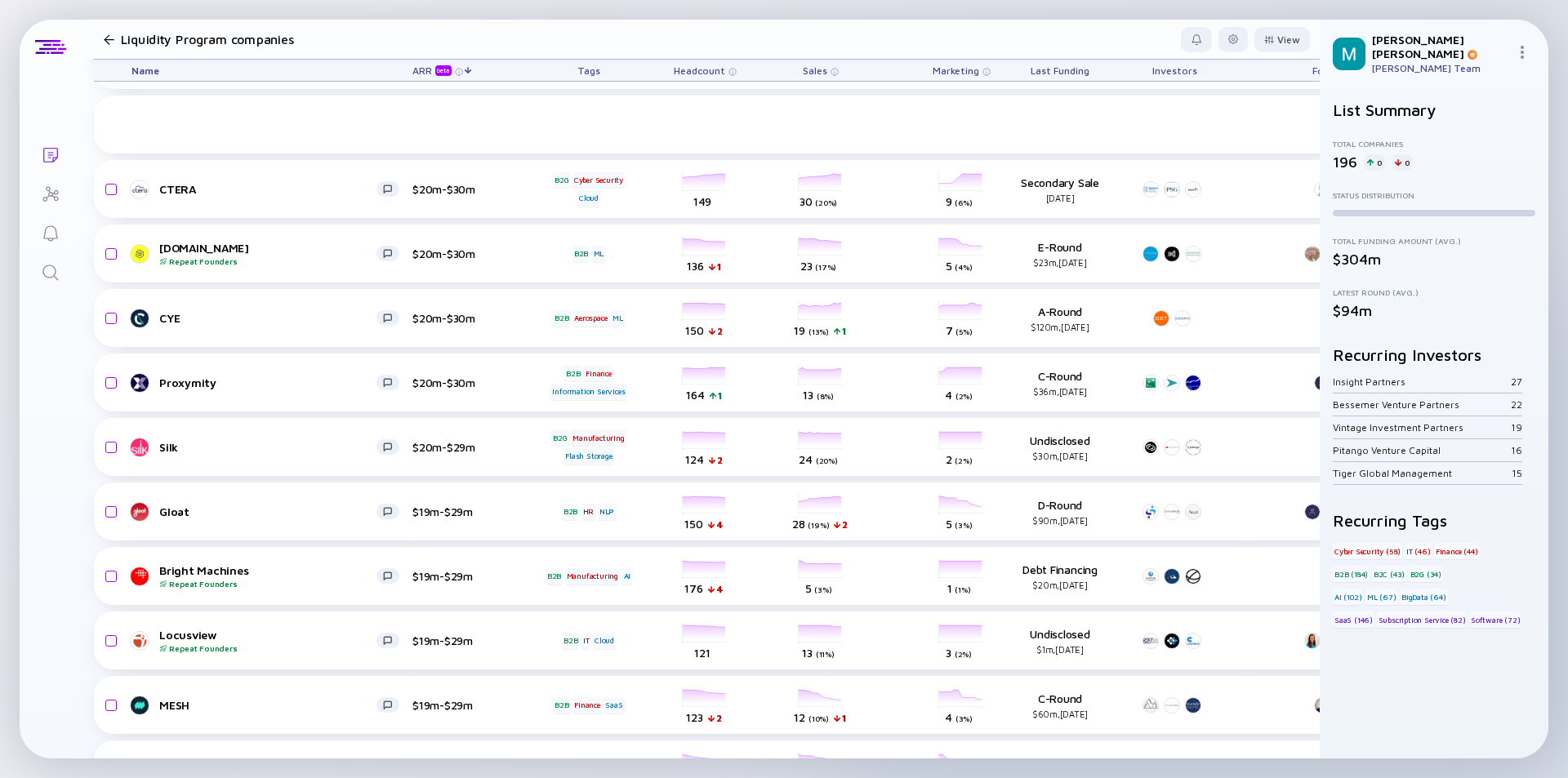
scroll to position [2204, 0]
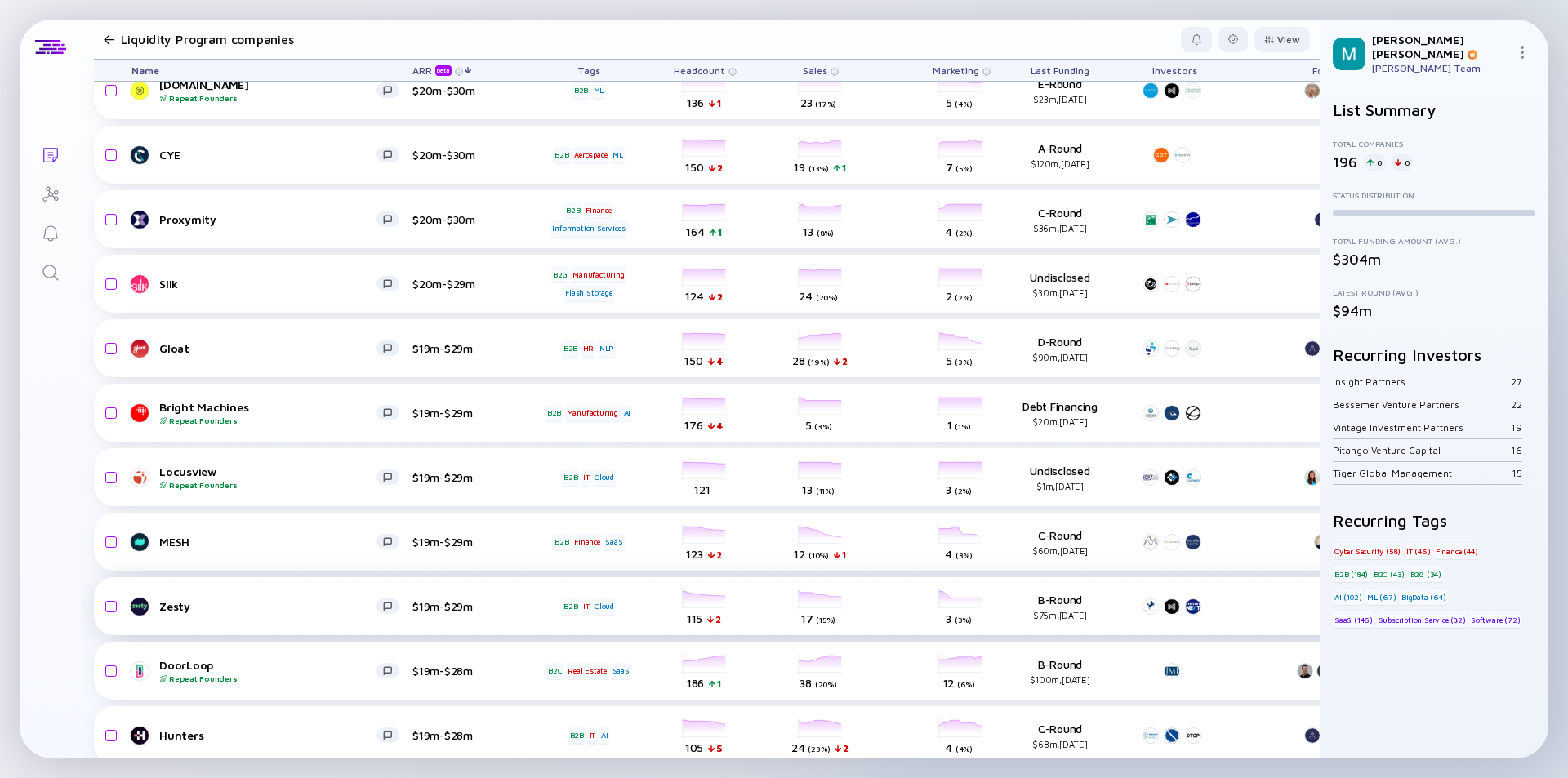
click at [237, 599] on div "Zesty" at bounding box center [268, 606] width 218 height 14
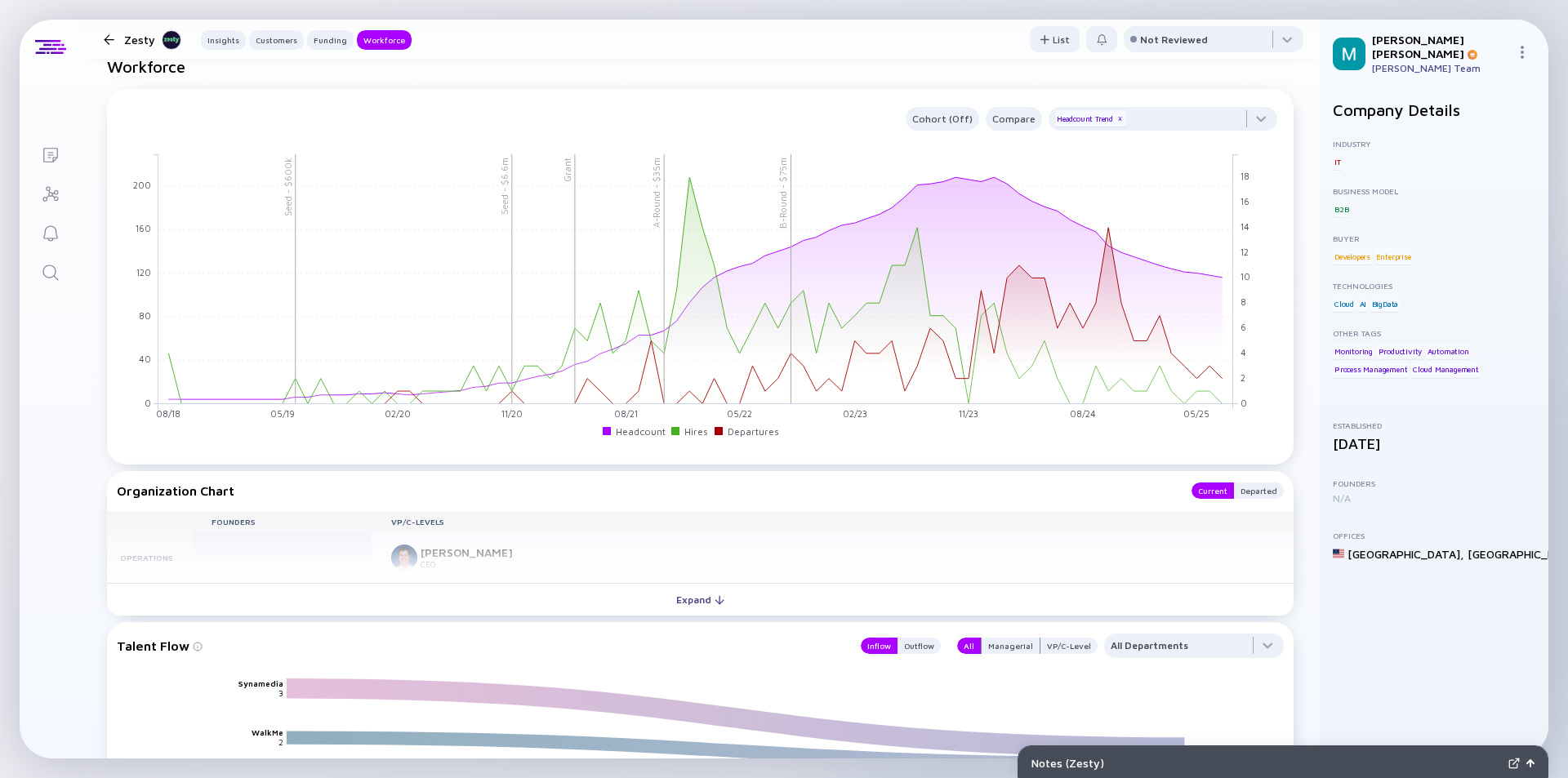
scroll to position [2041, 0]
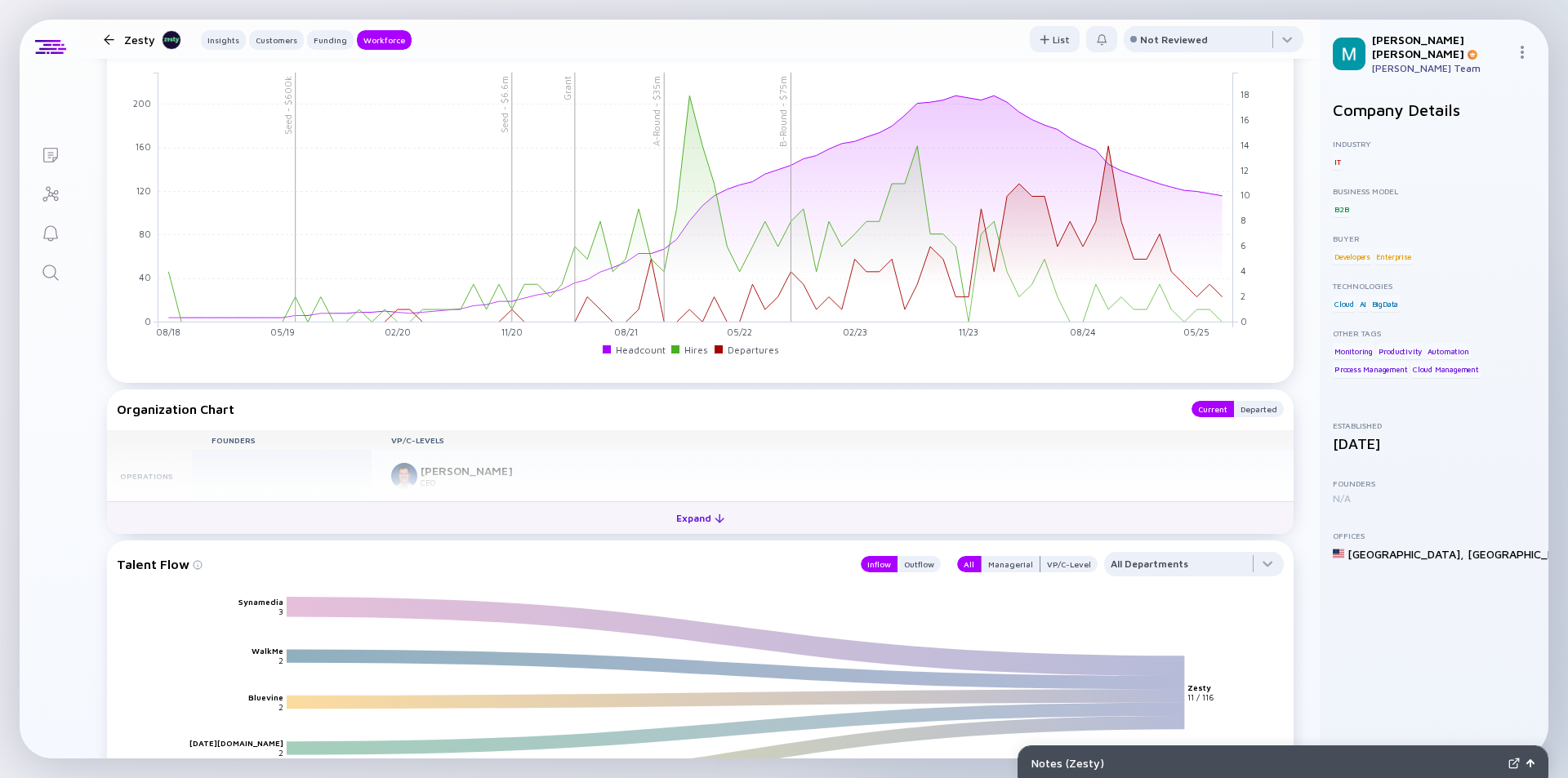
click at [699, 517] on div "Expand" at bounding box center [700, 518] width 68 height 25
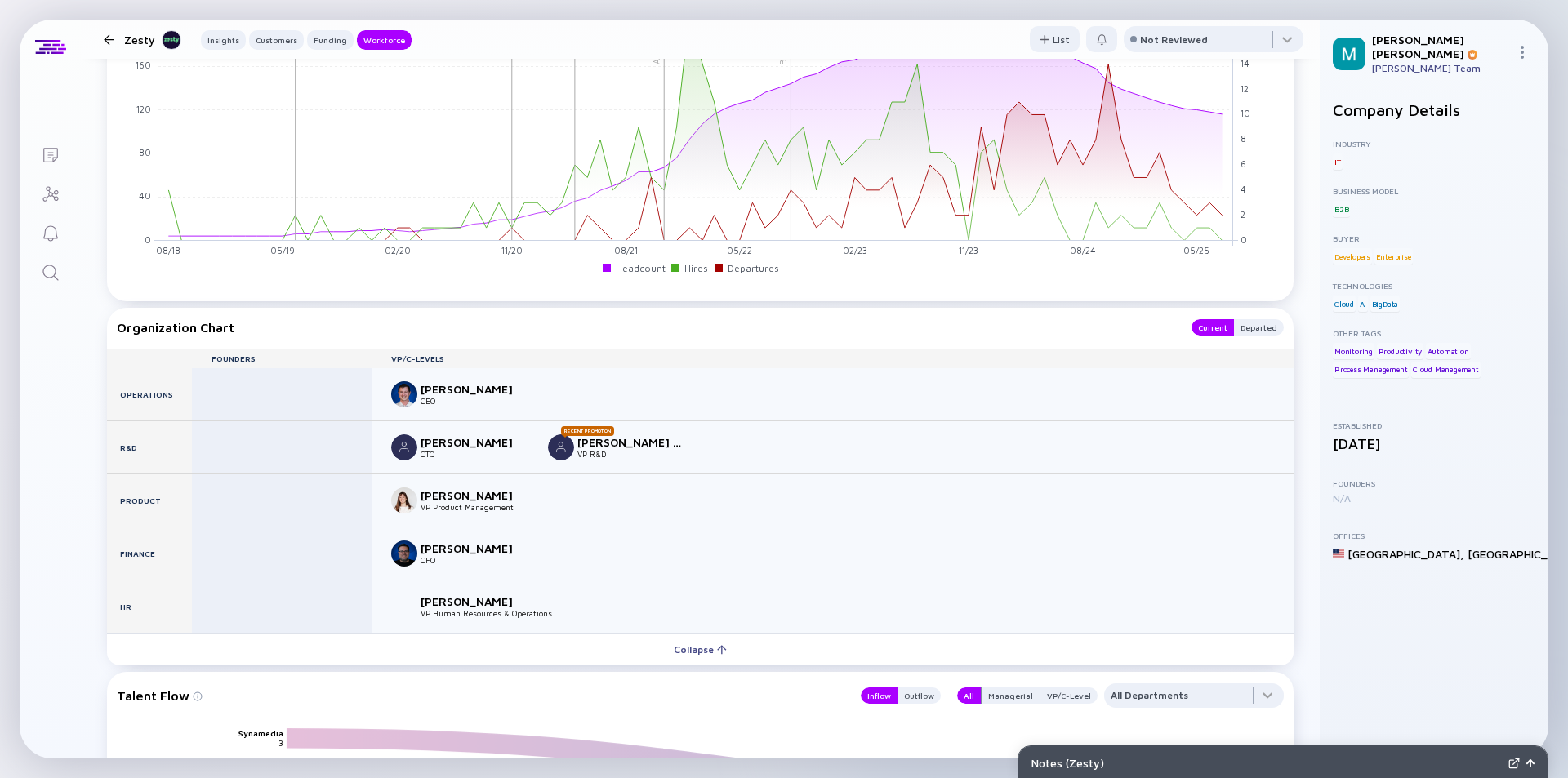
scroll to position [2204, 0]
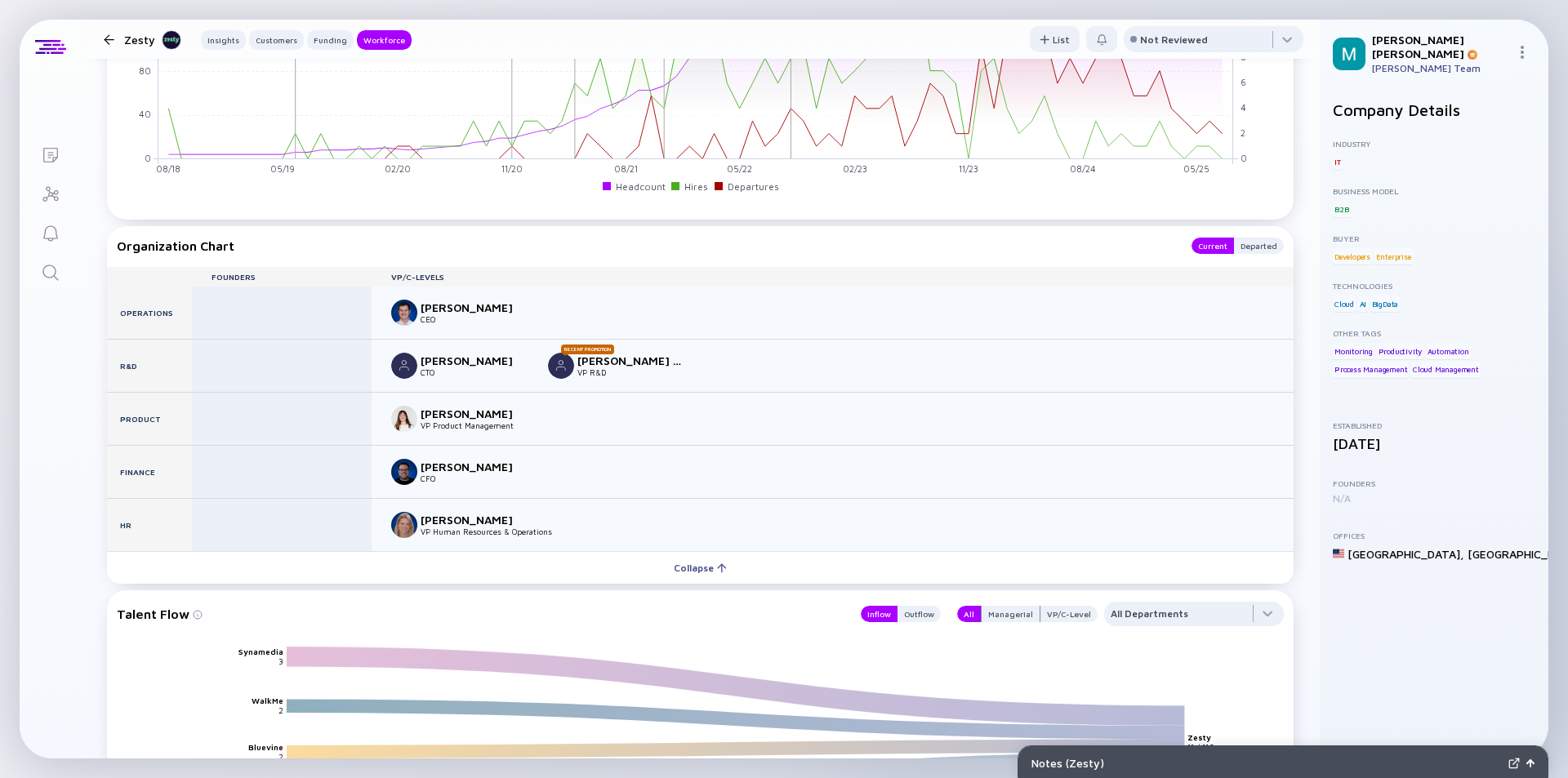
click at [110, 41] on div at bounding box center [109, 39] width 11 height 11
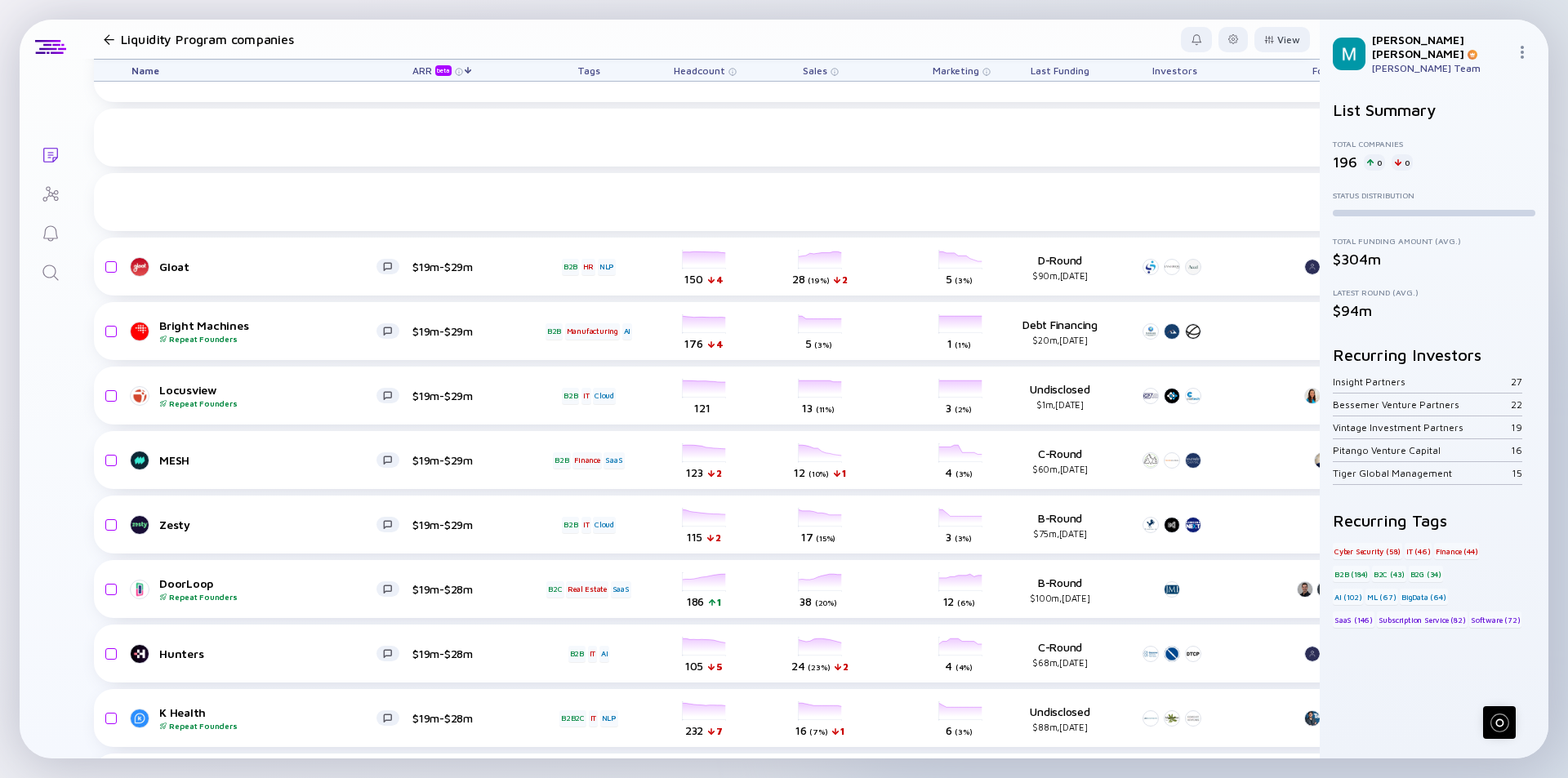
scroll to position [2613, 0]
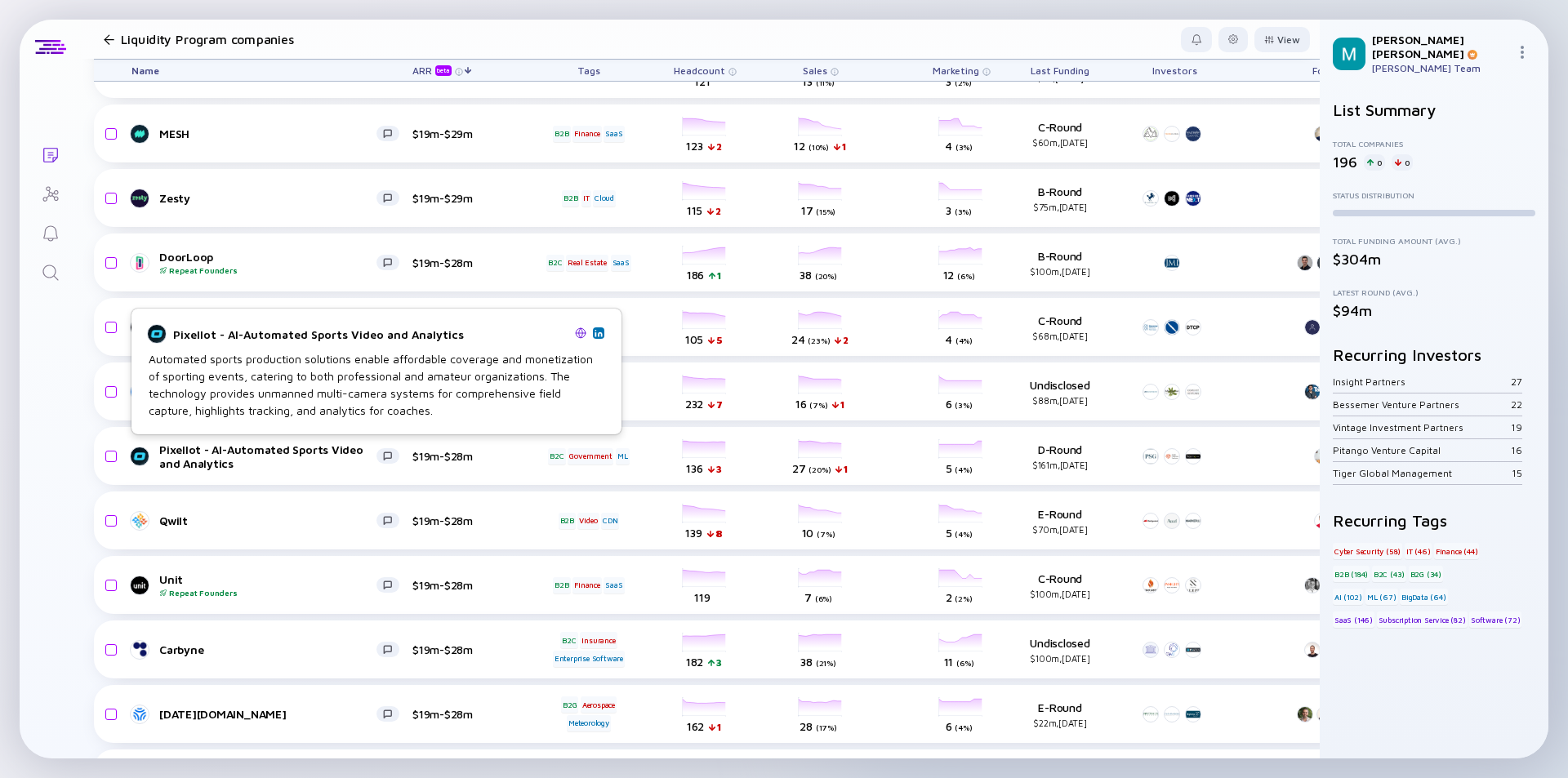
click at [250, 332] on div "Pixellot - AI-Automated Sports Video and Analytics" at bounding box center [370, 334] width 395 height 14
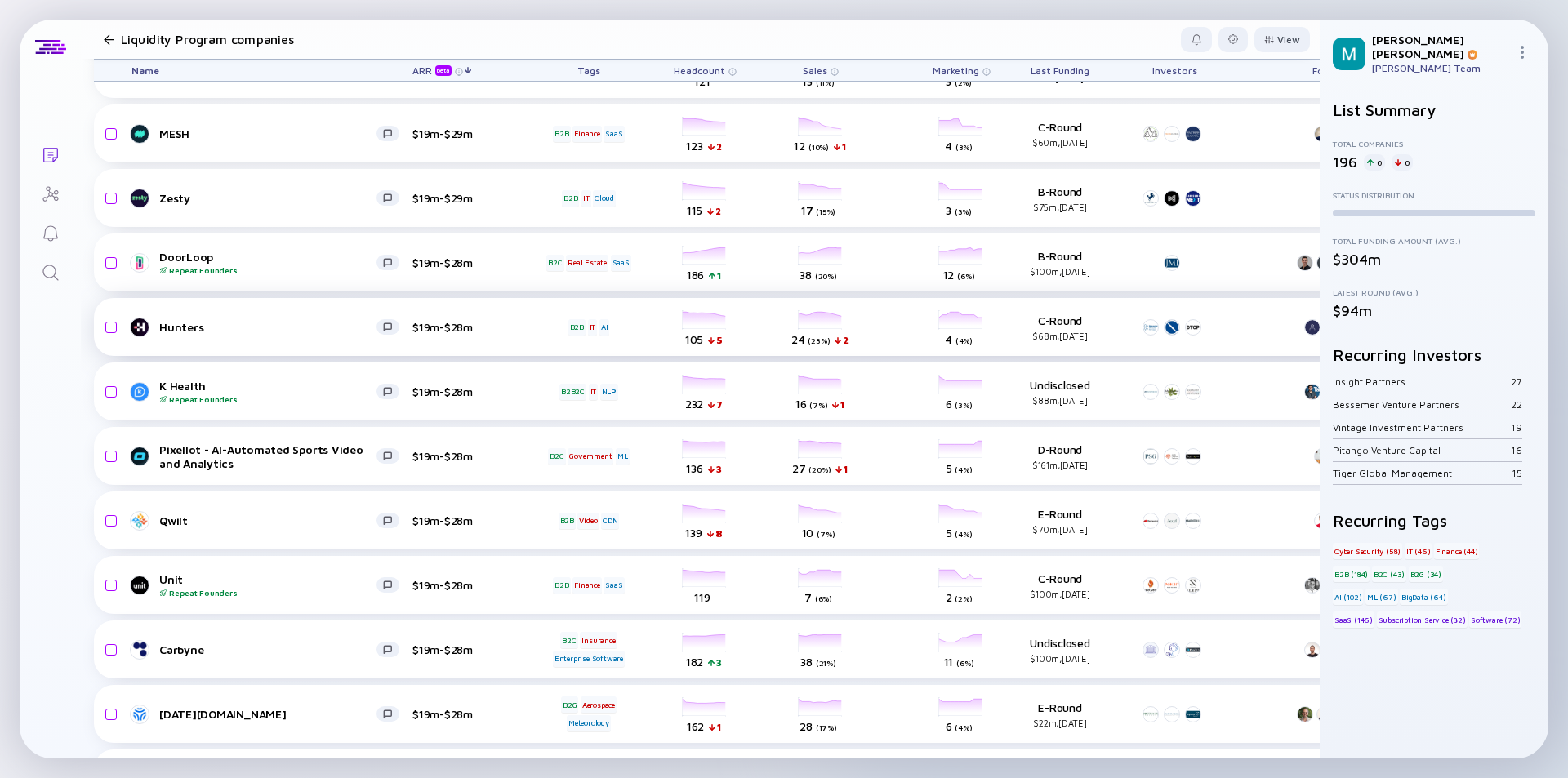
click at [256, 331] on div "Hunters" at bounding box center [268, 326] width 218 height 14
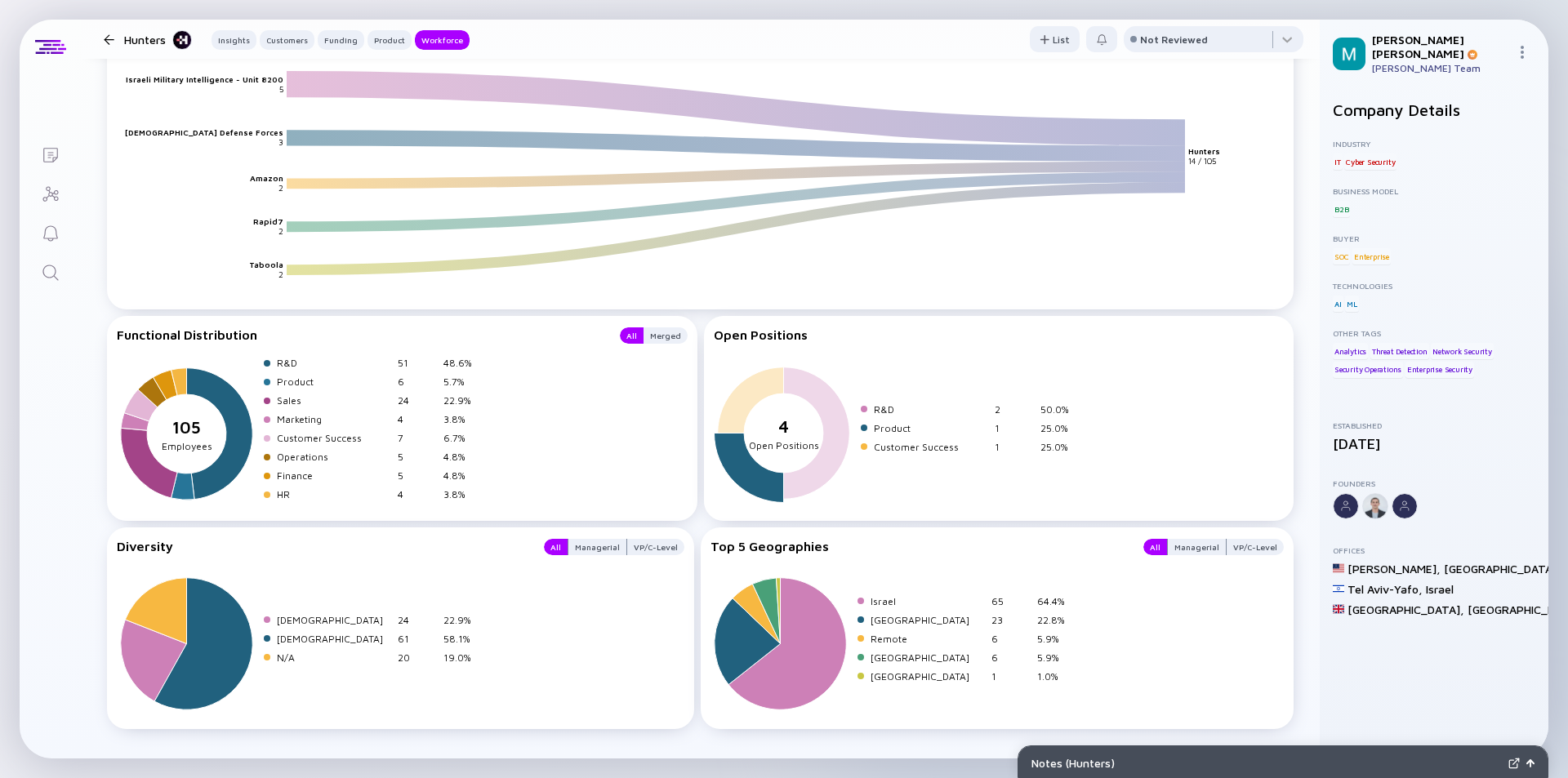
scroll to position [2367, 0]
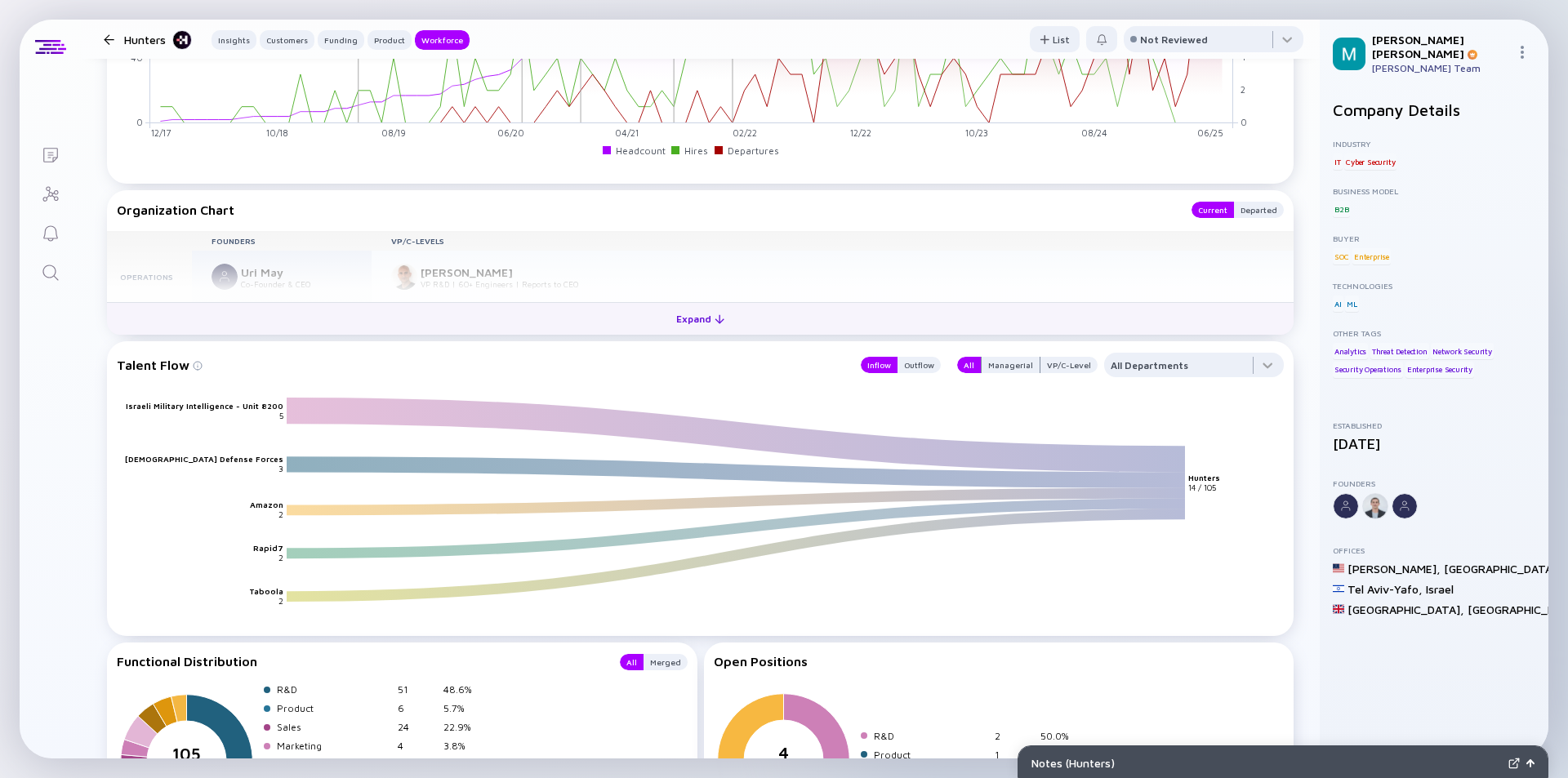
click at [697, 319] on div "Expand" at bounding box center [700, 319] width 68 height 25
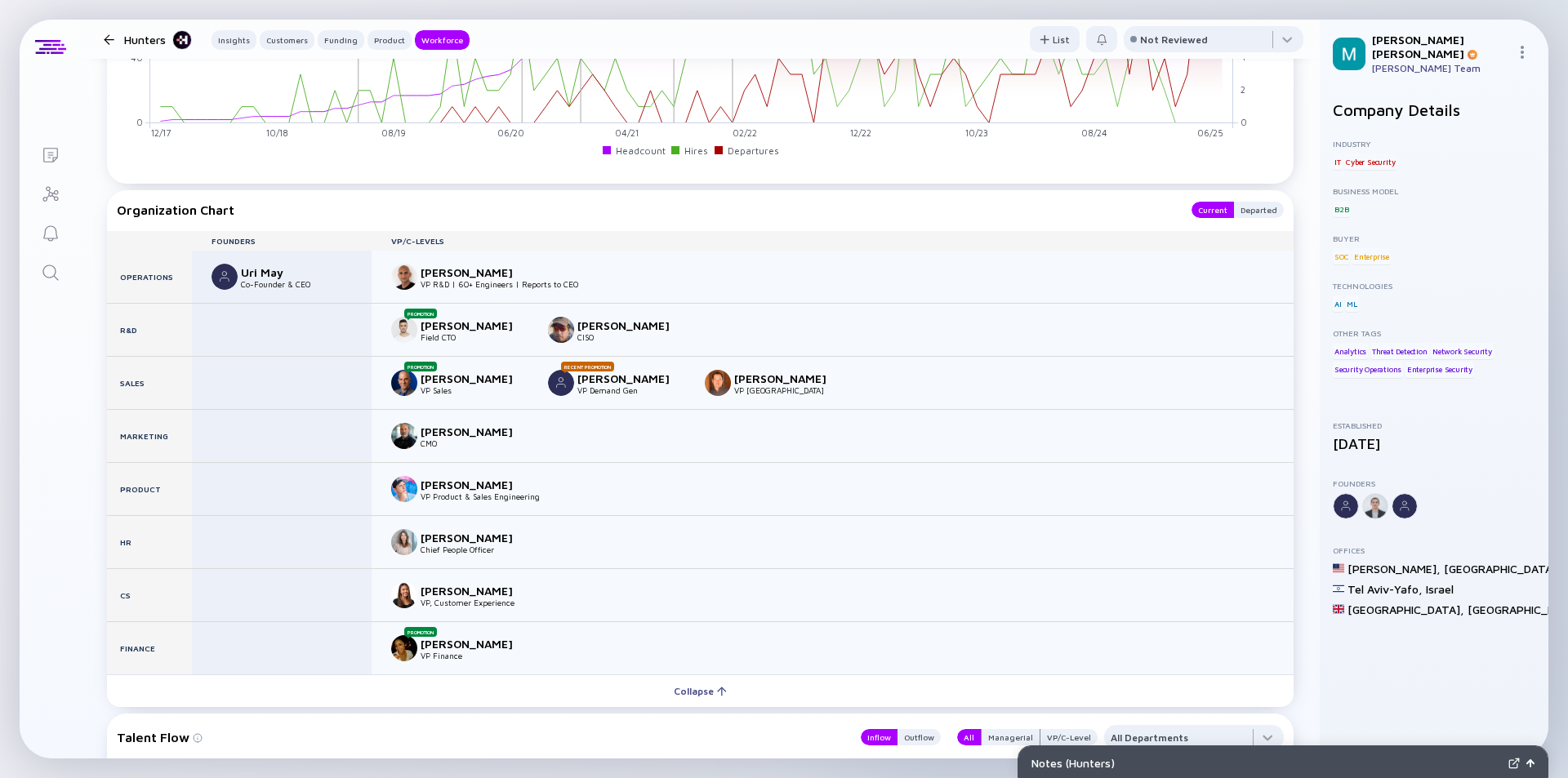
click at [108, 35] on div at bounding box center [109, 39] width 11 height 11
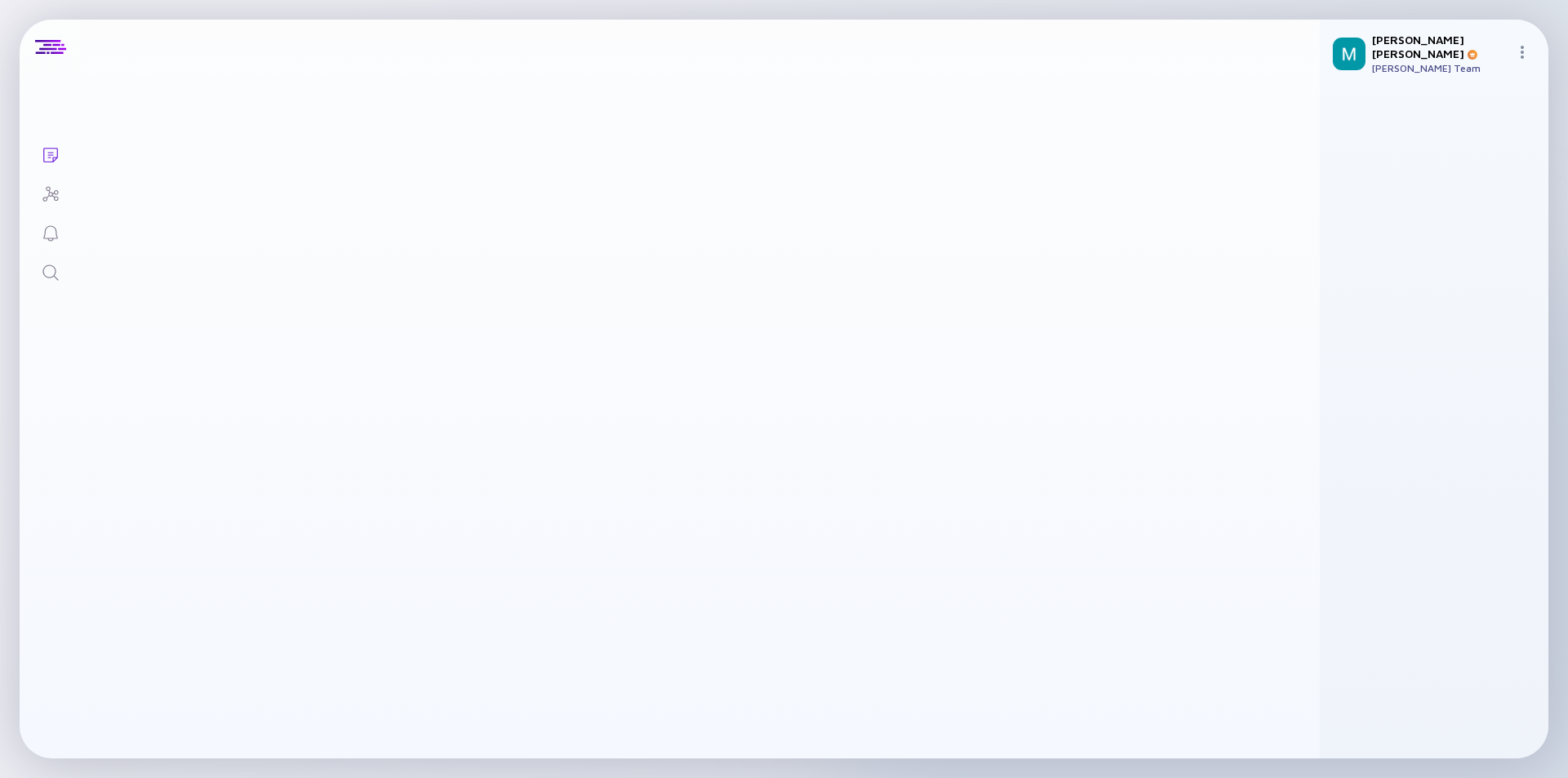
scroll to position [2613, 0]
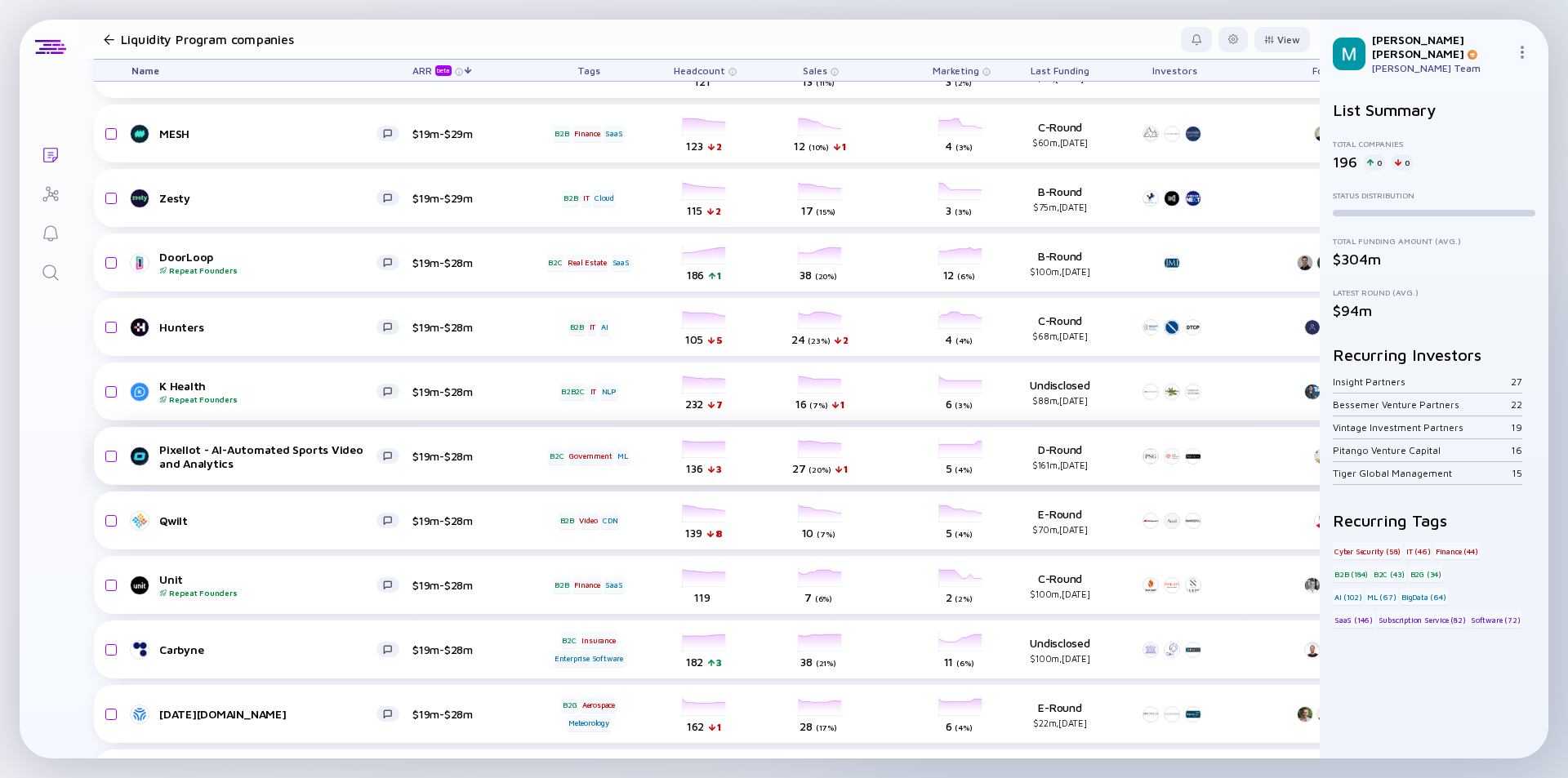
click at [301, 468] on div "Pixellot - AI-Automated Sports Video and Analytics" at bounding box center [268, 457] width 218 height 28
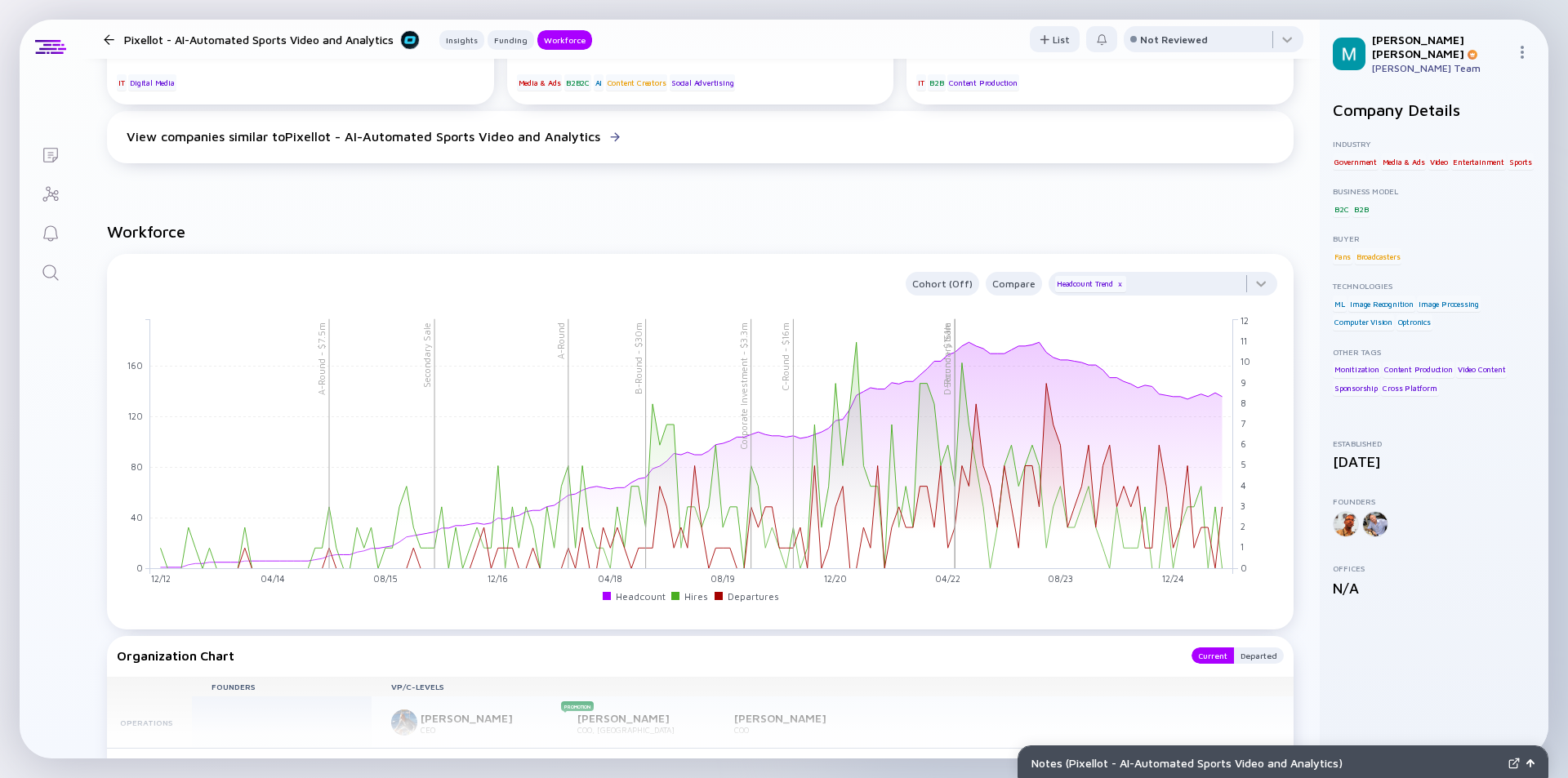
scroll to position [1551, 0]
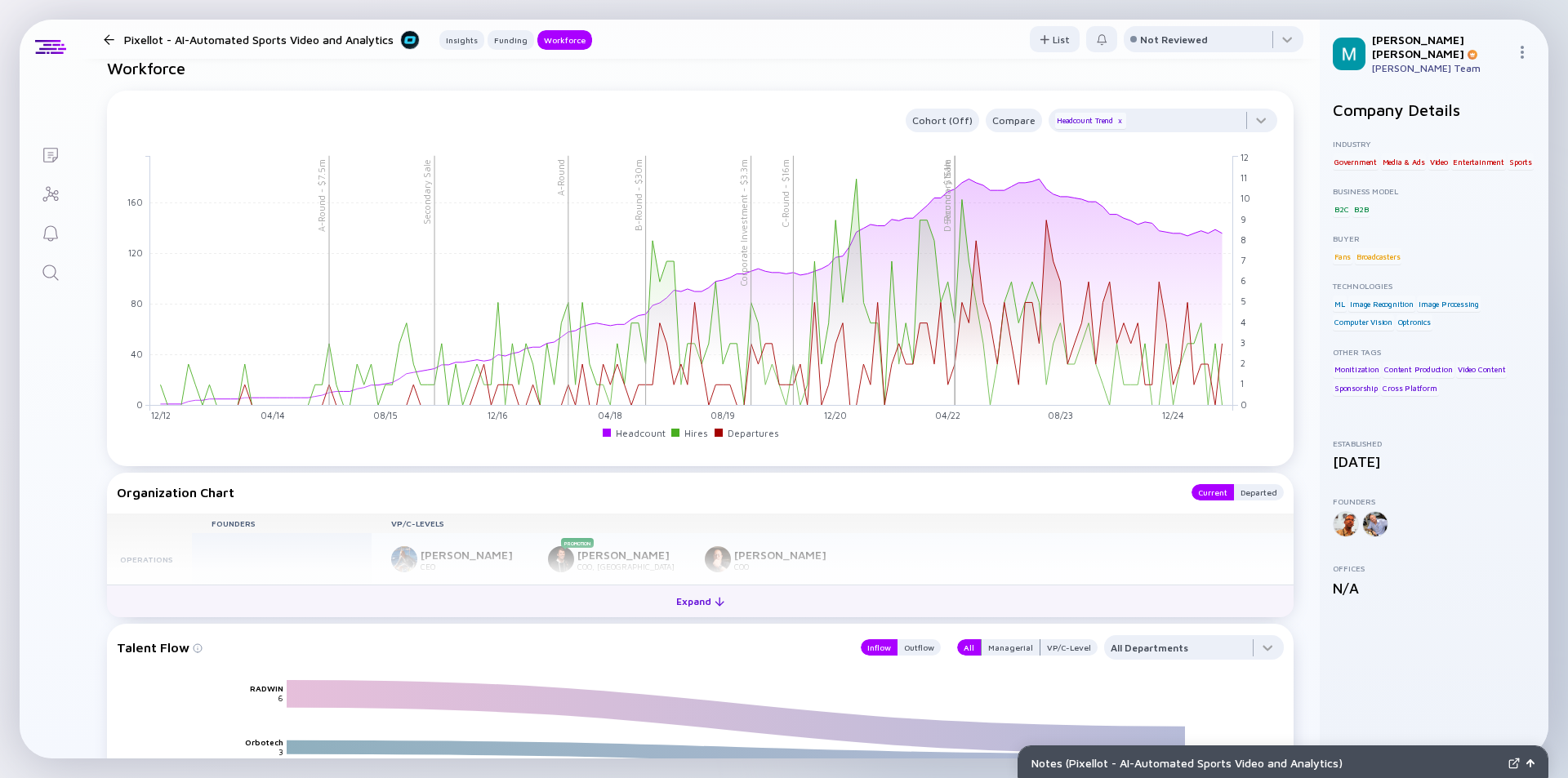
click at [678, 596] on div "Expand" at bounding box center [700, 601] width 68 height 25
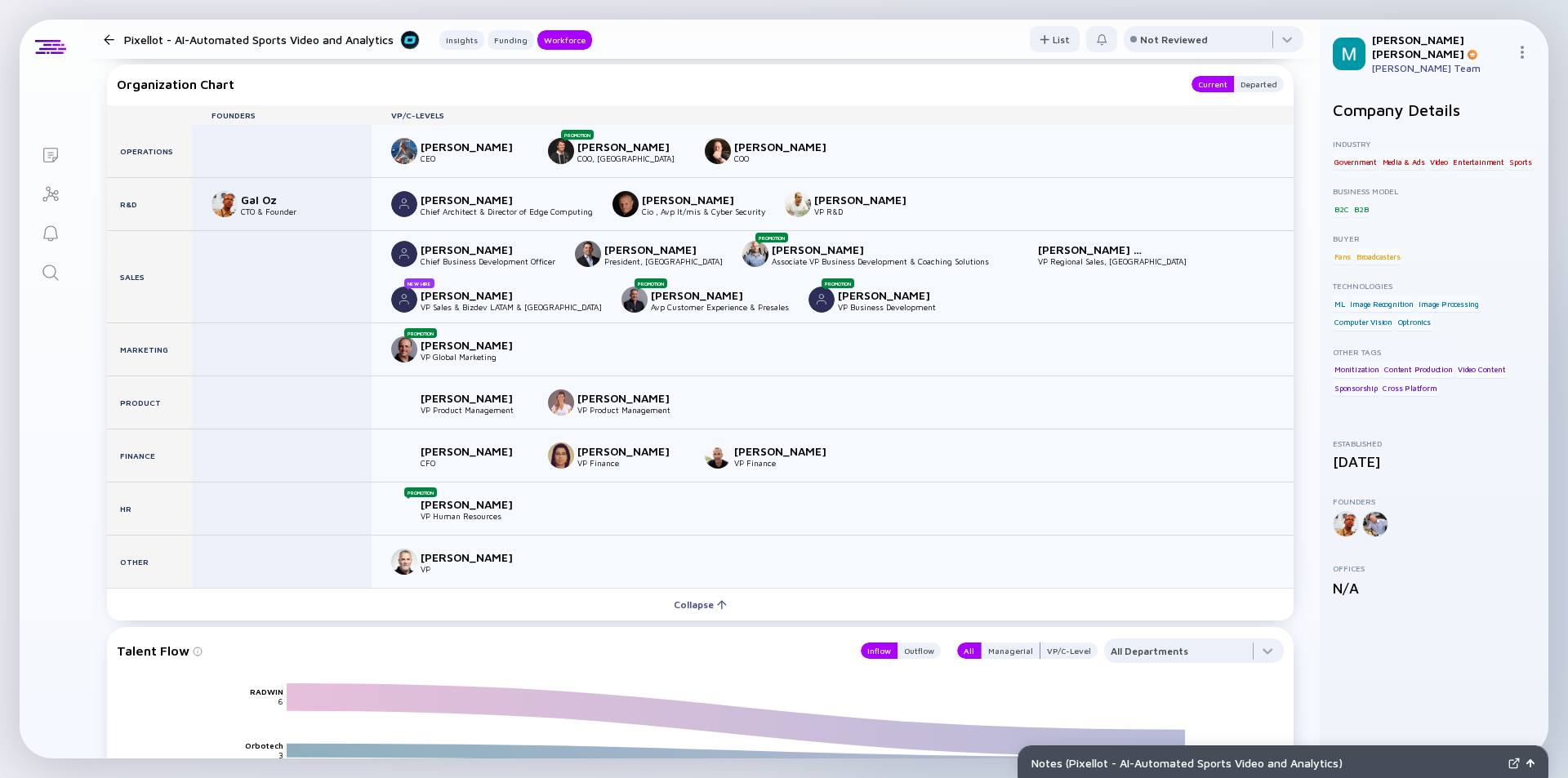
scroll to position [2041, 0]
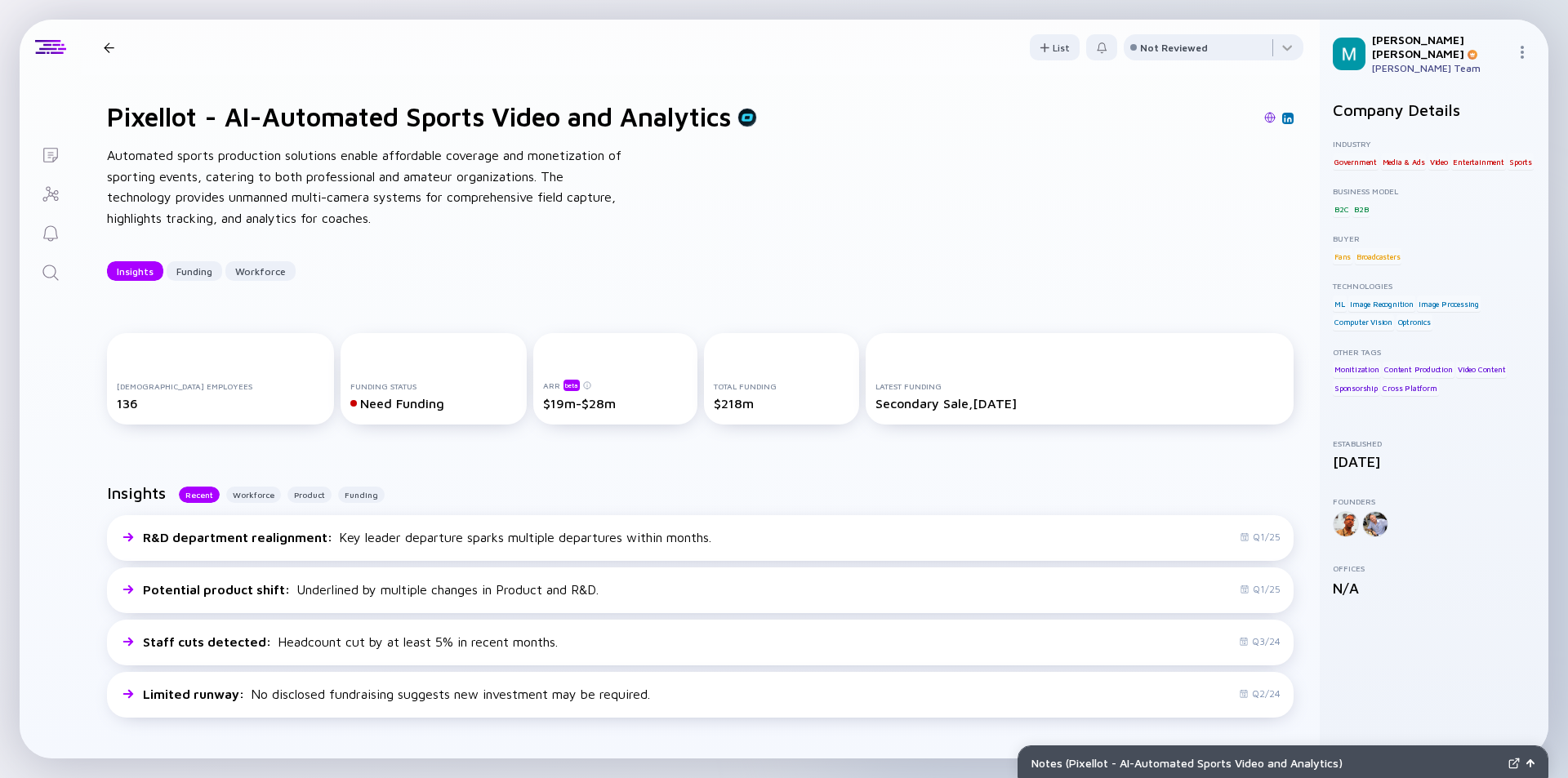
click at [105, 47] on div at bounding box center [109, 48] width 11 height 11
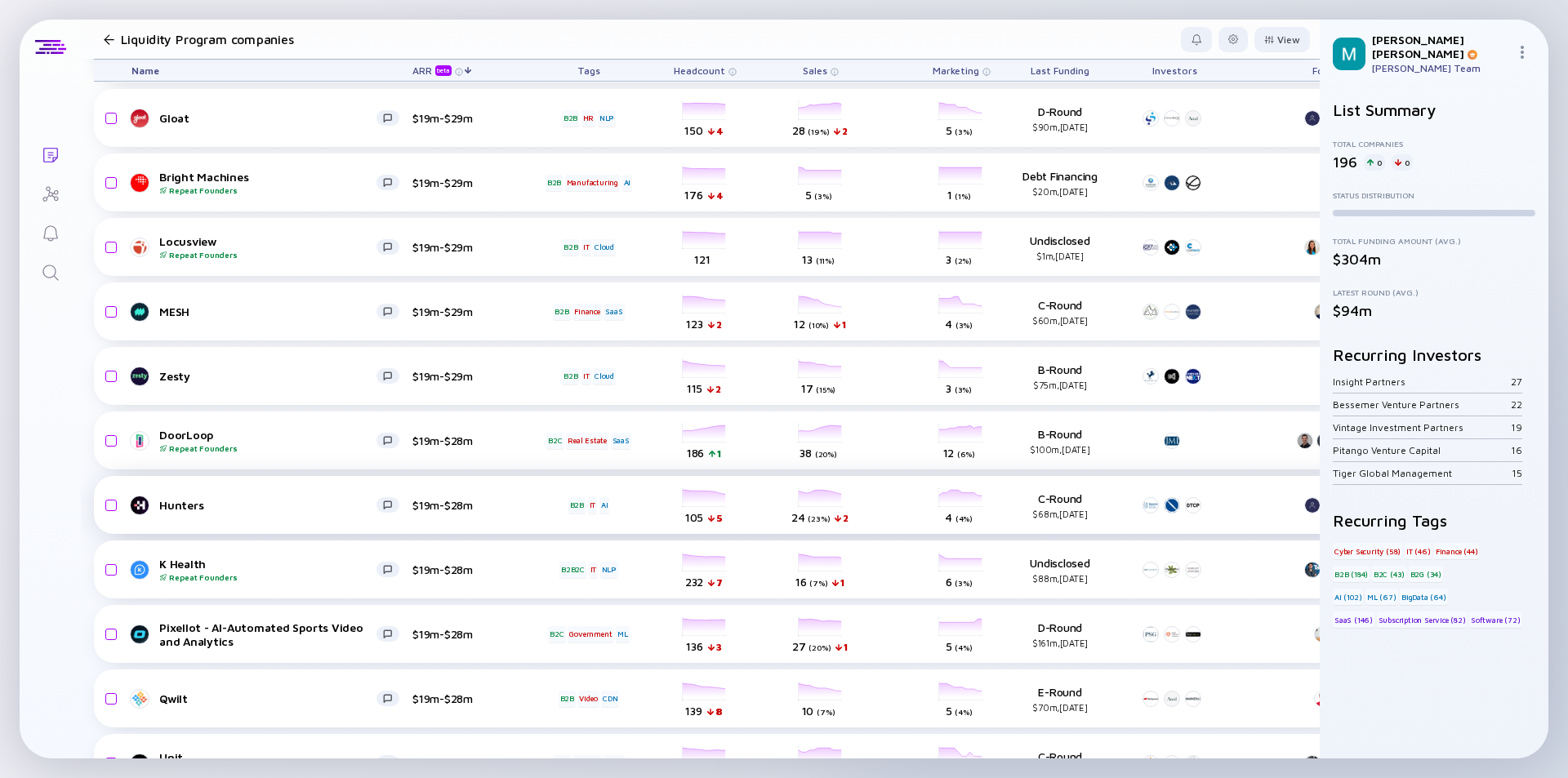
scroll to position [2680, 0]
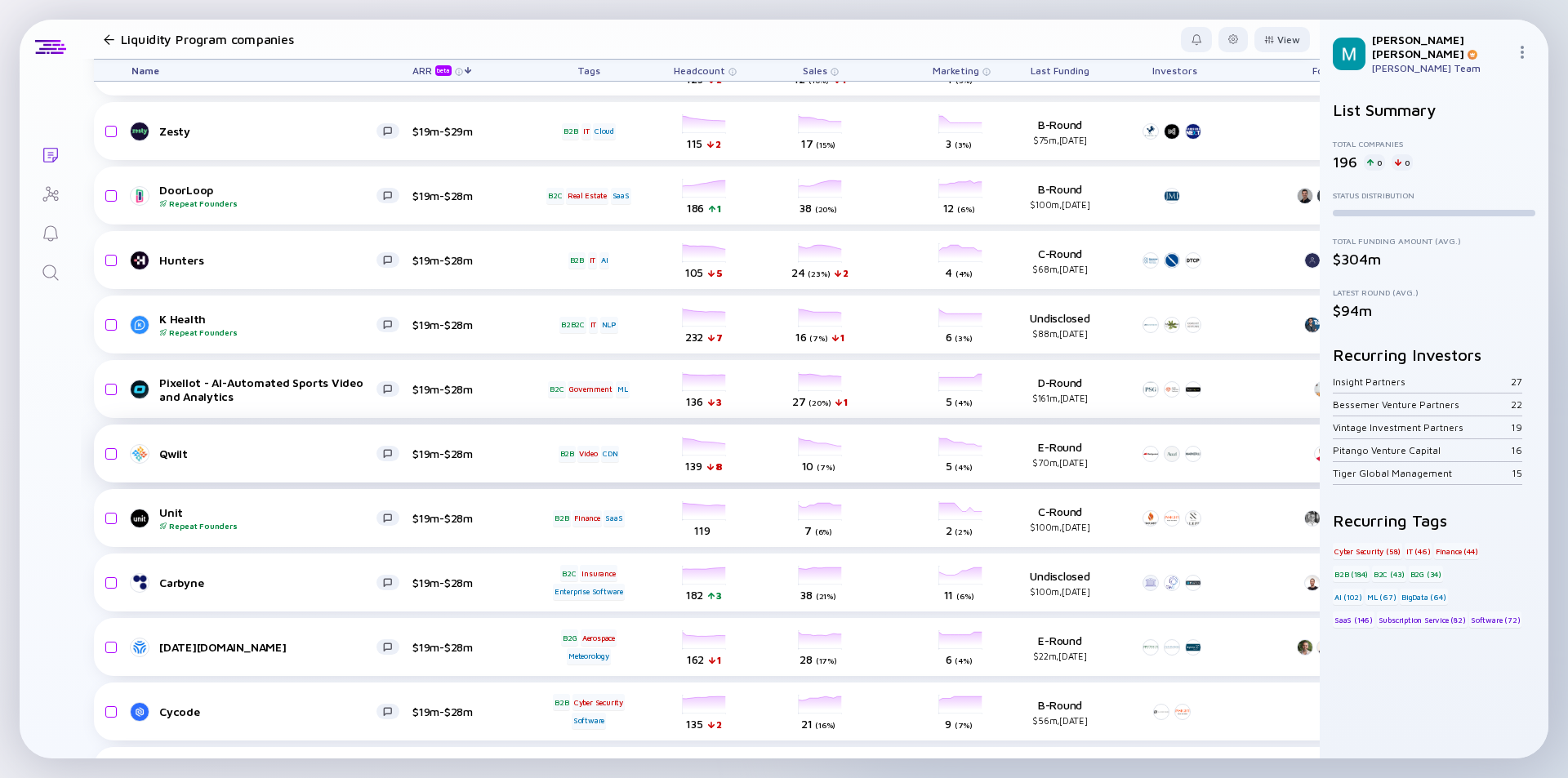
click at [294, 454] on div "Qwilt" at bounding box center [268, 454] width 218 height 14
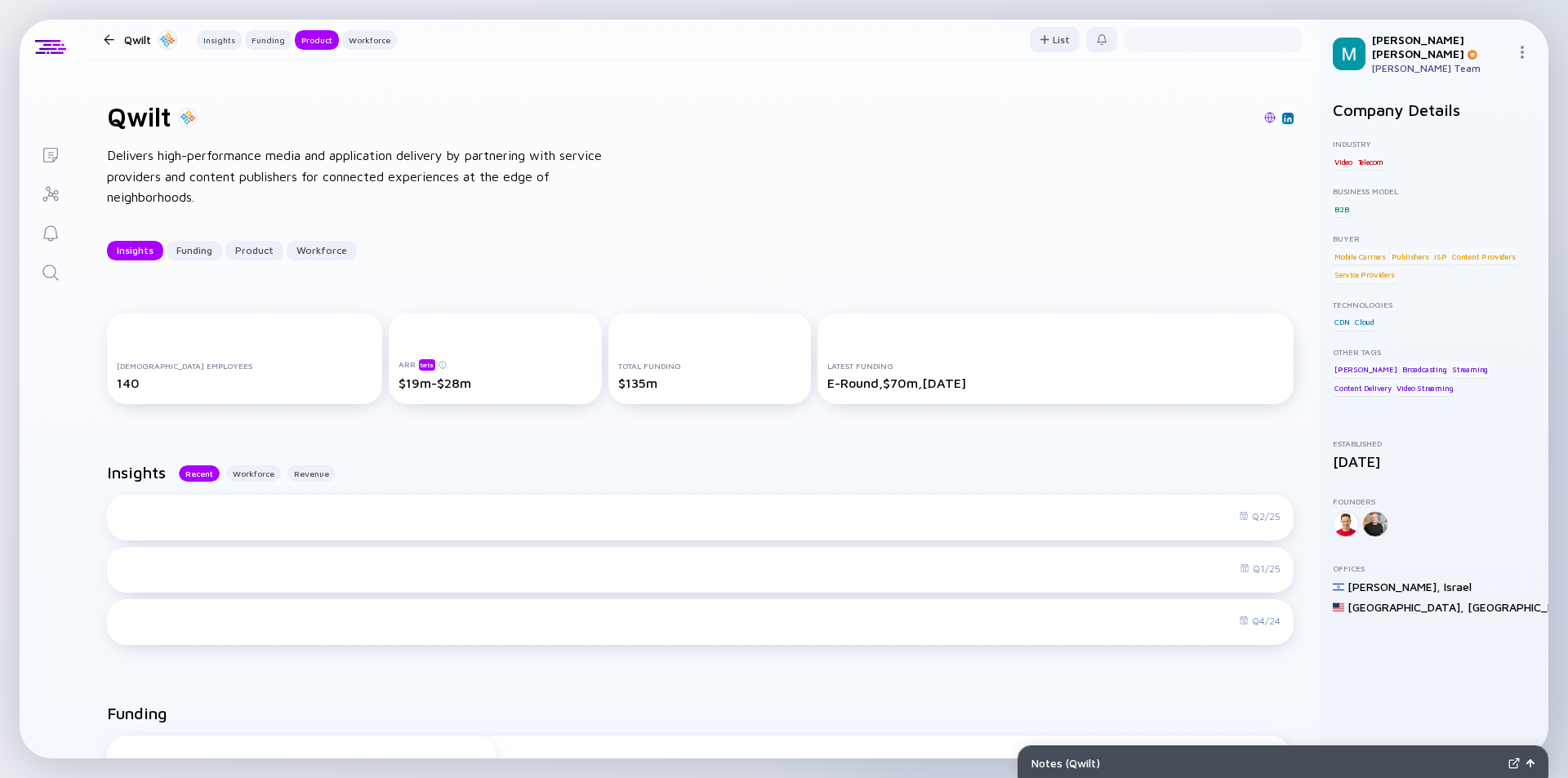
scroll to position [1825, 0]
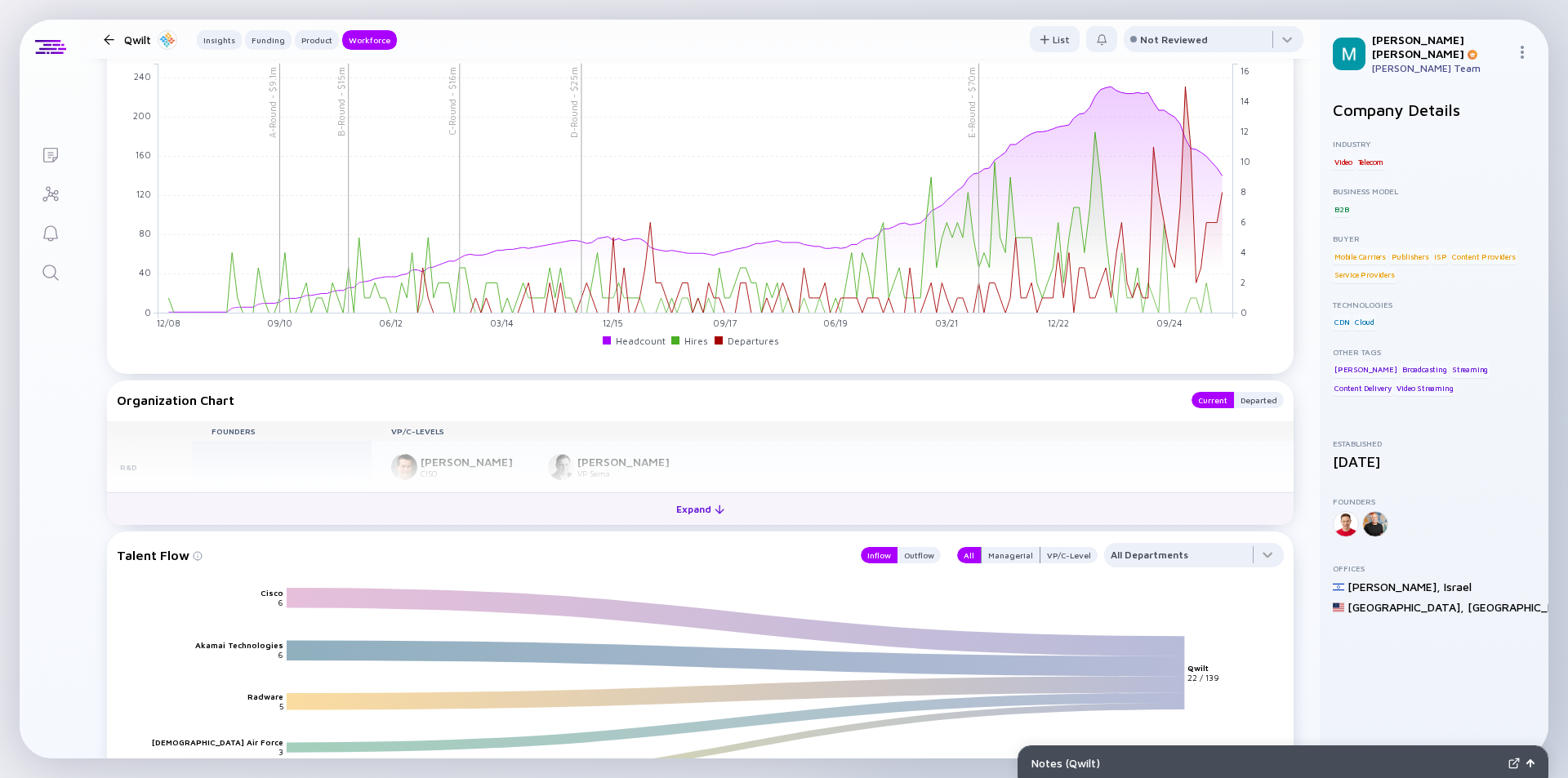
click at [684, 522] on div "Expand" at bounding box center [700, 509] width 68 height 25
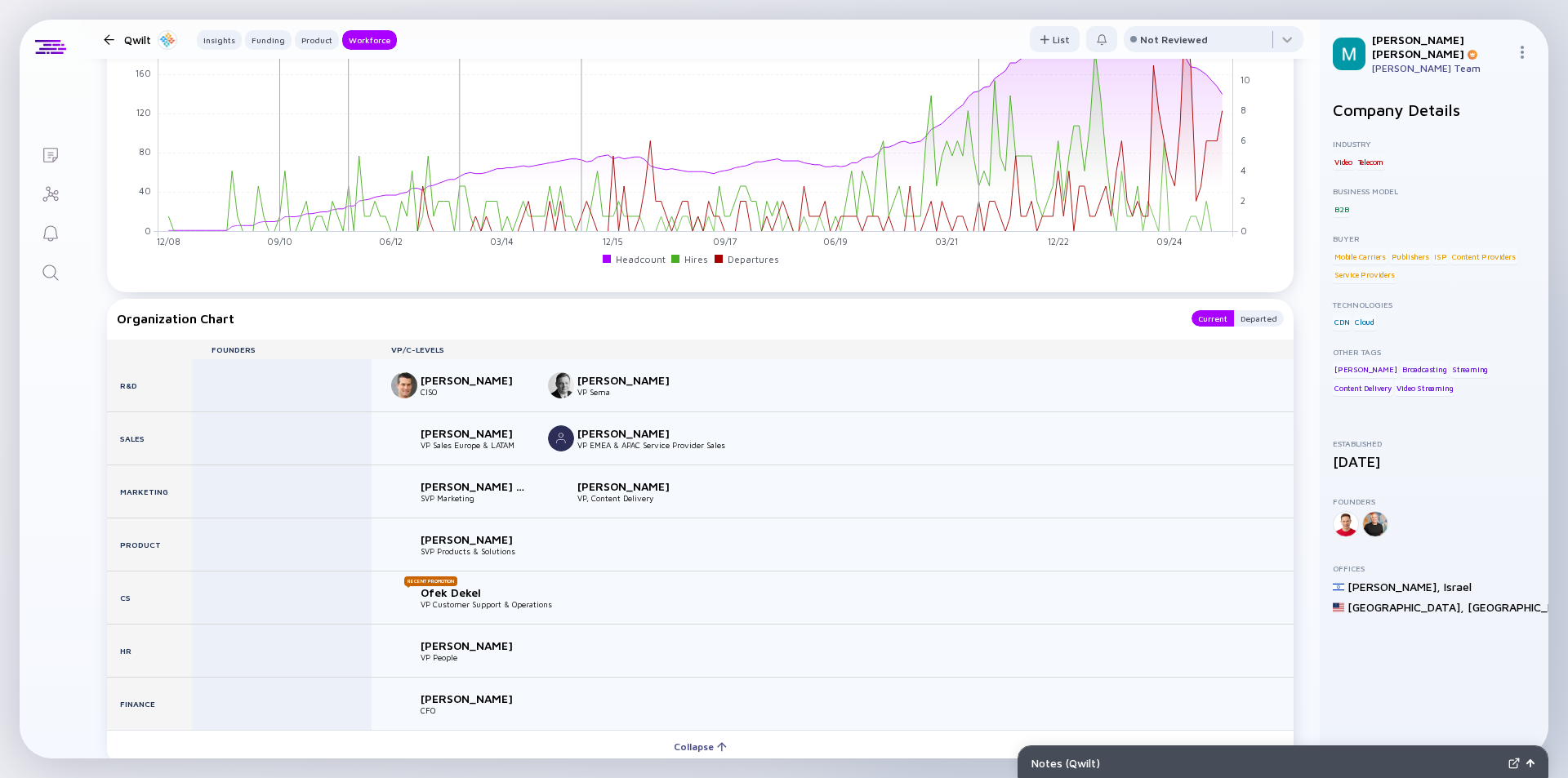
scroll to position [1999, 0]
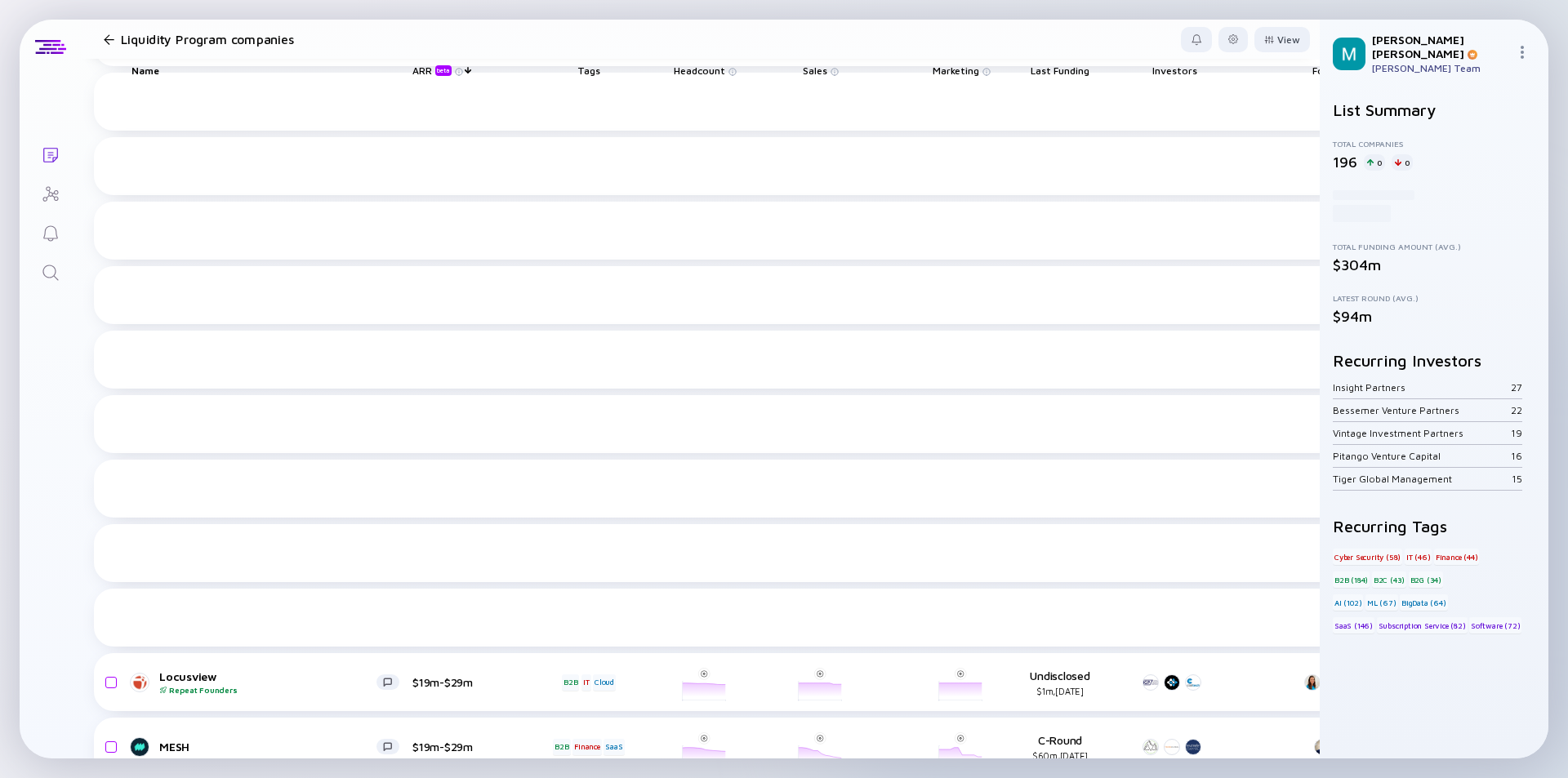
scroll to position [2680, 0]
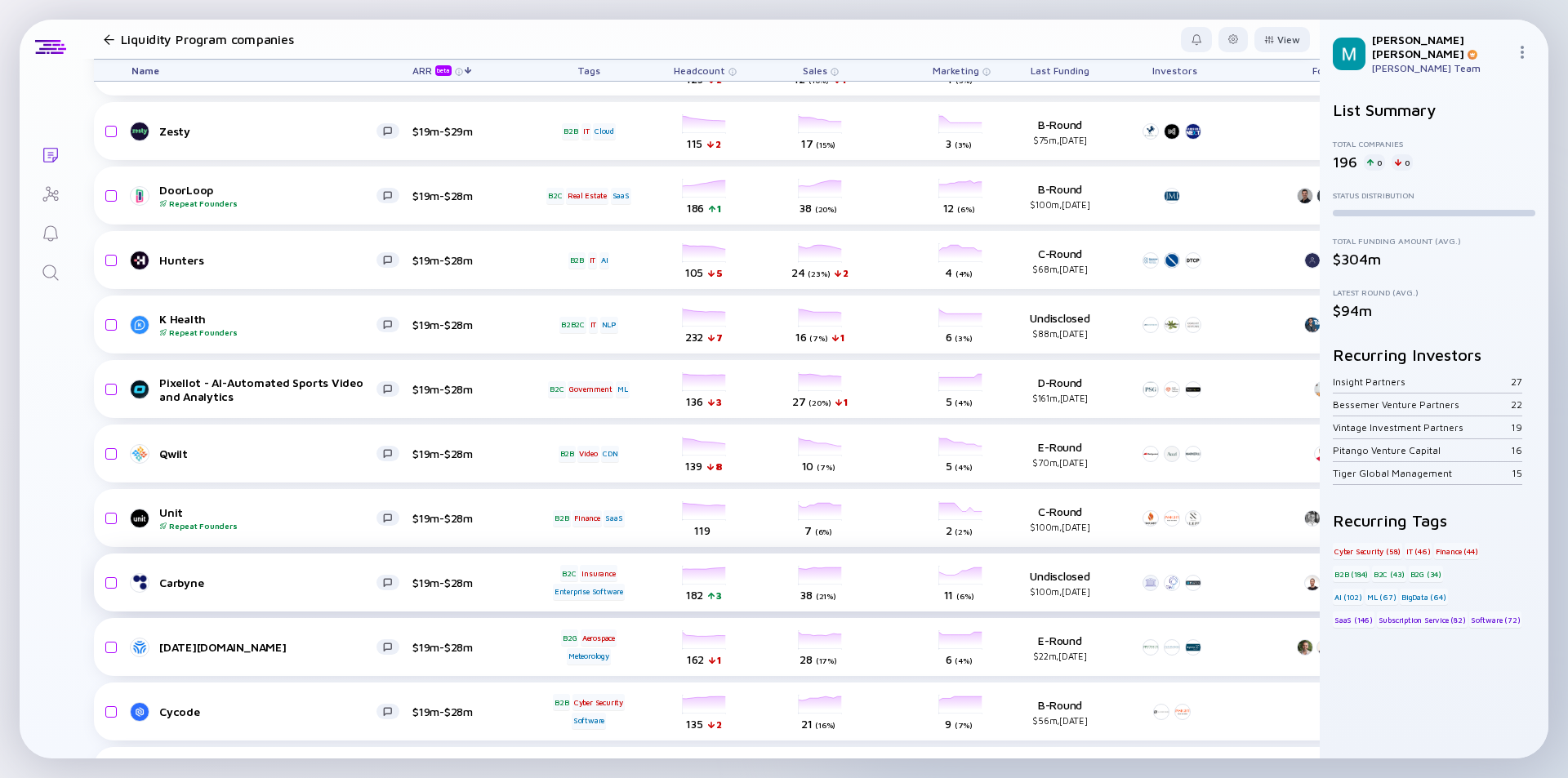
click at [801, 598] on div "salesColumn-carbyne 38 ( 21% ) Sales" at bounding box center [821, 583] width 91 height 46
click at [294, 505] on div "Unit Repeat Founders" at bounding box center [268, 518] width 218 height 25
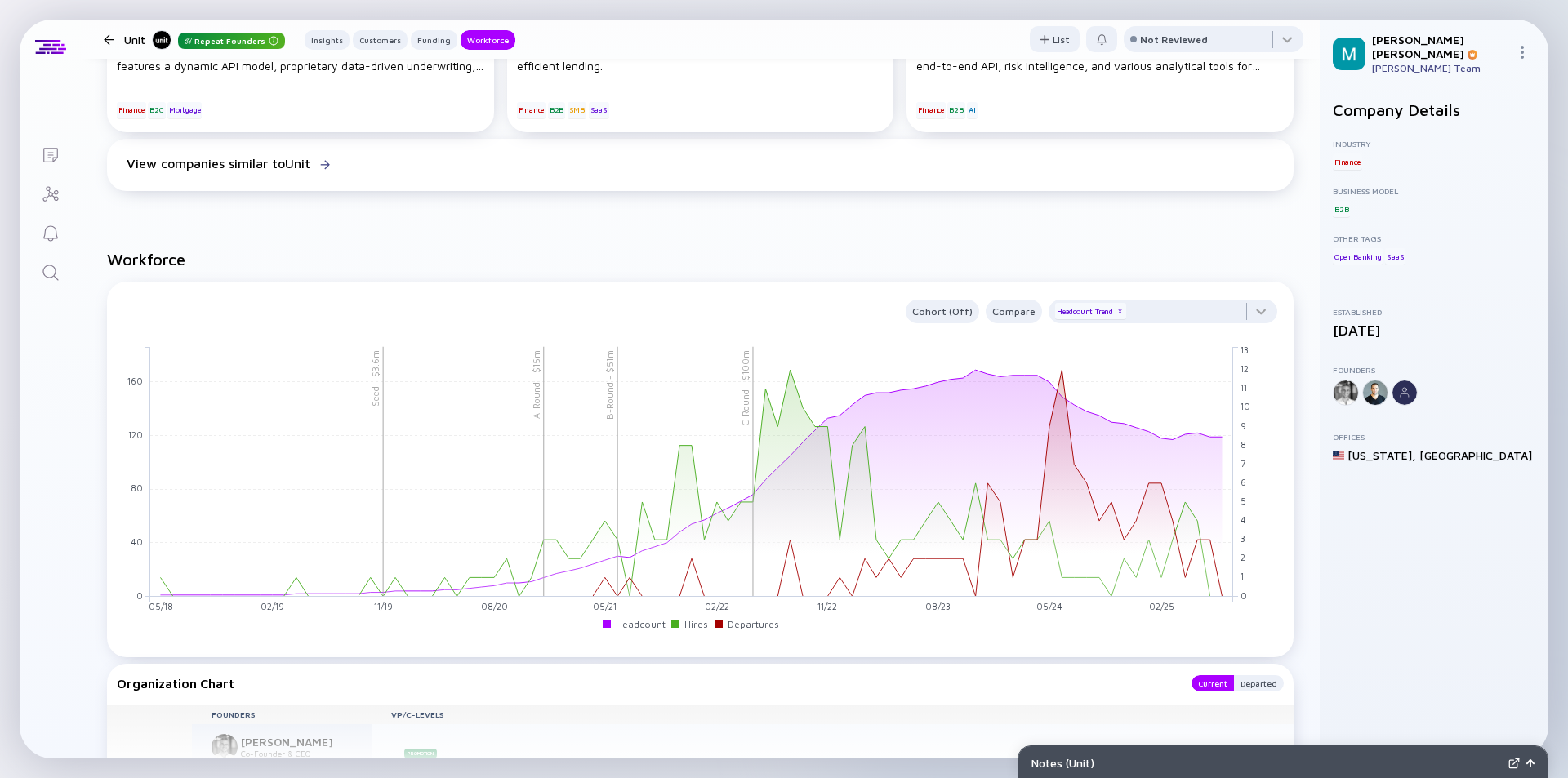
scroll to position [1796, 0]
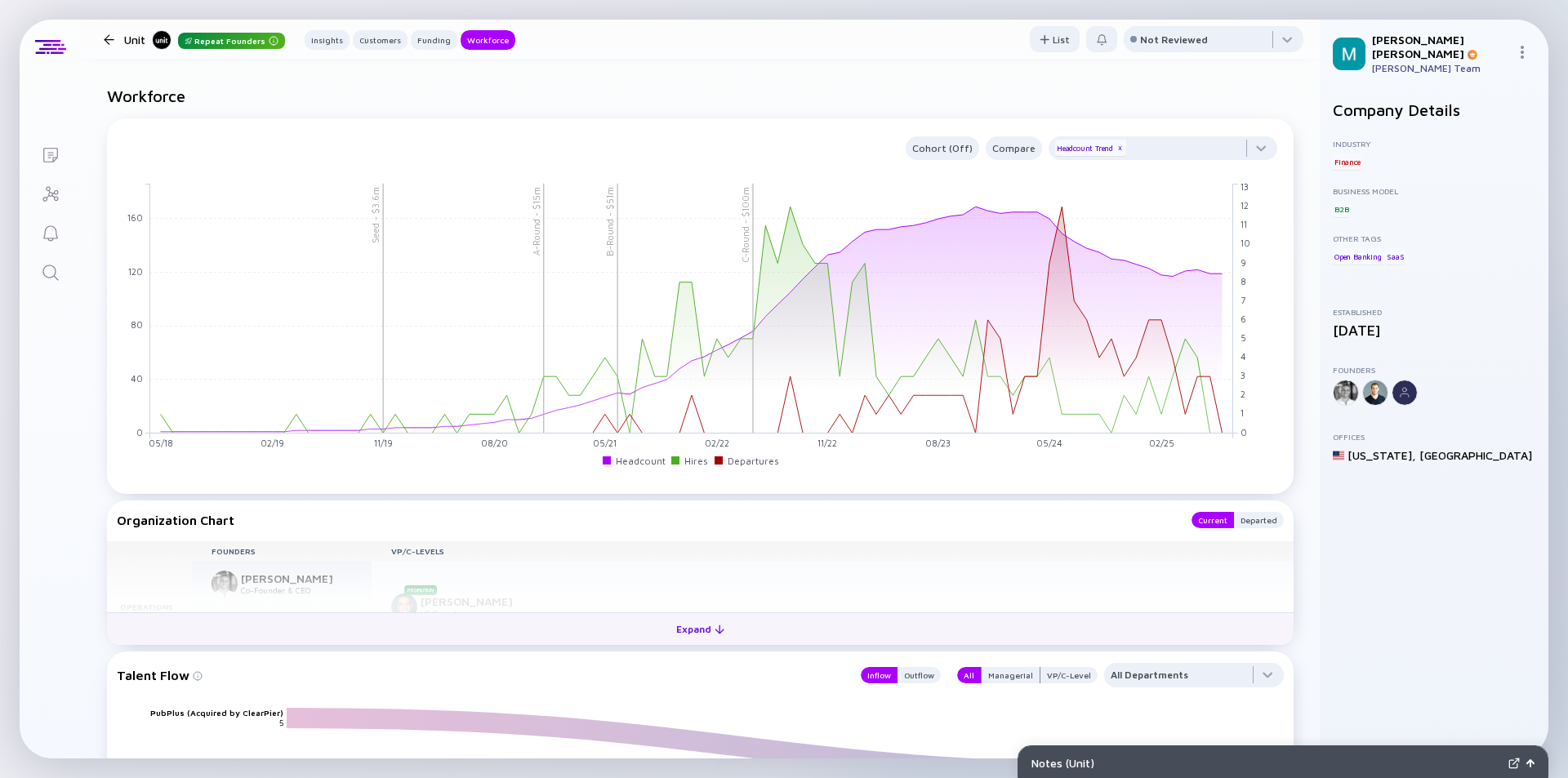
click at [681, 626] on div "Expand" at bounding box center [700, 629] width 68 height 25
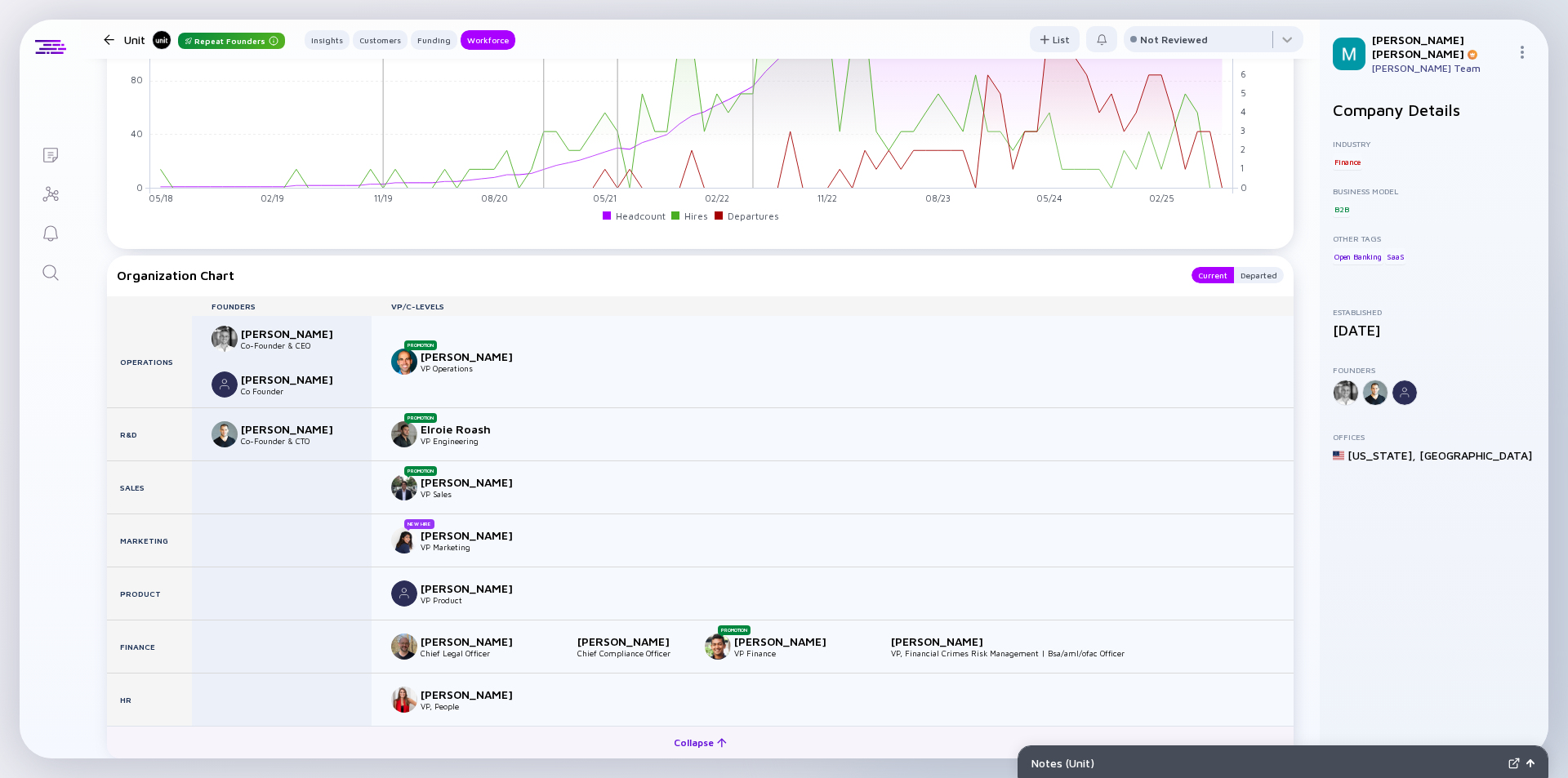
scroll to position [2122, 0]
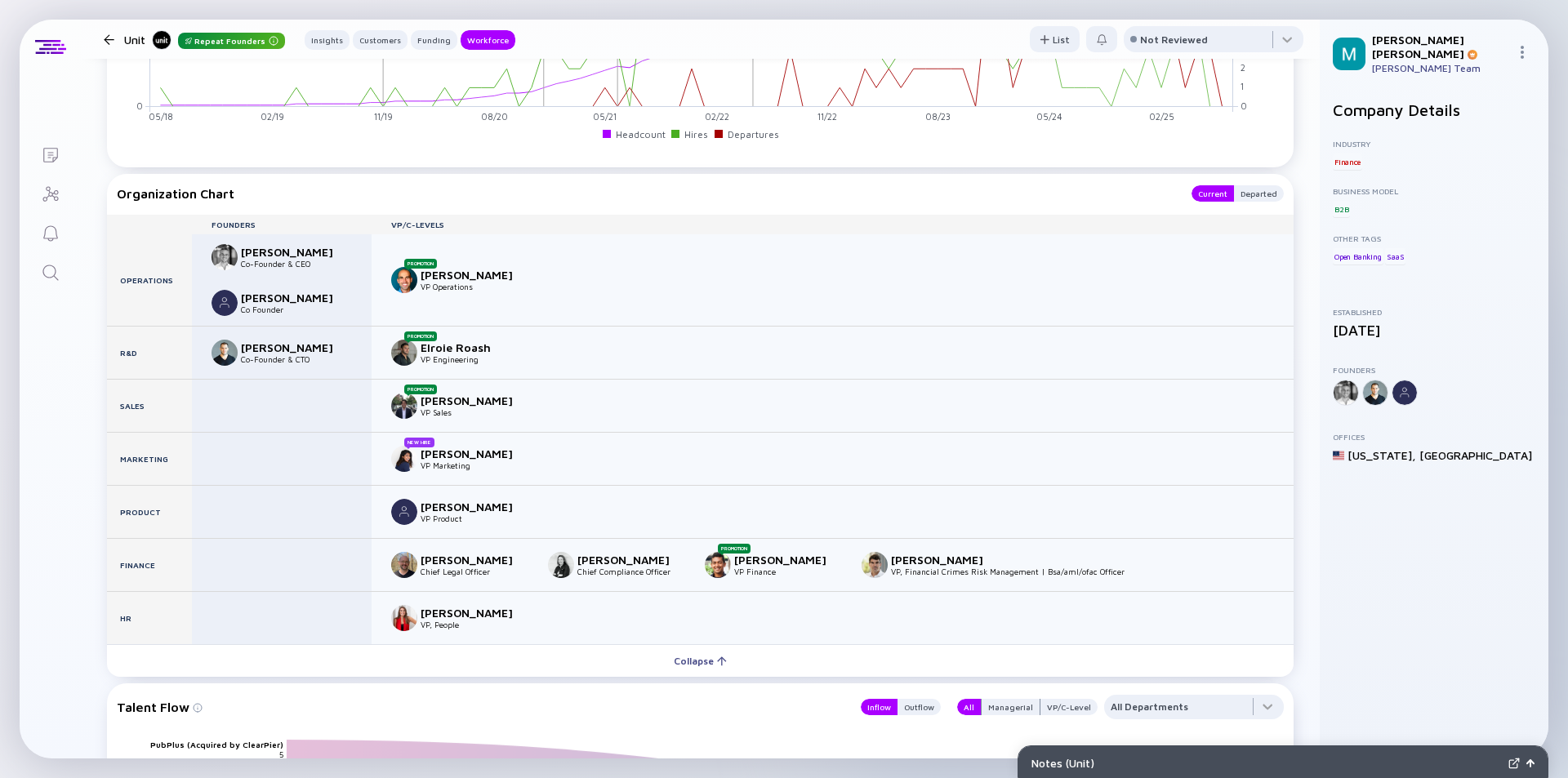
click at [110, 34] on div at bounding box center [109, 39] width 11 height 11
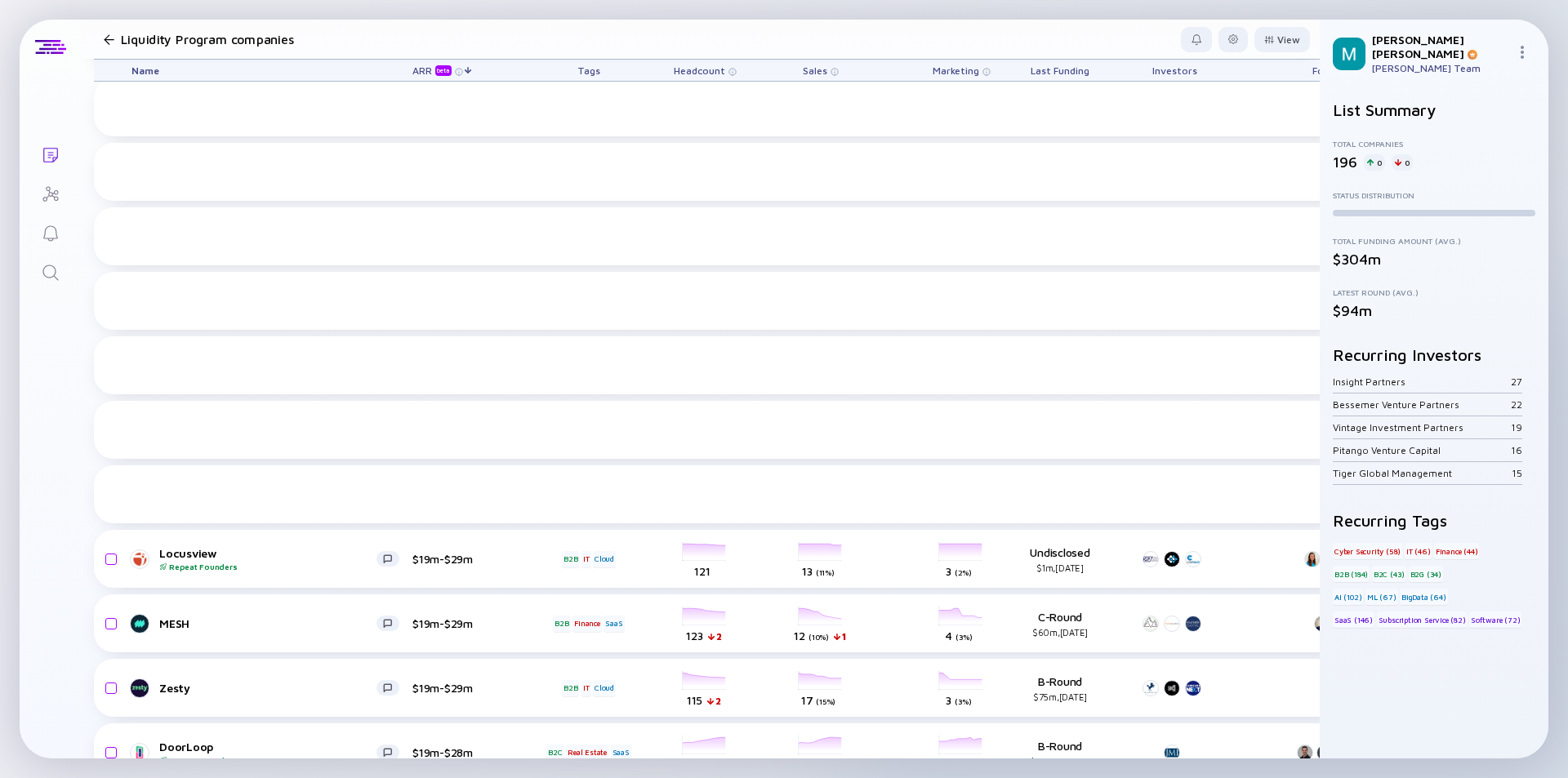
scroll to position [2680, 0]
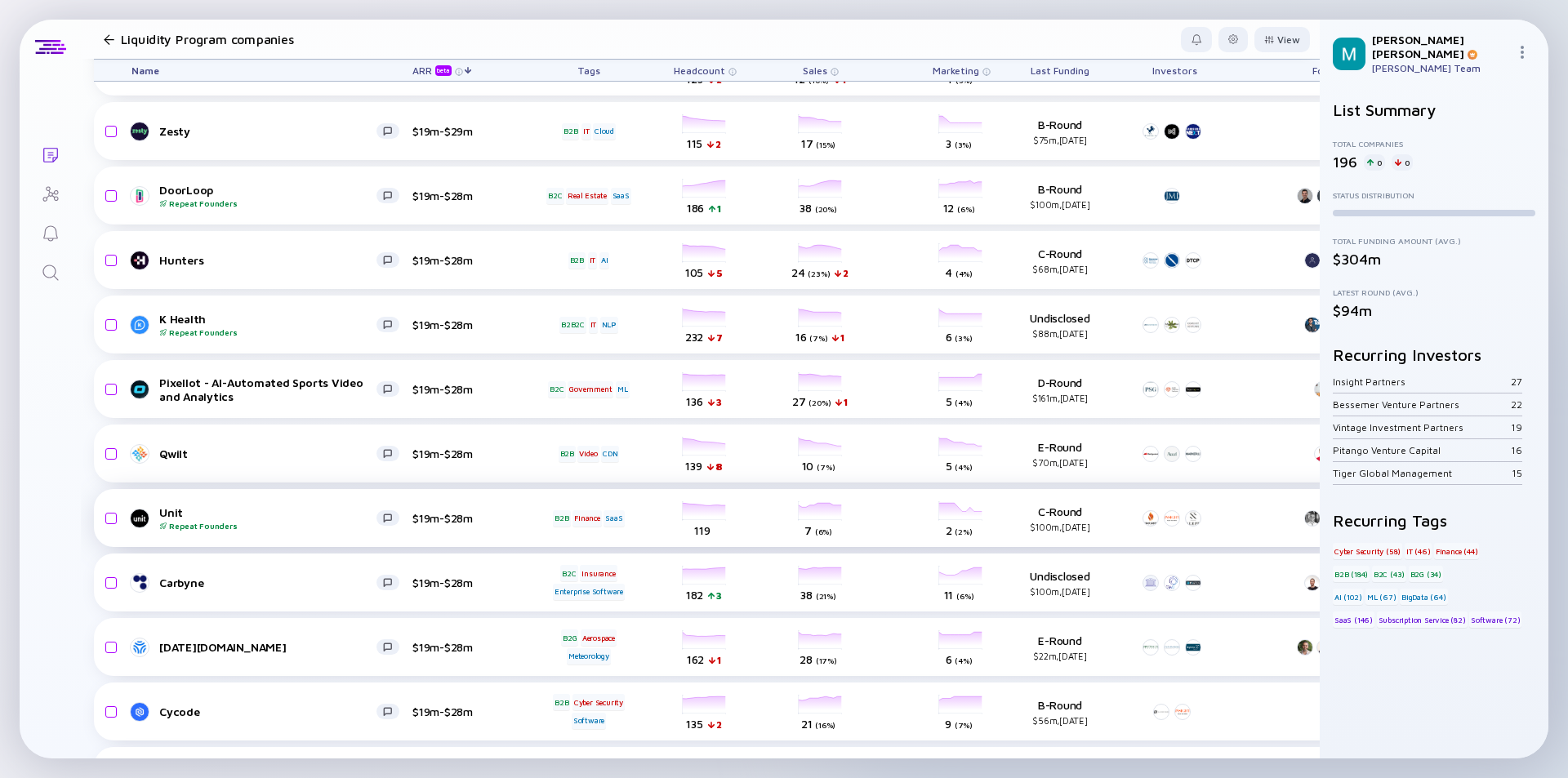
click at [330, 512] on div "Unit Repeat Founders" at bounding box center [268, 518] width 218 height 25
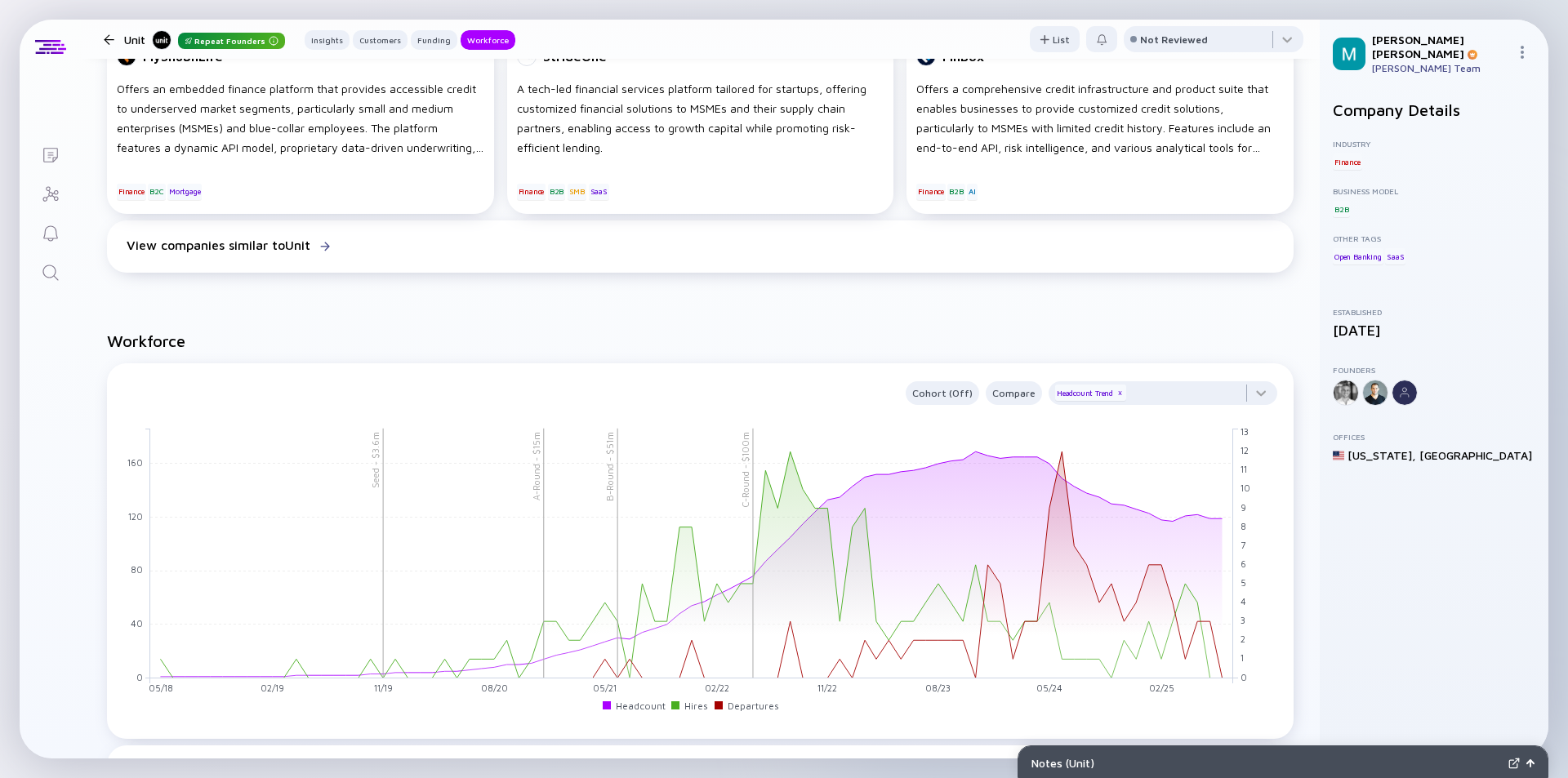
scroll to position [1877, 0]
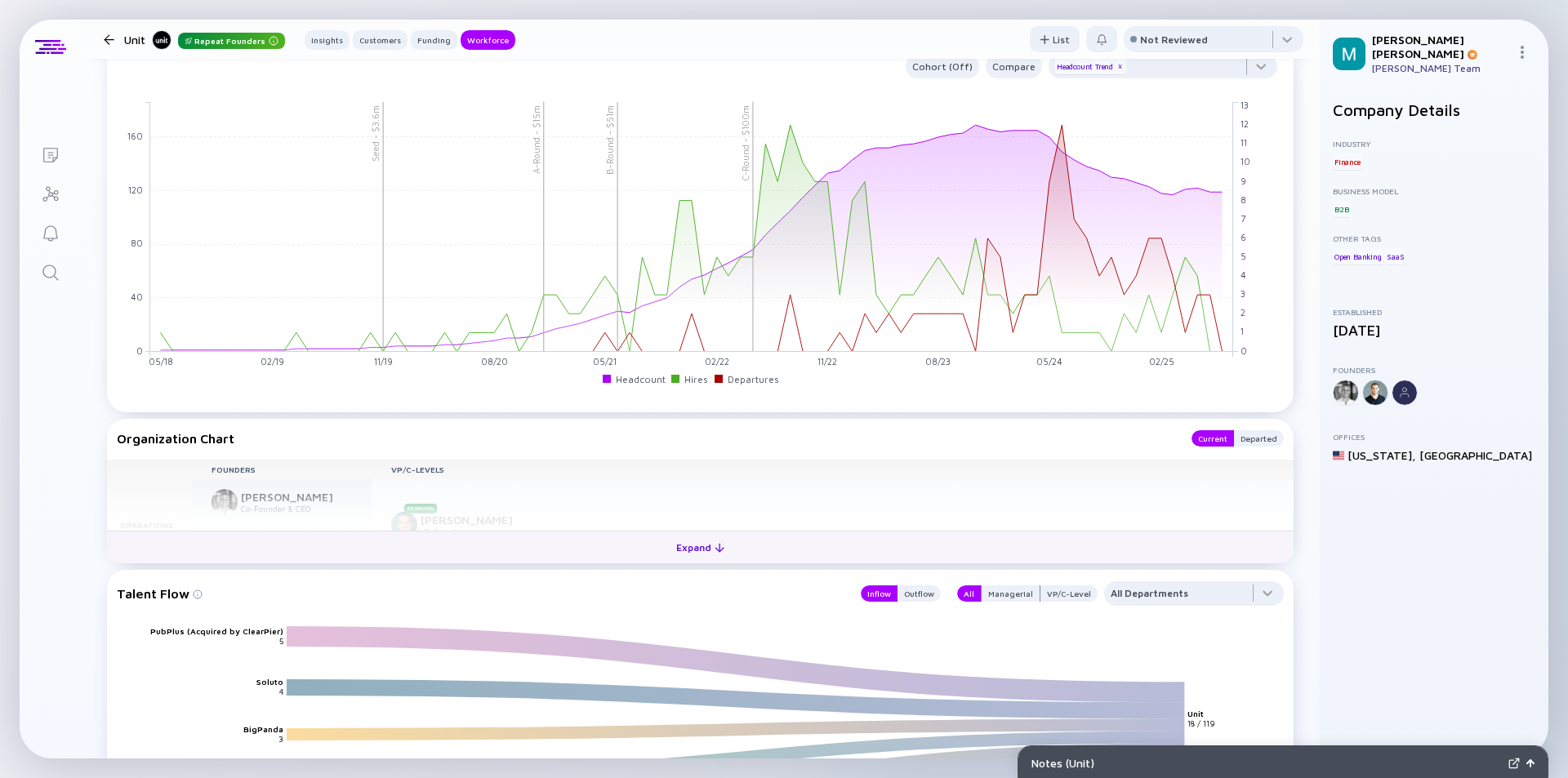
click at [690, 552] on div "Expand" at bounding box center [700, 548] width 68 height 25
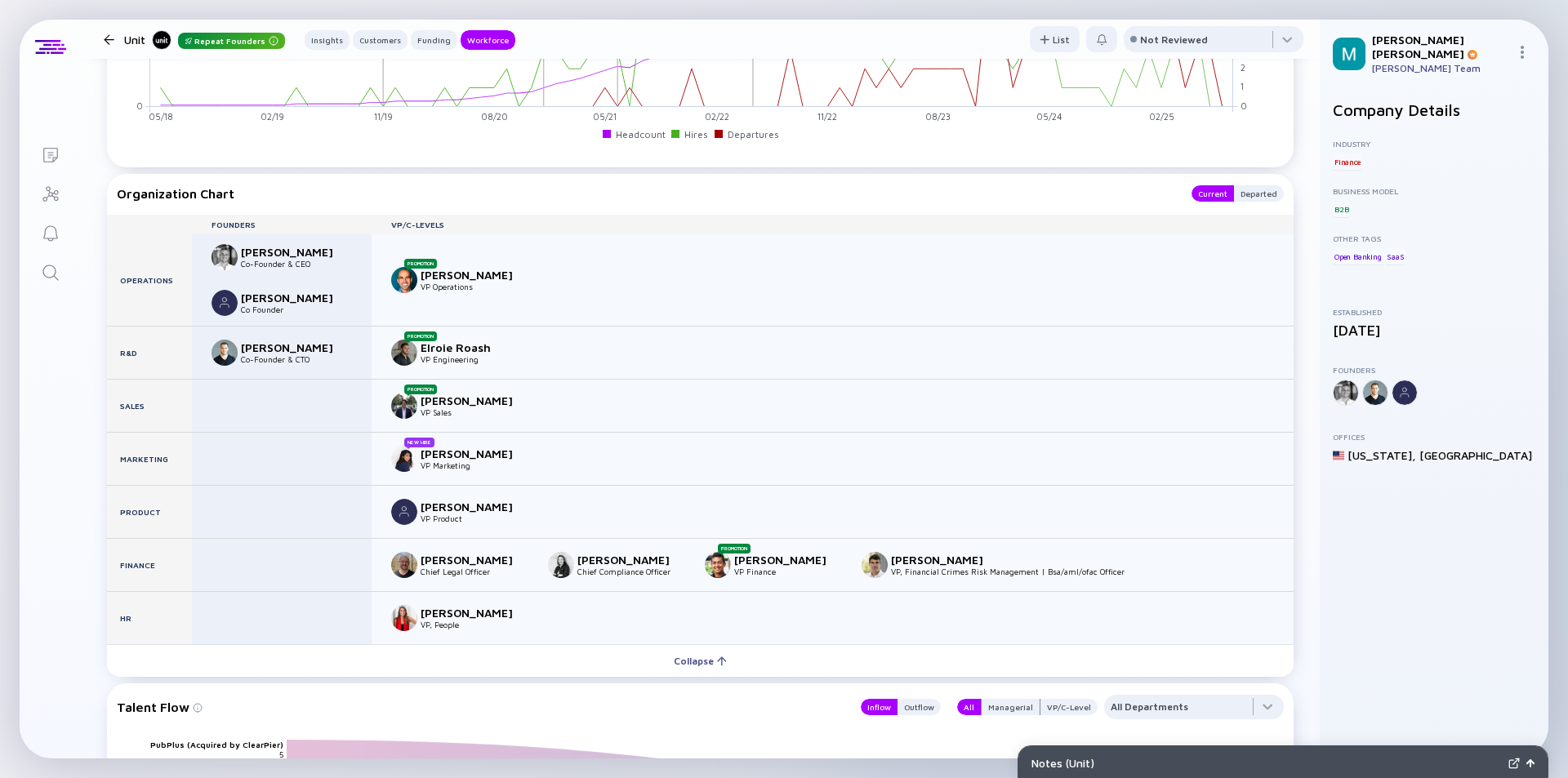
scroll to position [2204, 0]
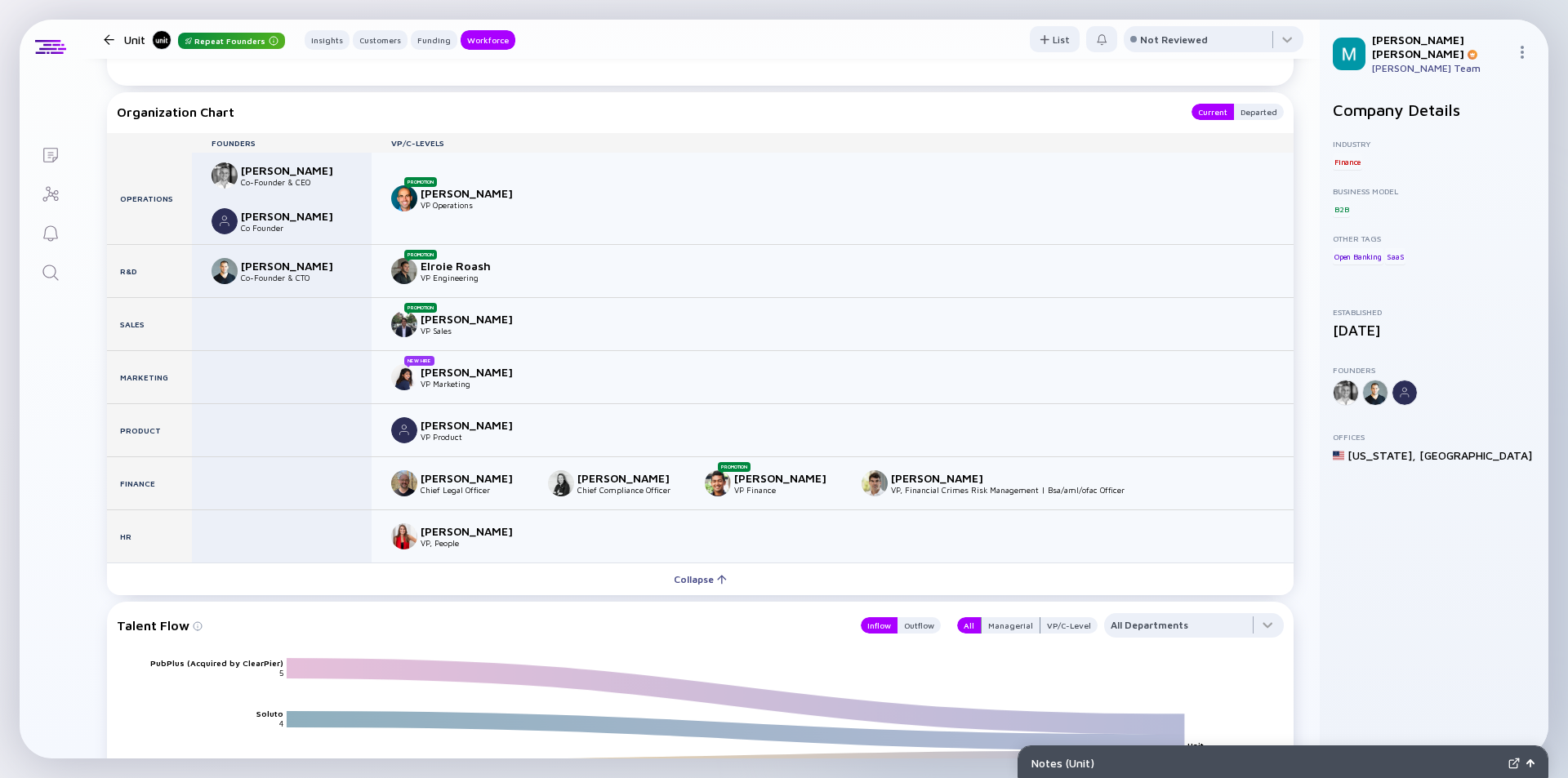
click at [116, 39] on div at bounding box center [109, 39] width 23 height 11
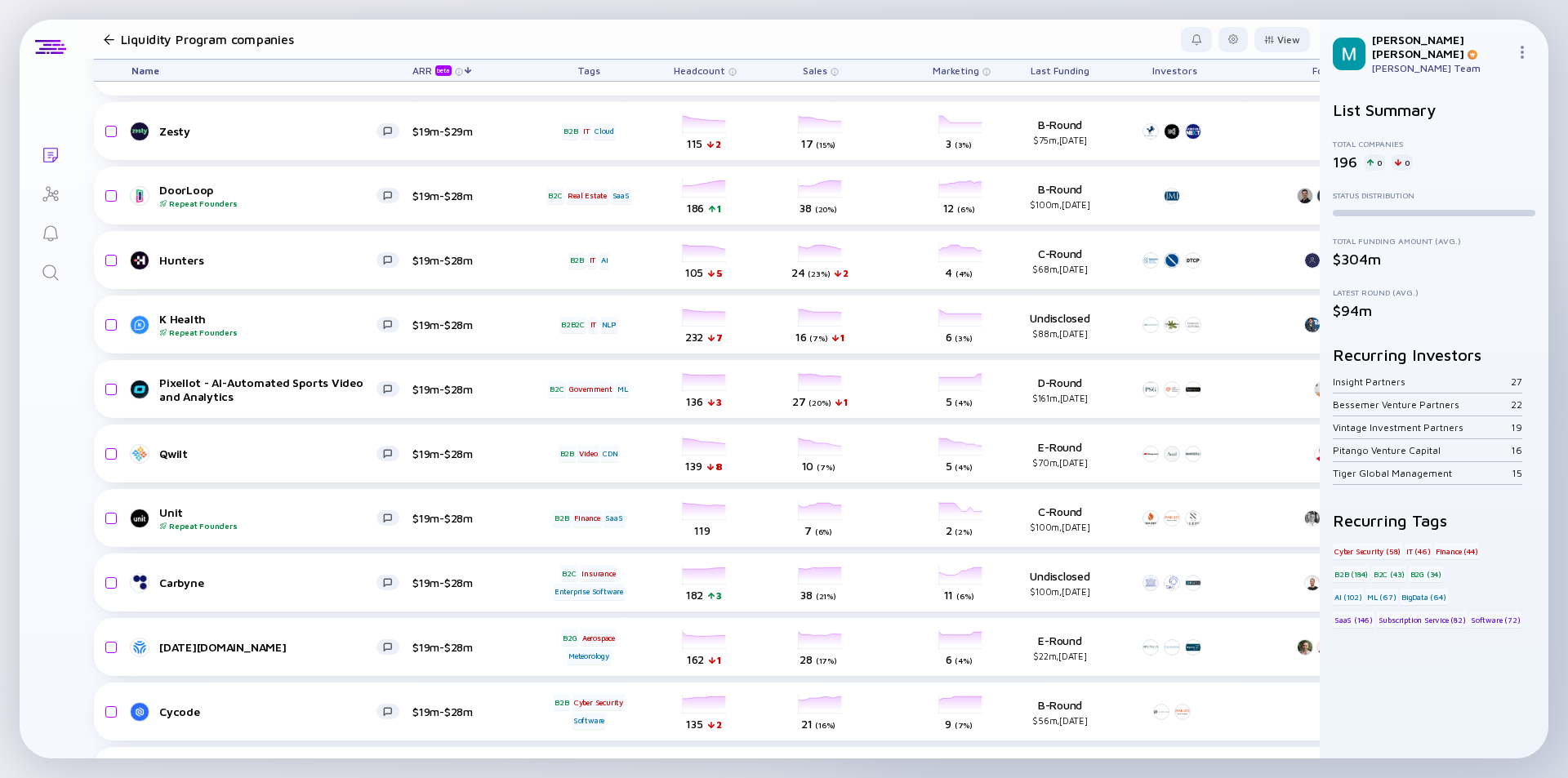
scroll to position [2790, 0]
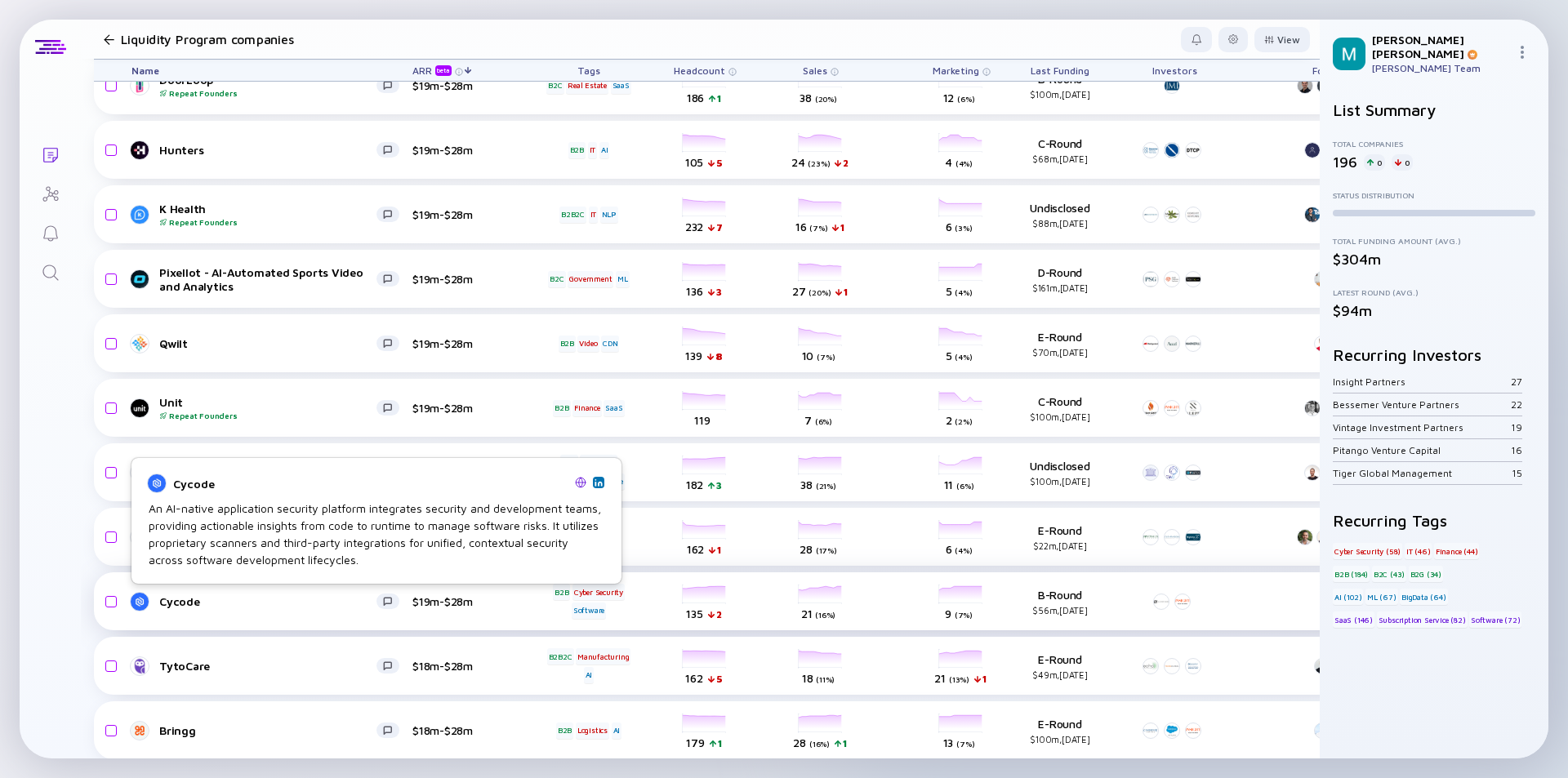
click at [269, 598] on div "Cycode" at bounding box center [268, 601] width 218 height 14
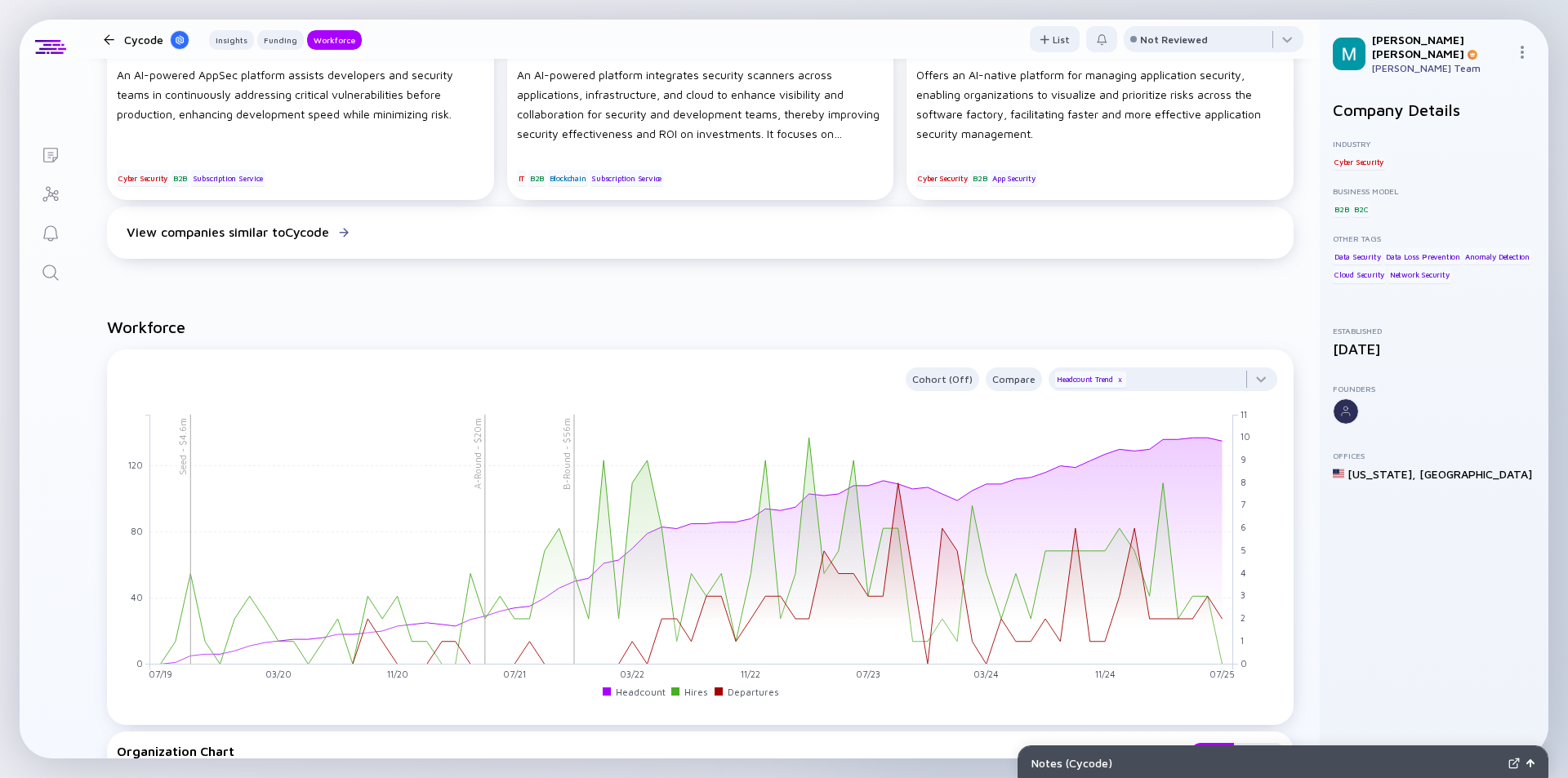
scroll to position [1714, 0]
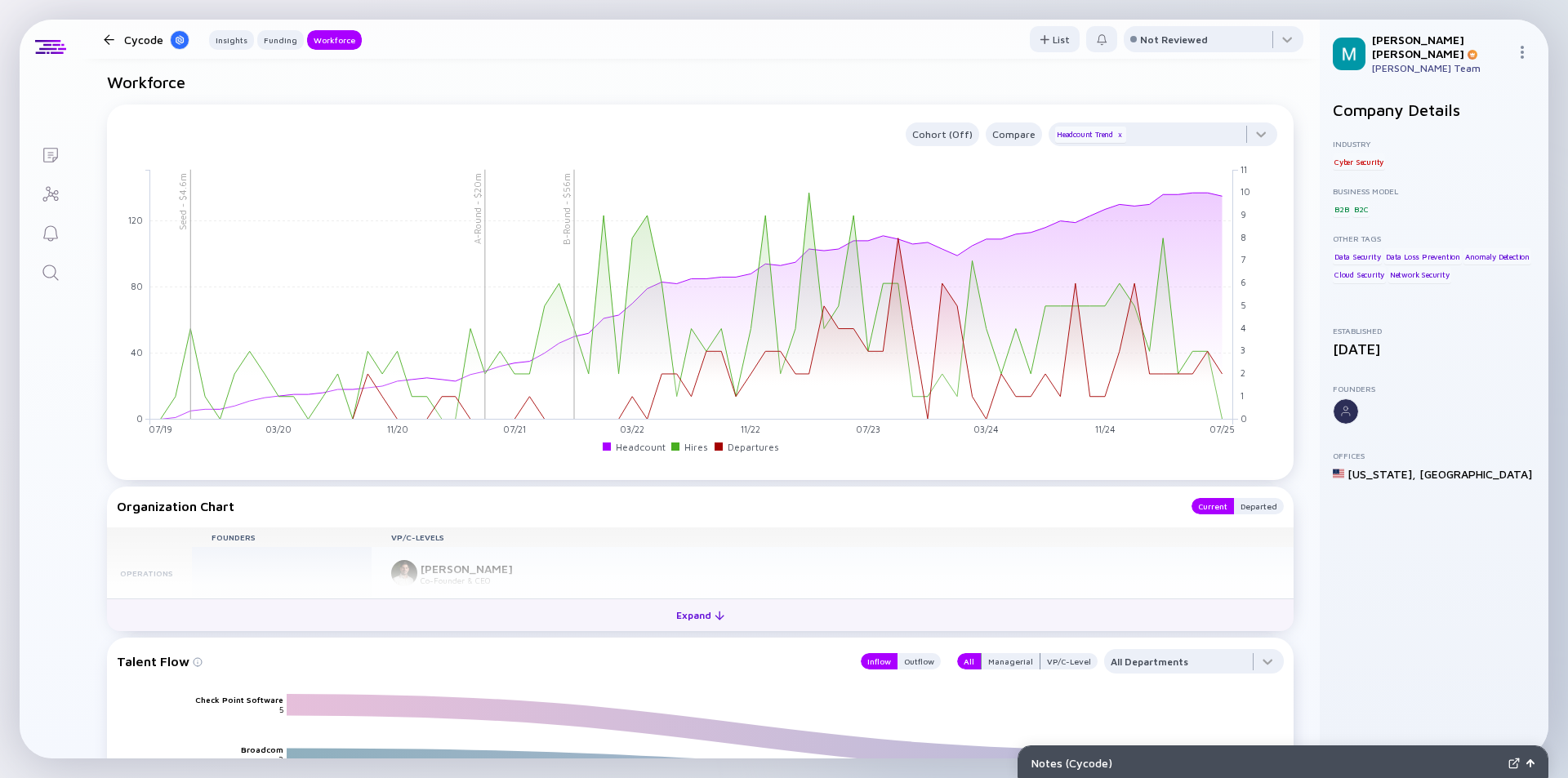
click at [695, 612] on div "Expand" at bounding box center [700, 615] width 68 height 25
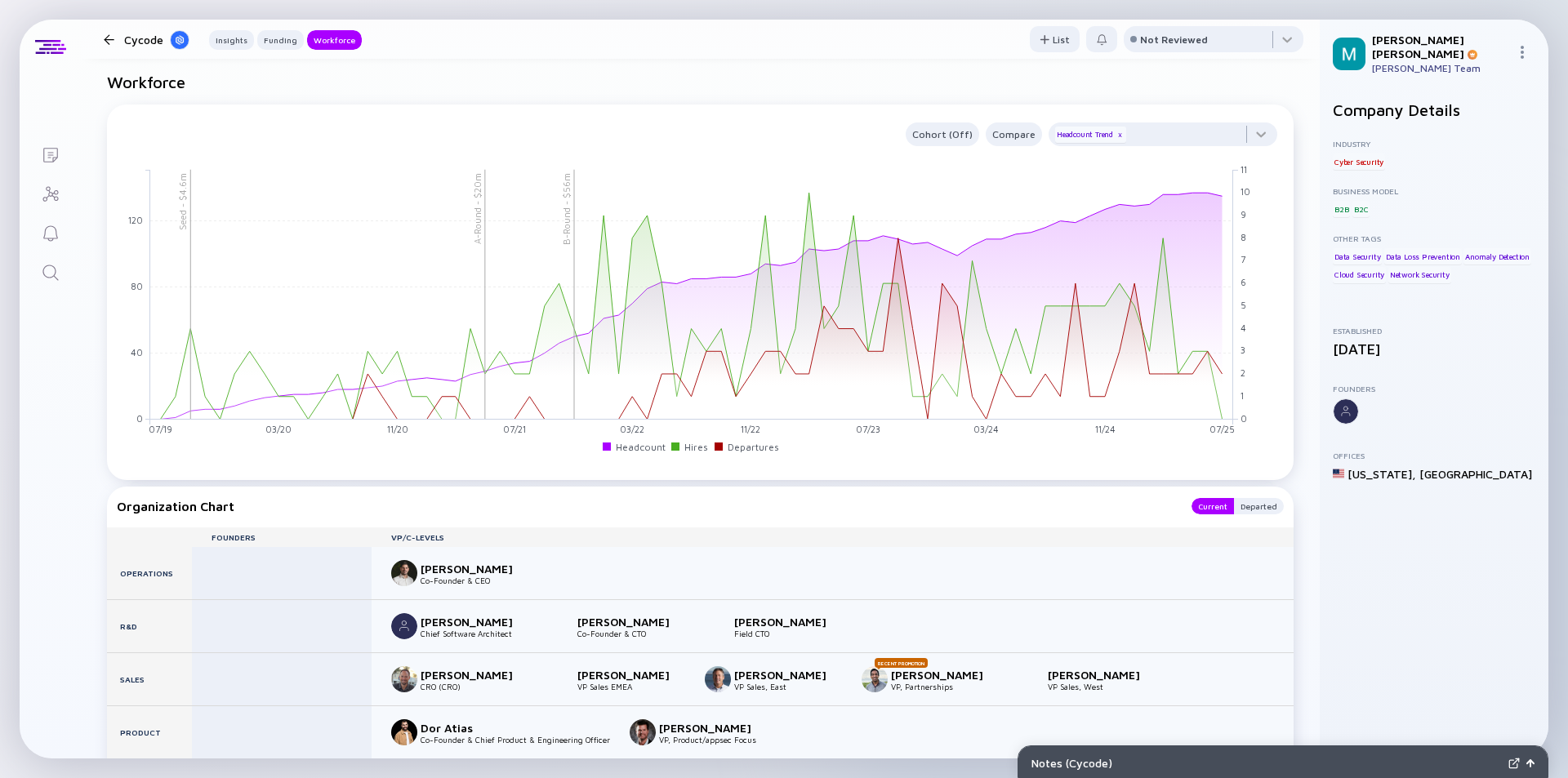
scroll to position [1959, 0]
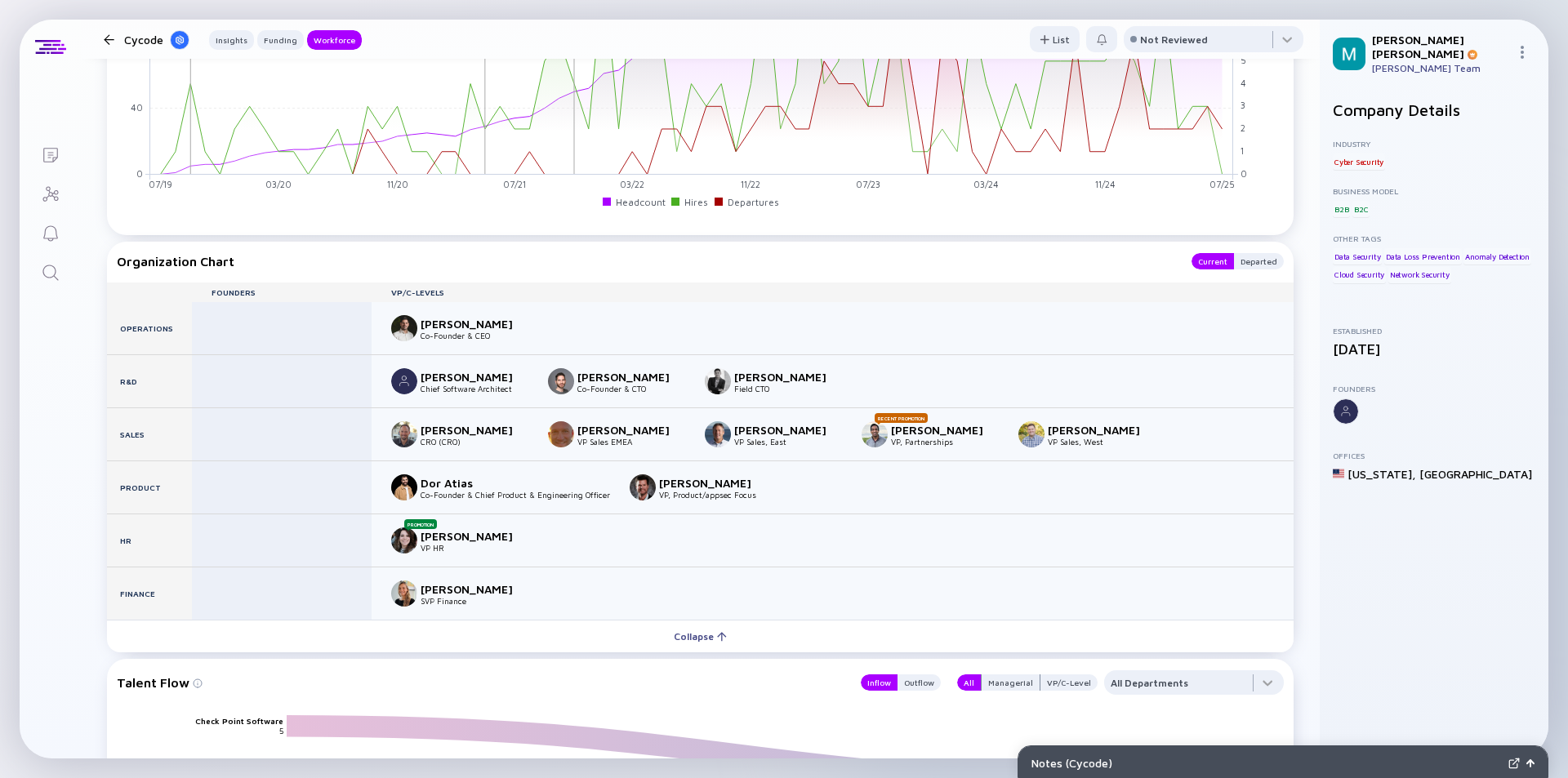
drag, startPoint x: 448, startPoint y: 0, endPoint x: 110, endPoint y: 42, distance: 340.6
click at [110, 42] on div at bounding box center [109, 39] width 11 height 11
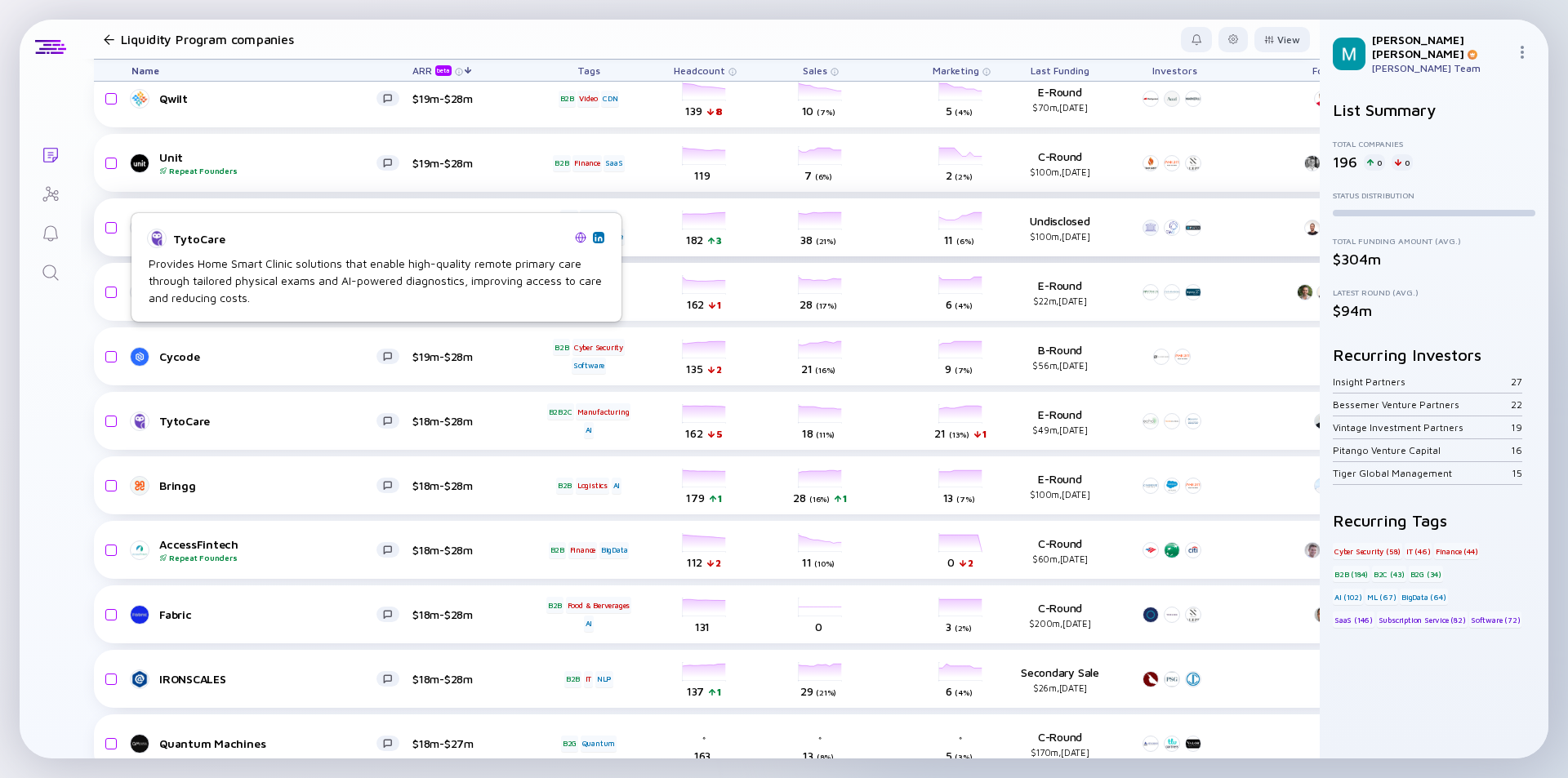
scroll to position [3116, 0]
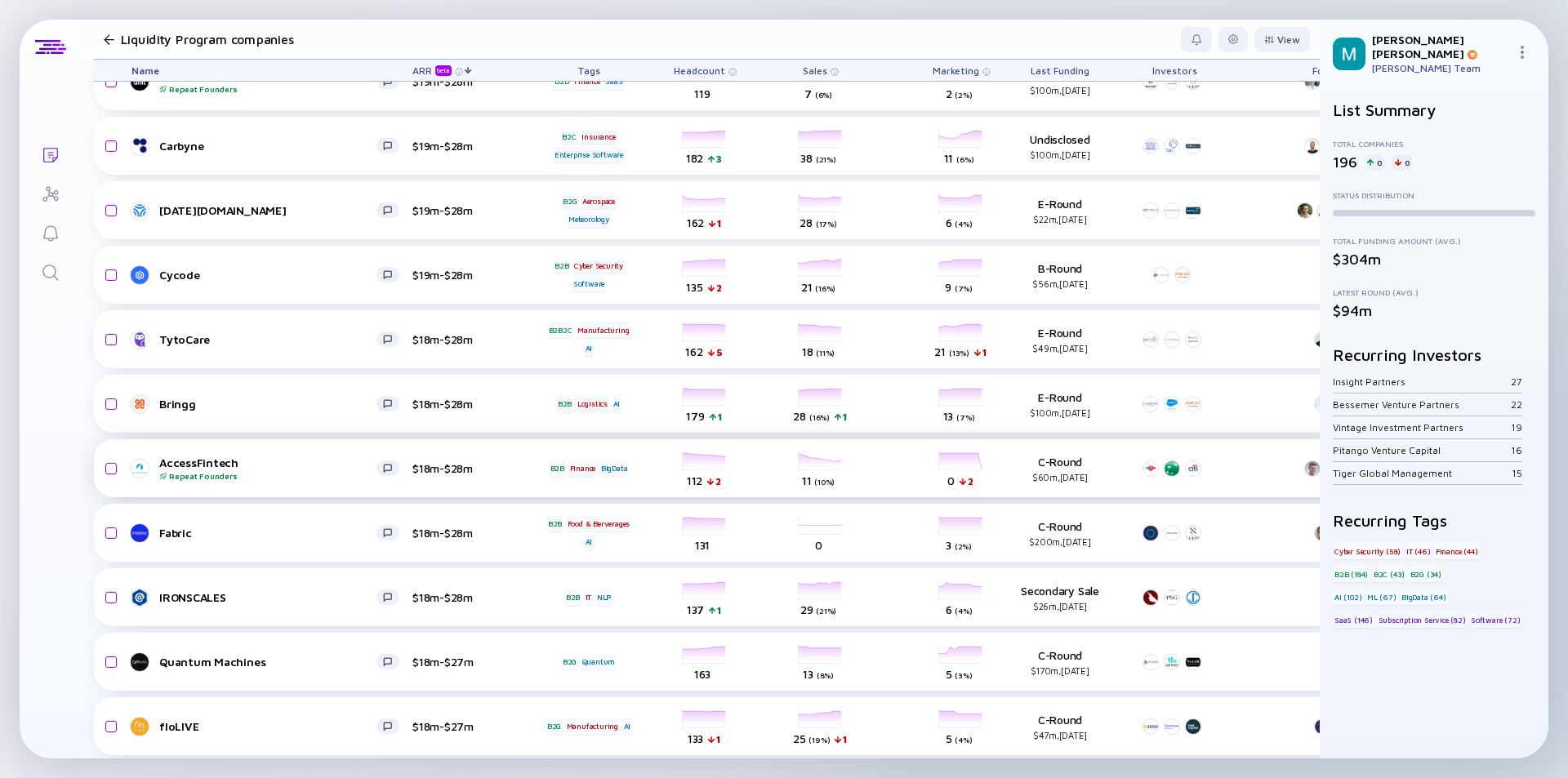
click at [521, 468] on div "AccessFintech Repeat Founders $18m-$28m B2B Finance BigData headcount-access-fi…" at bounding box center [935, 468] width 1681 height 58
click at [524, 472] on div "AccessFintech Repeat Founders $18m-$28m B2B Finance BigData headcount-access-fi…" at bounding box center [935, 468] width 1681 height 58
click at [285, 465] on div "AccessFintech Repeat Founders" at bounding box center [268, 468] width 218 height 25
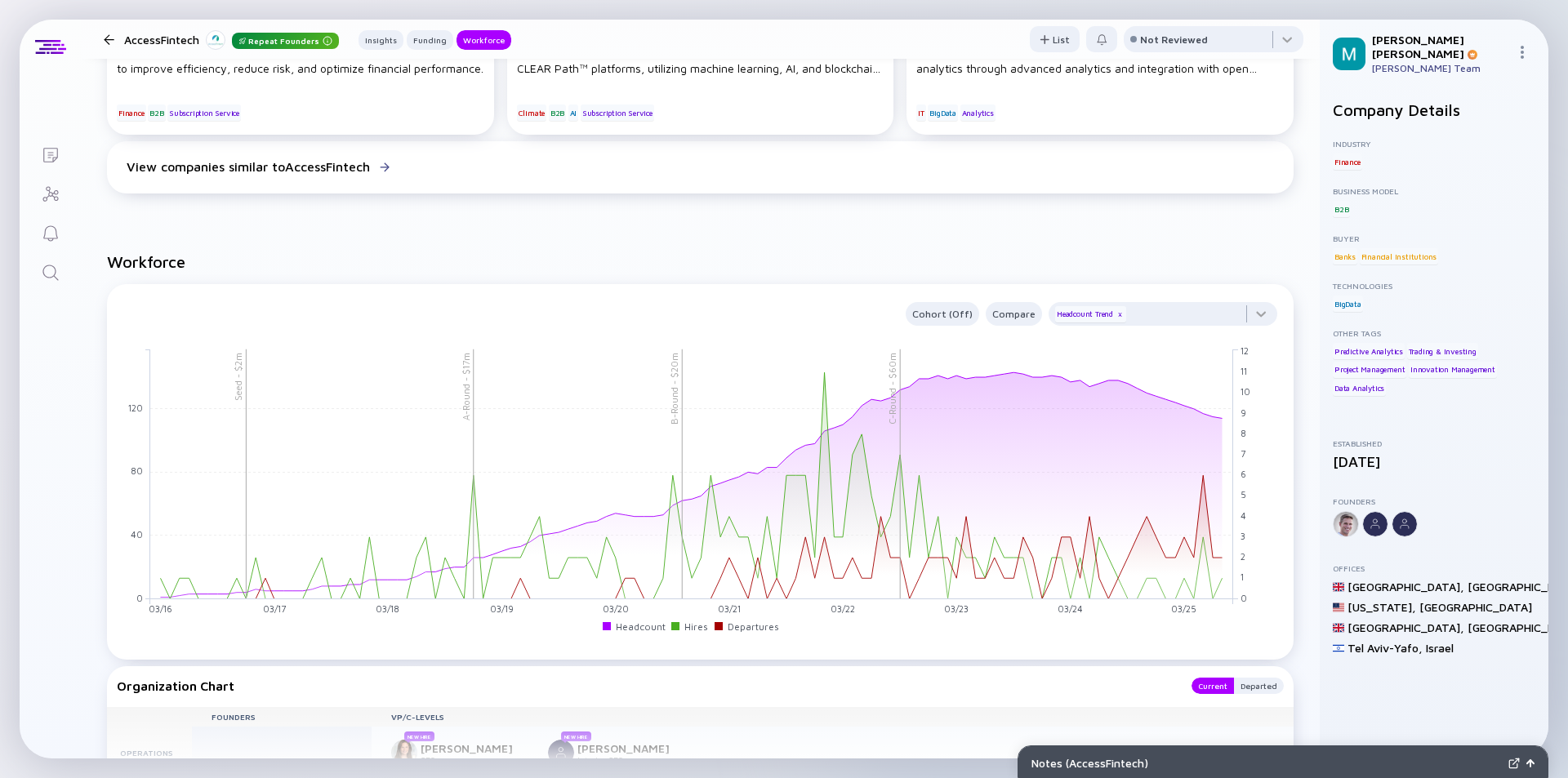
scroll to position [1633, 0]
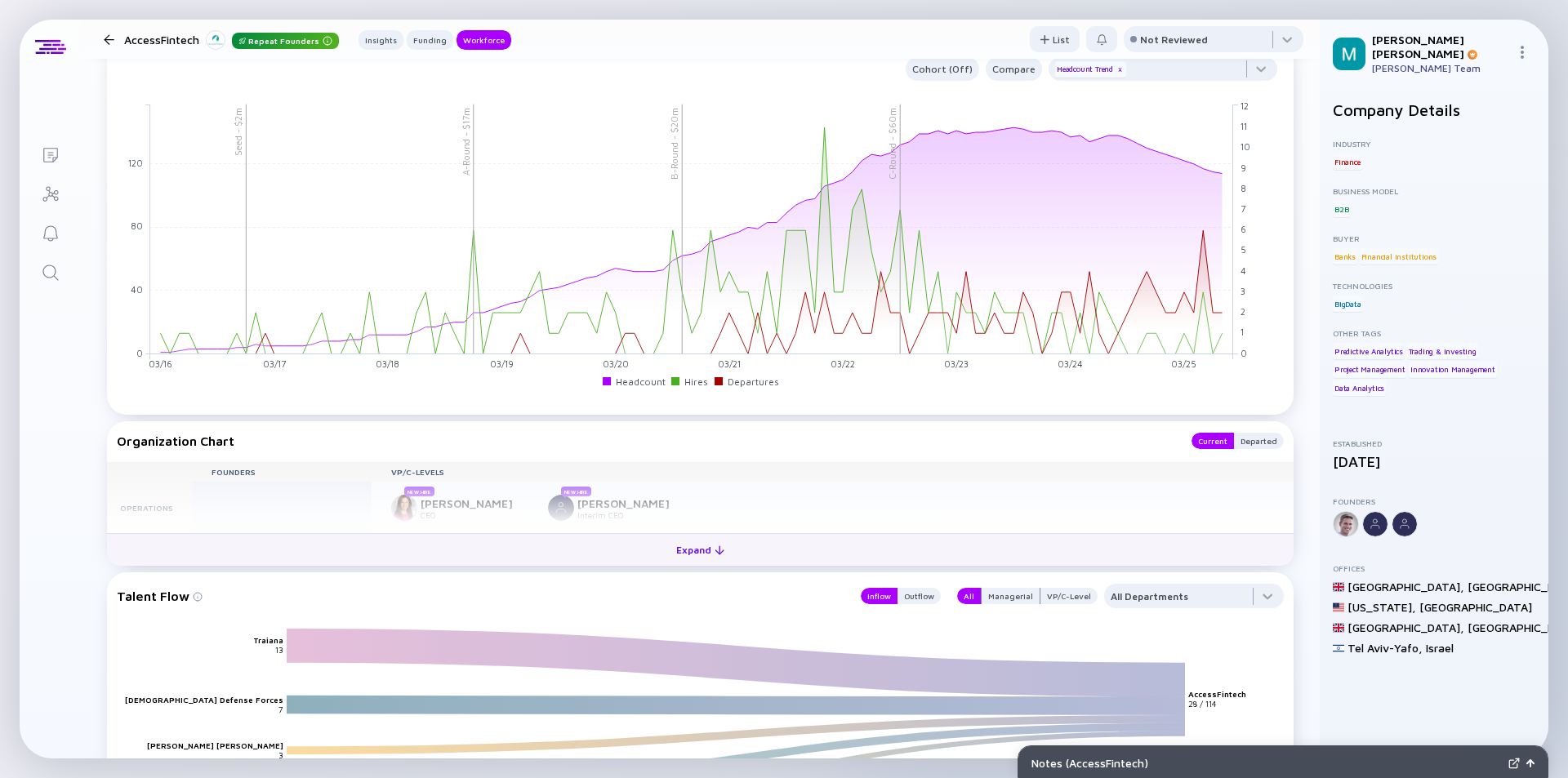
click at [714, 547] on div at bounding box center [719, 550] width 10 height 10
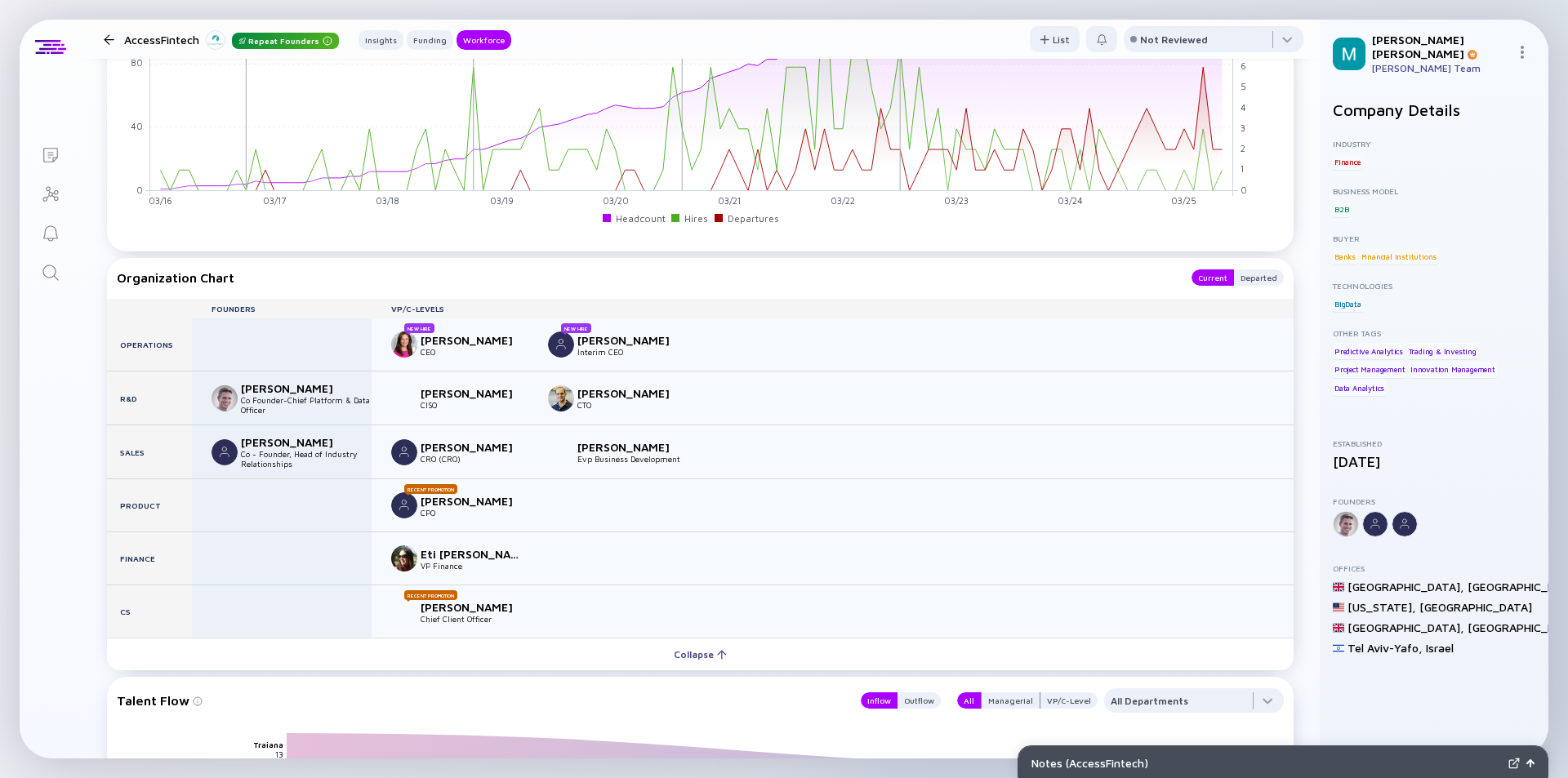
scroll to position [1877, 0]
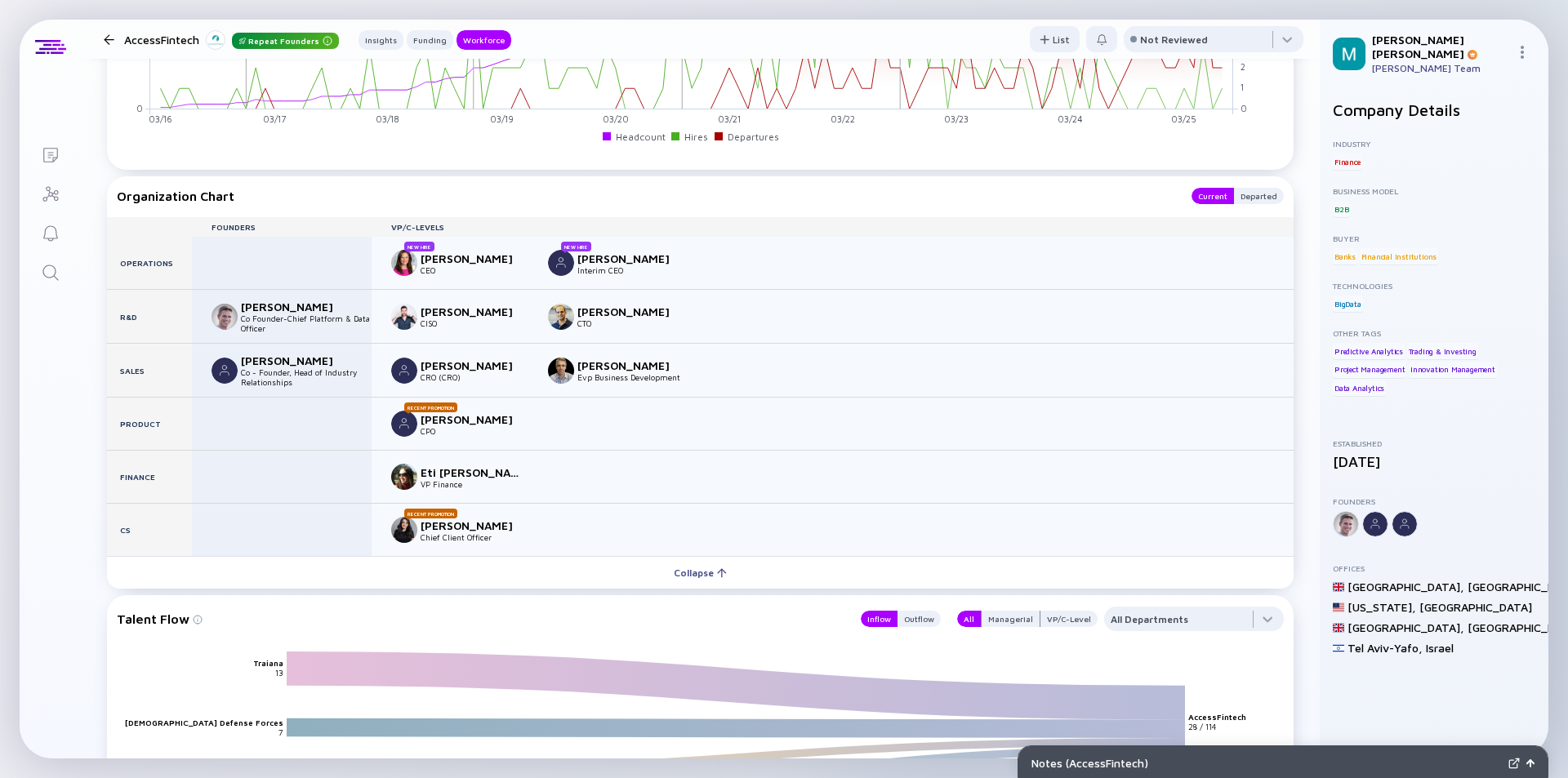
click at [99, 37] on div at bounding box center [109, 39] width 23 height 11
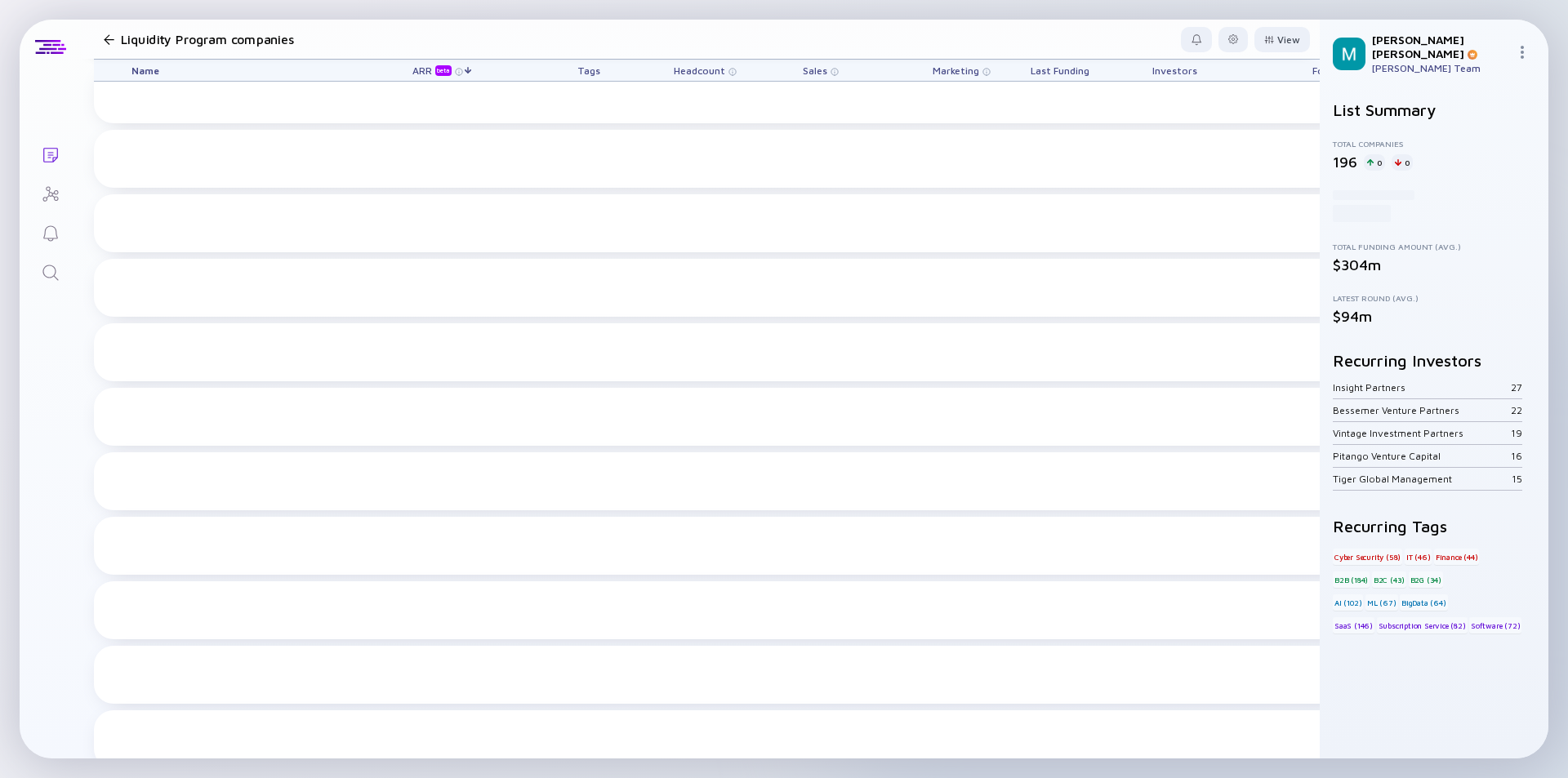
scroll to position [3116, 0]
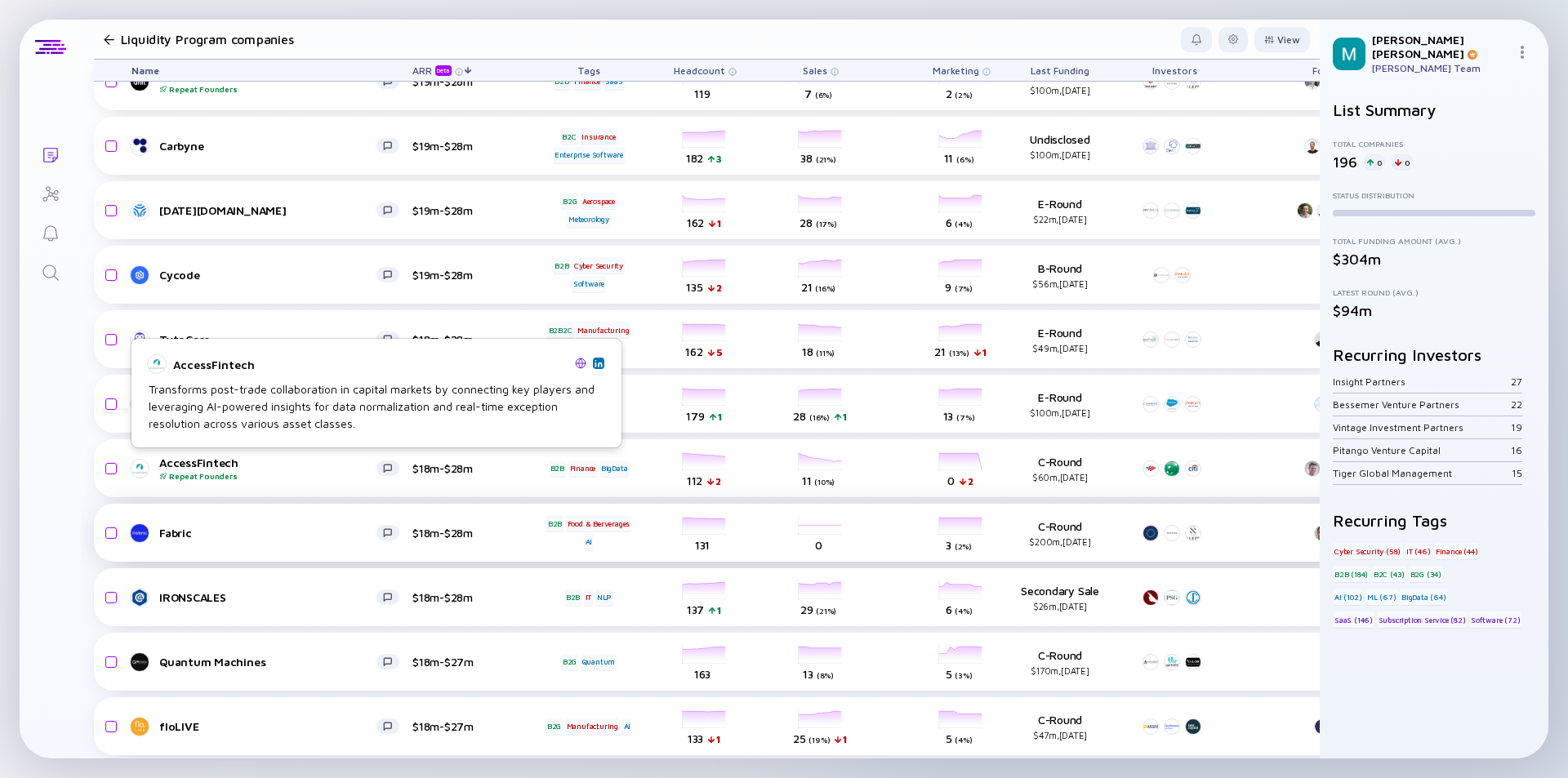
click at [258, 525] on div "Fabric" at bounding box center [268, 532] width 218 height 14
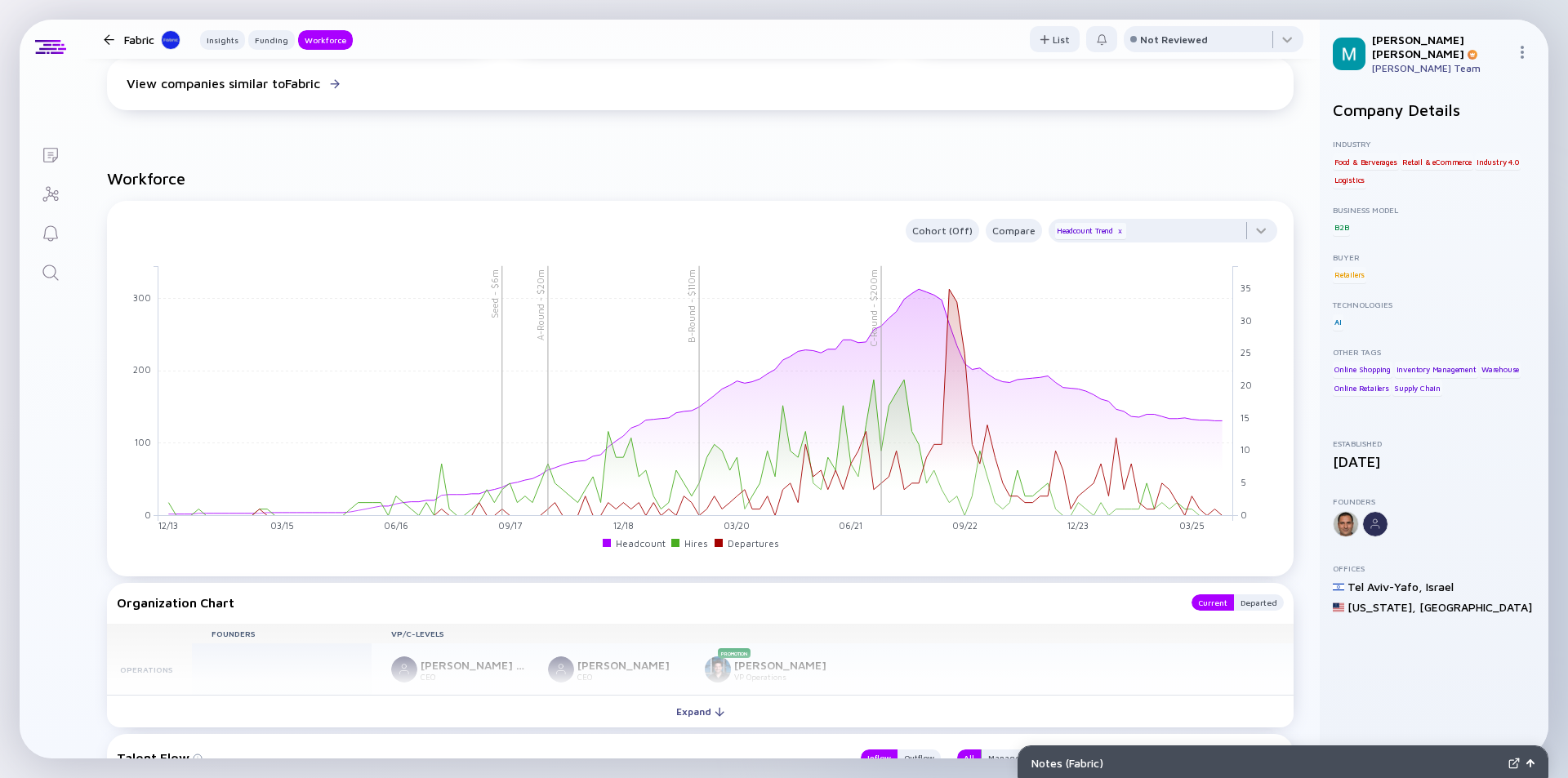
scroll to position [1633, 0]
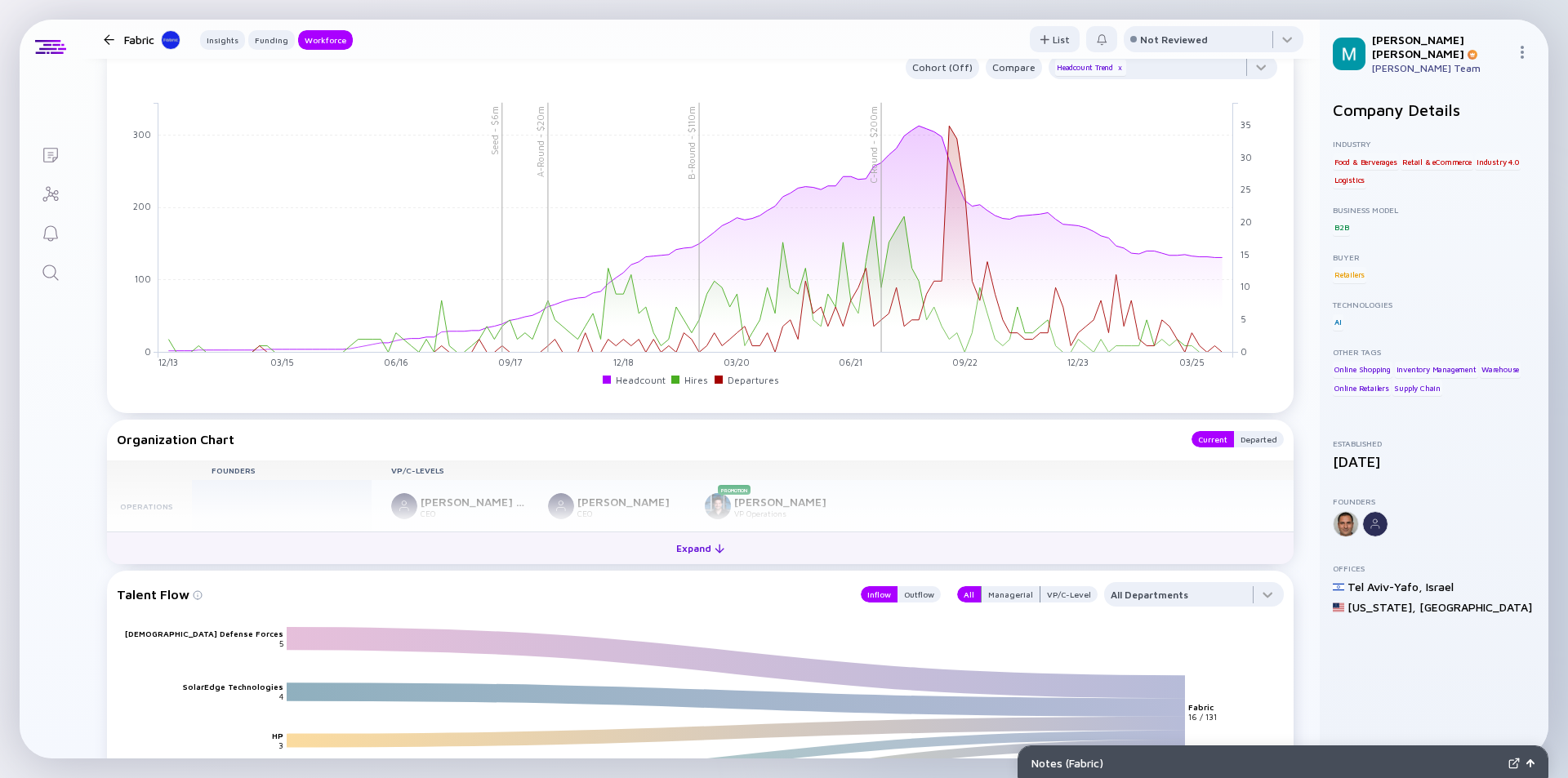
click at [683, 550] on div "Expand" at bounding box center [700, 548] width 68 height 25
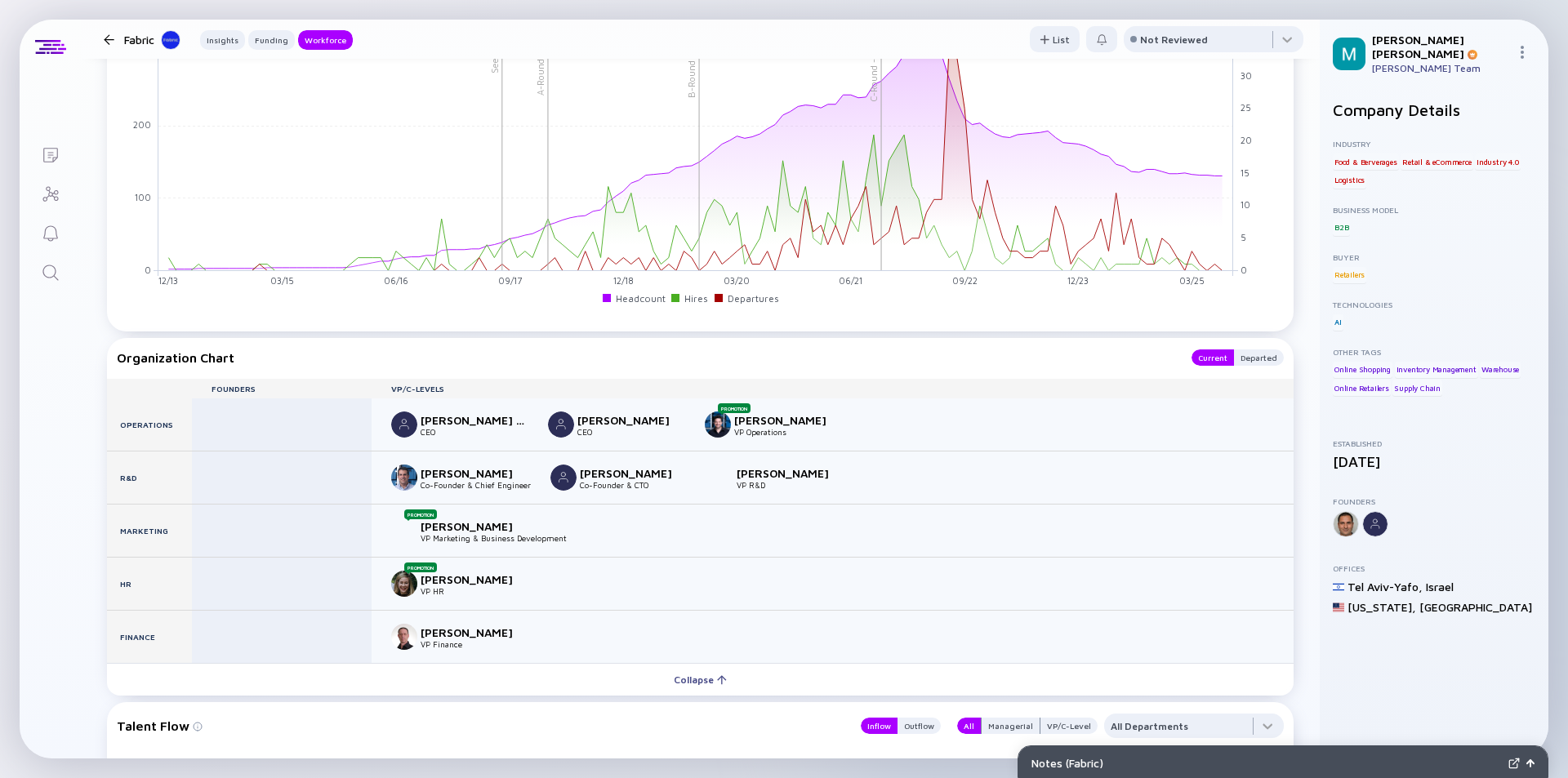
scroll to position [1796, 0]
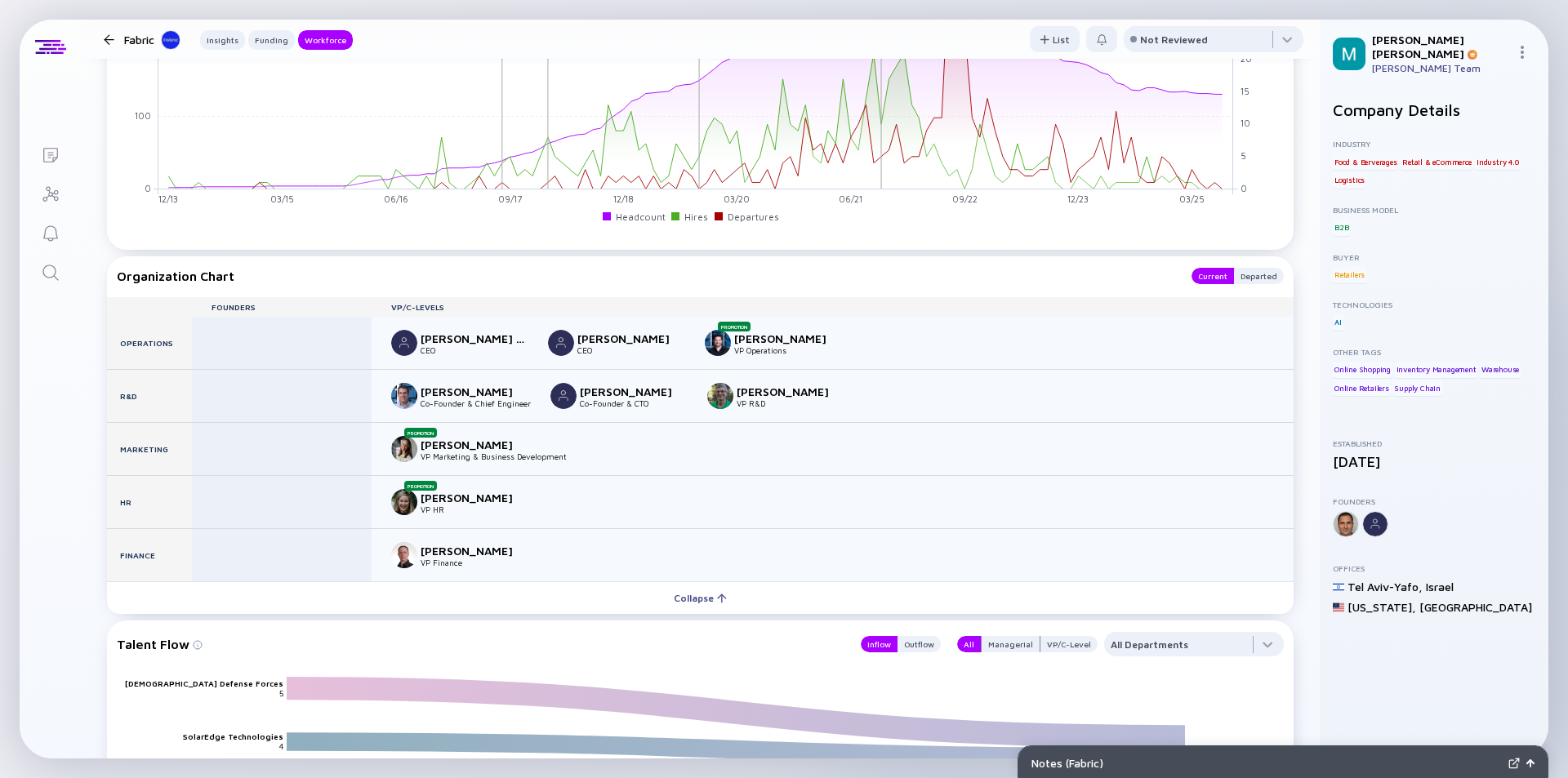
click at [107, 40] on div at bounding box center [109, 39] width 11 height 11
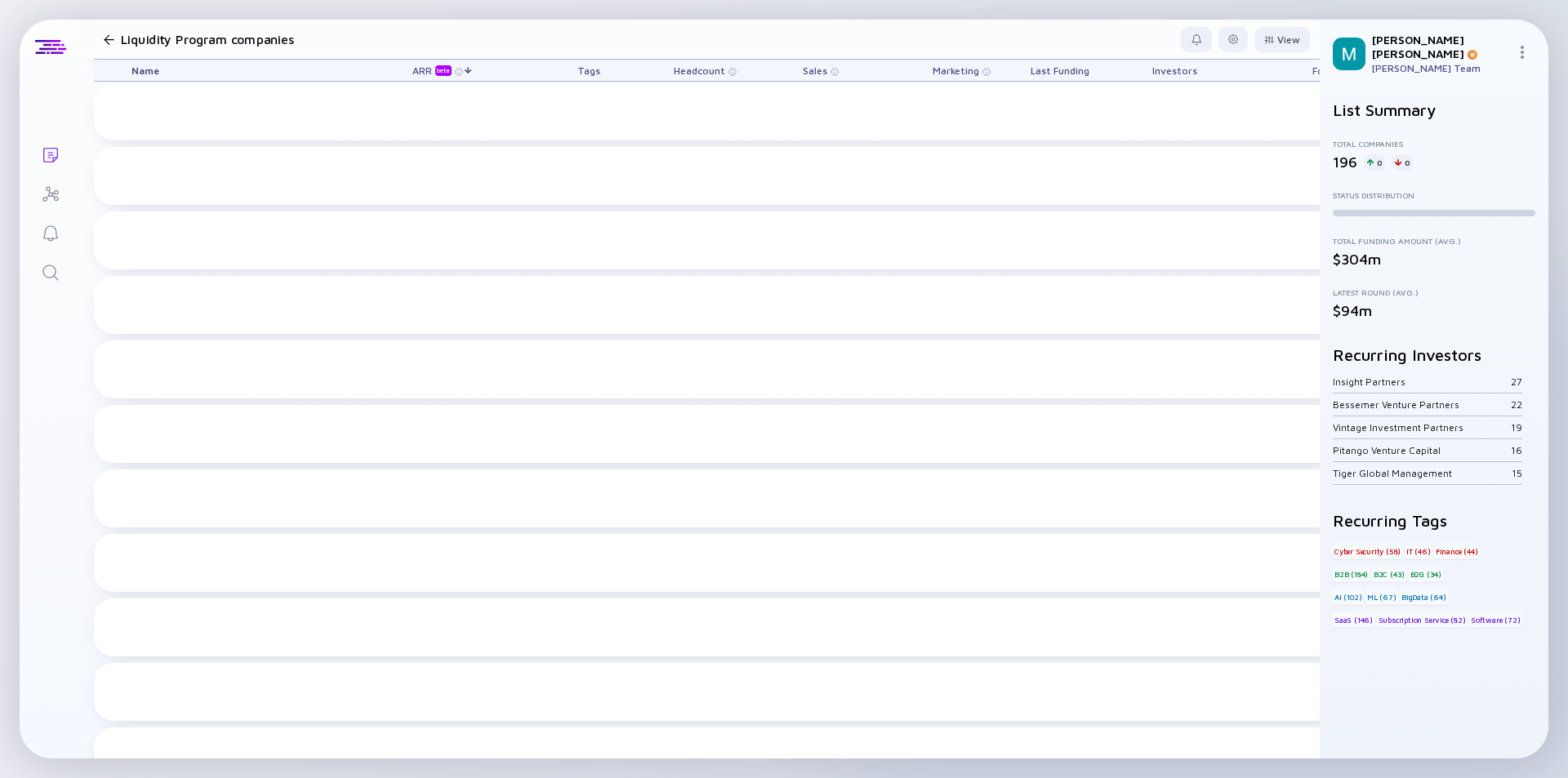
scroll to position [3116, 0]
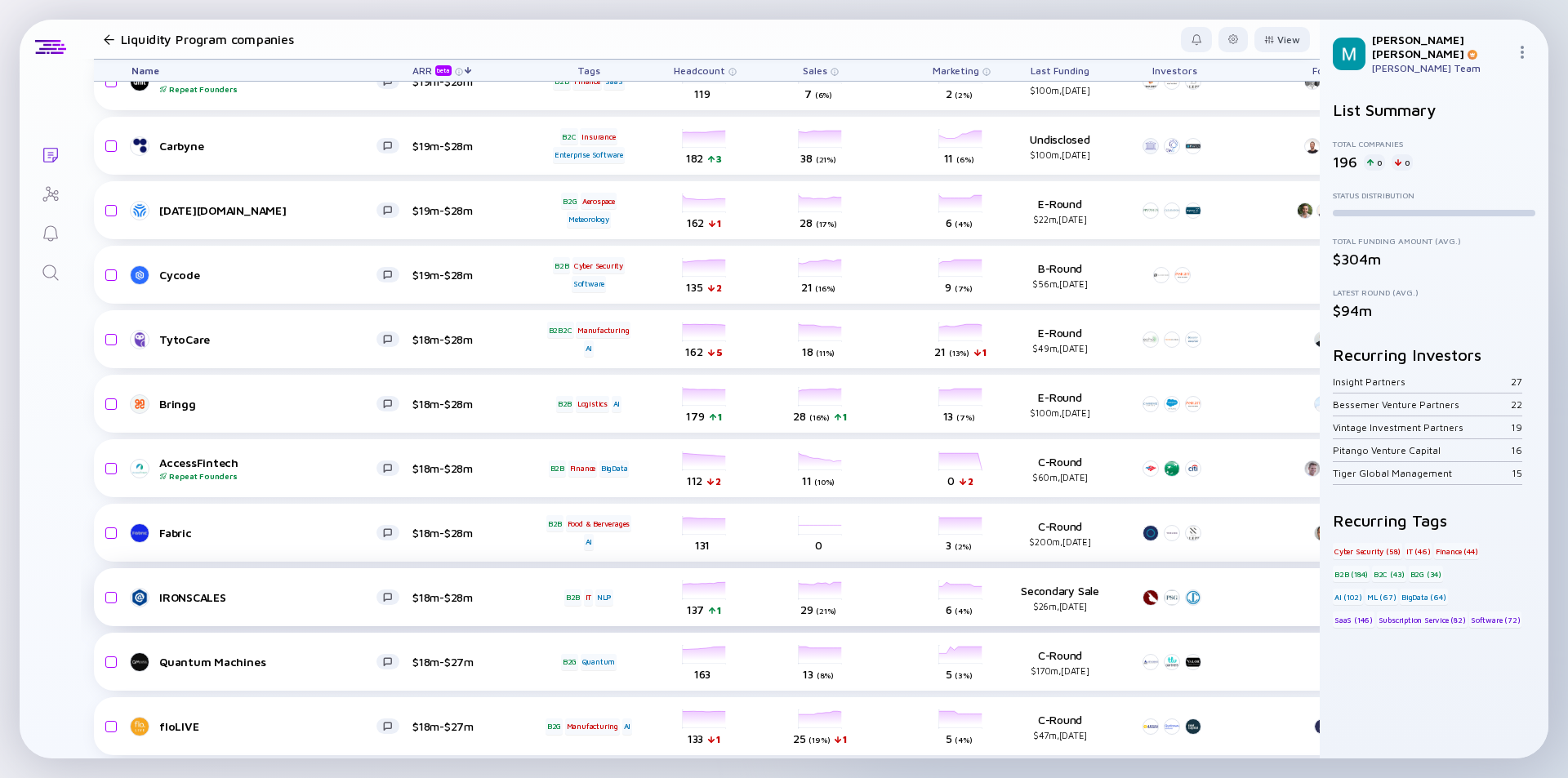
click at [284, 596] on div "IRONSCALES" at bounding box center [268, 597] width 218 height 14
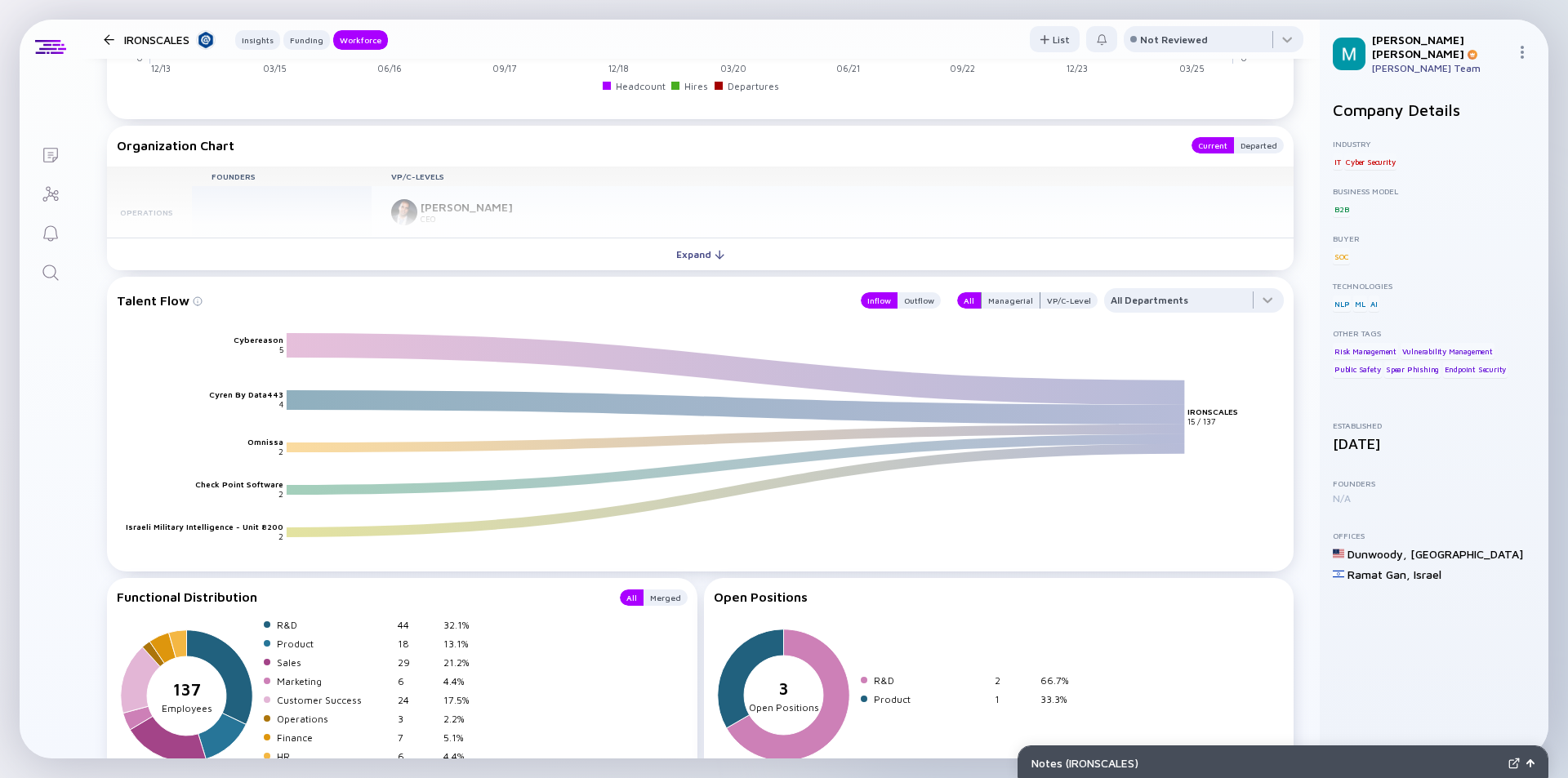
scroll to position [1796, 0]
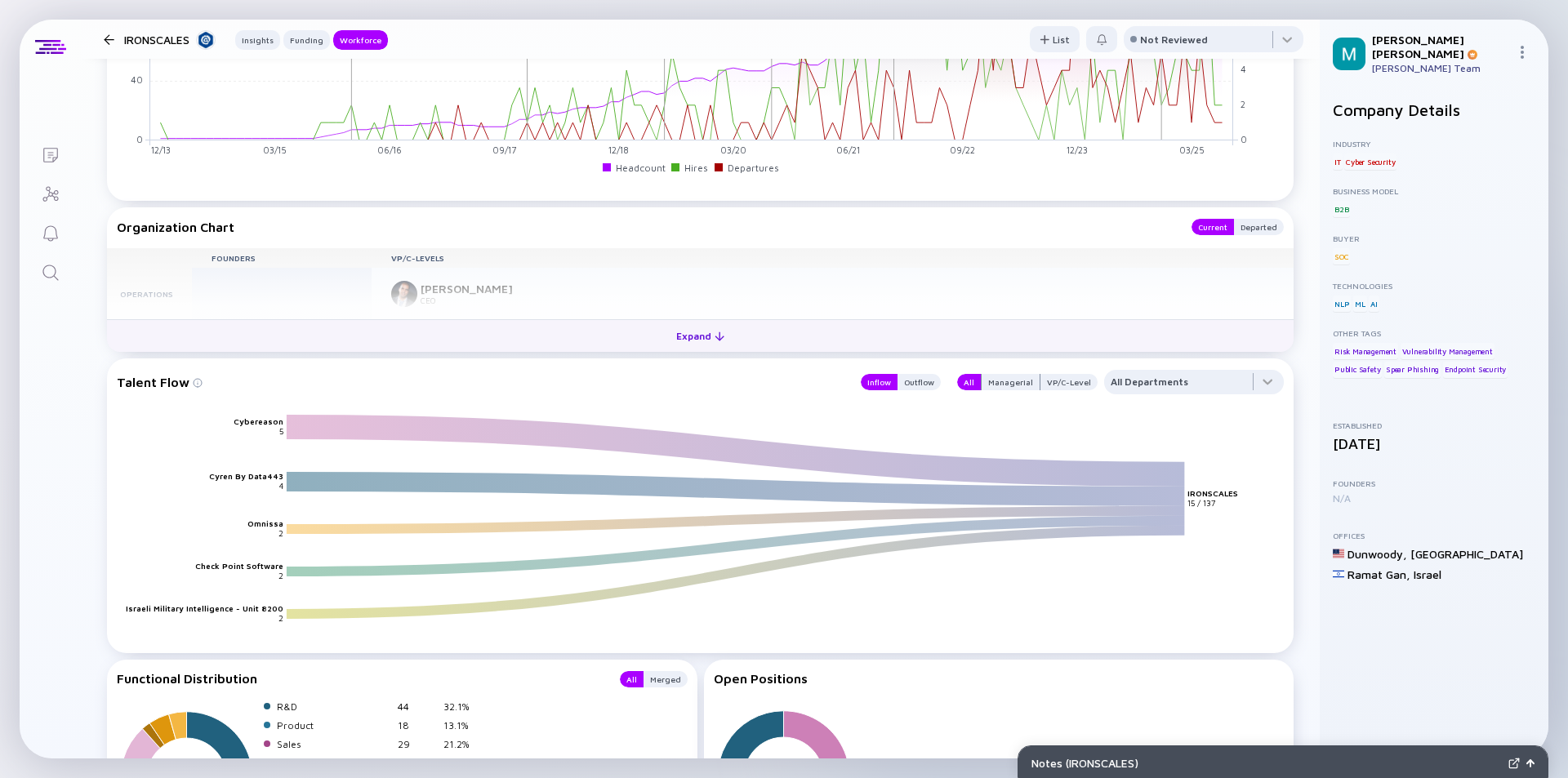
click at [689, 330] on div "Expand" at bounding box center [700, 336] width 68 height 25
